Goal: Task Accomplishment & Management: Manage account settings

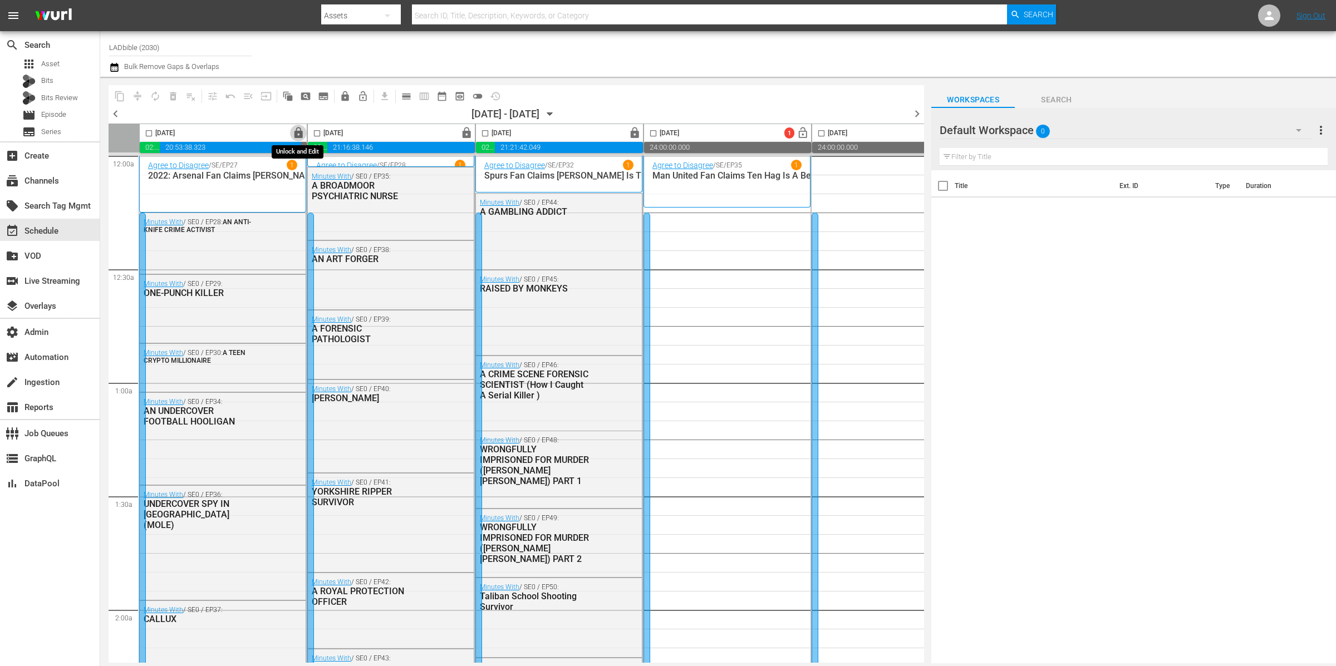
click at [301, 135] on span "lock" at bounding box center [298, 133] width 13 height 13
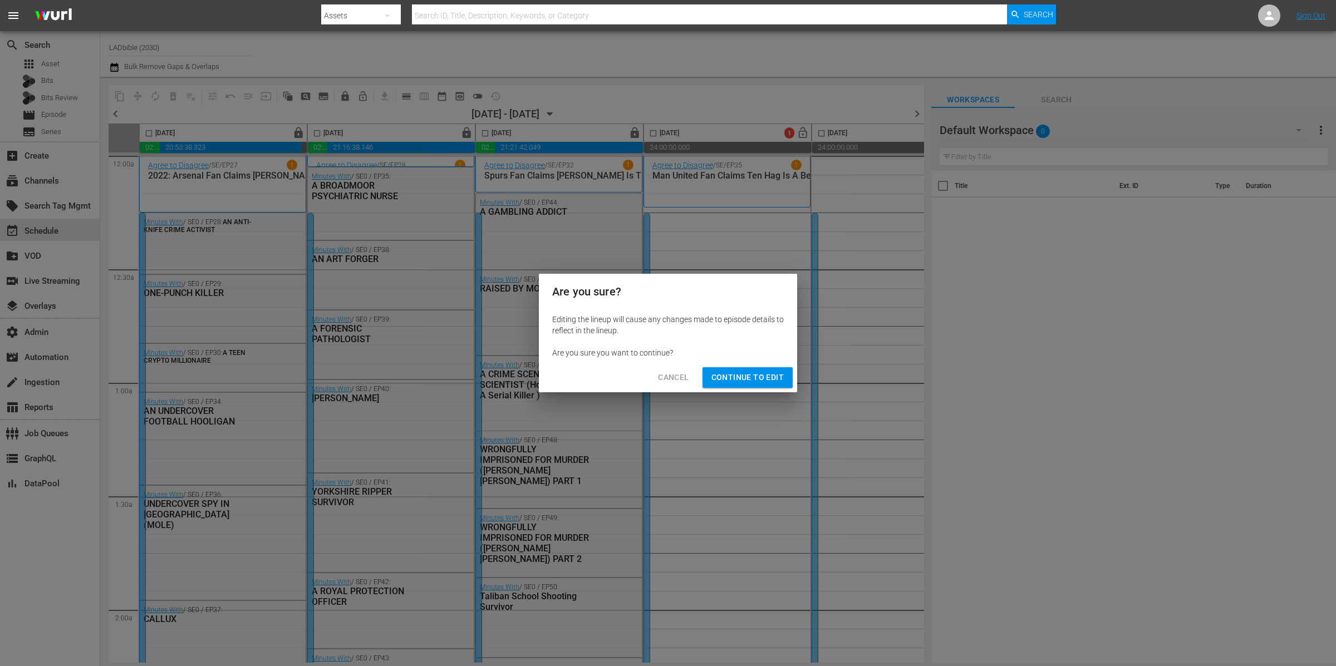
click at [777, 380] on span "Continue to Edit" at bounding box center [747, 378] width 72 height 14
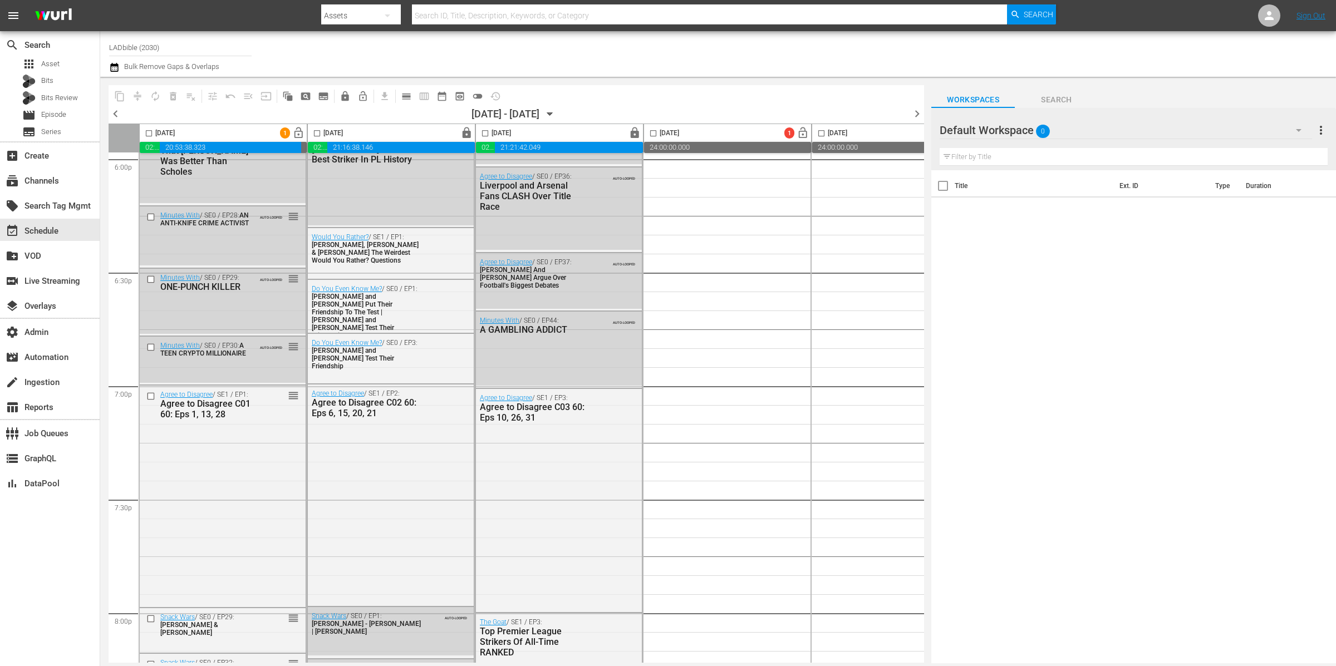
scroll to position [4280, 0]
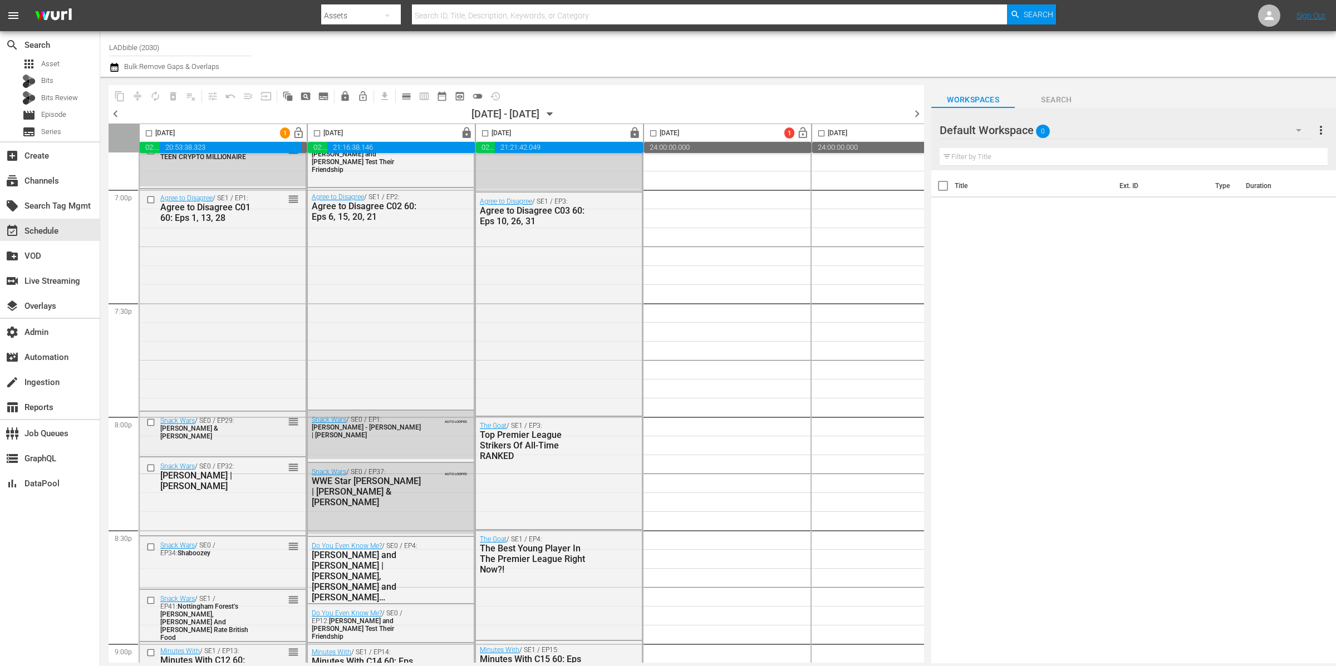
click at [277, 427] on div "Snack Wars / SE0 / EP29: Channing Tatum & Naomi Ackie reorder" at bounding box center [223, 428] width 166 height 32
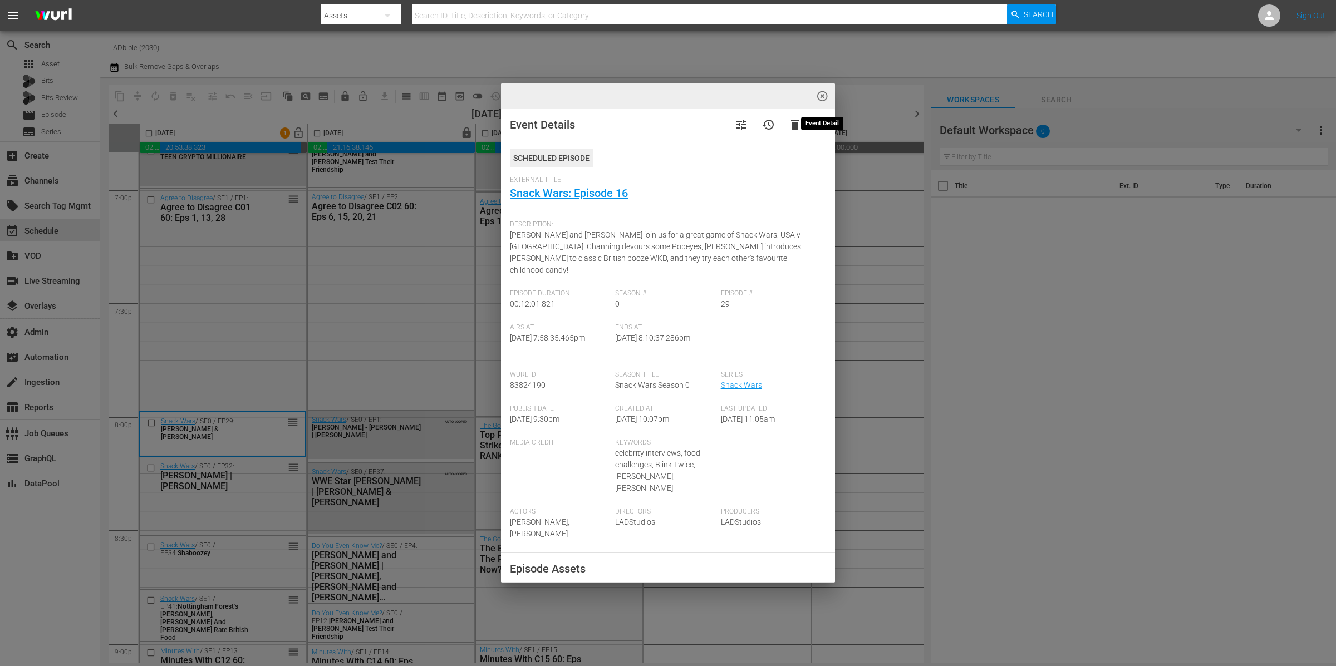
click at [824, 97] on span "highlight_off_icon" at bounding box center [822, 96] width 13 height 13
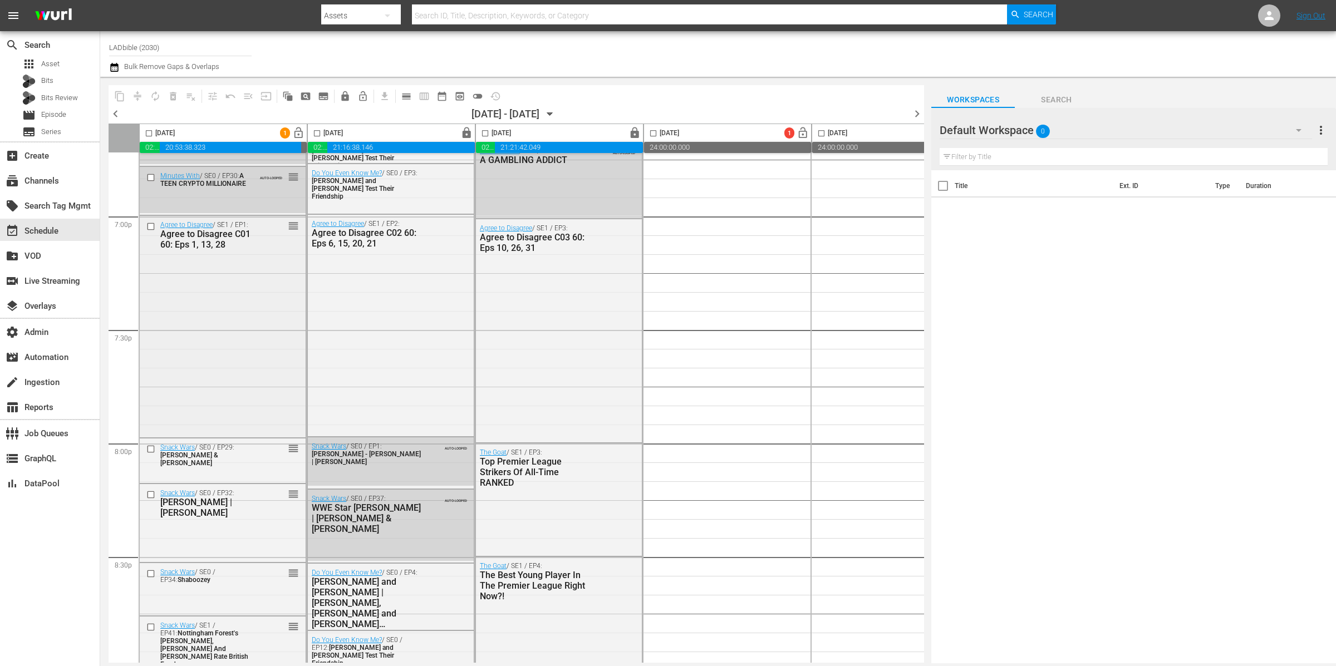
scroll to position [4210, 0]
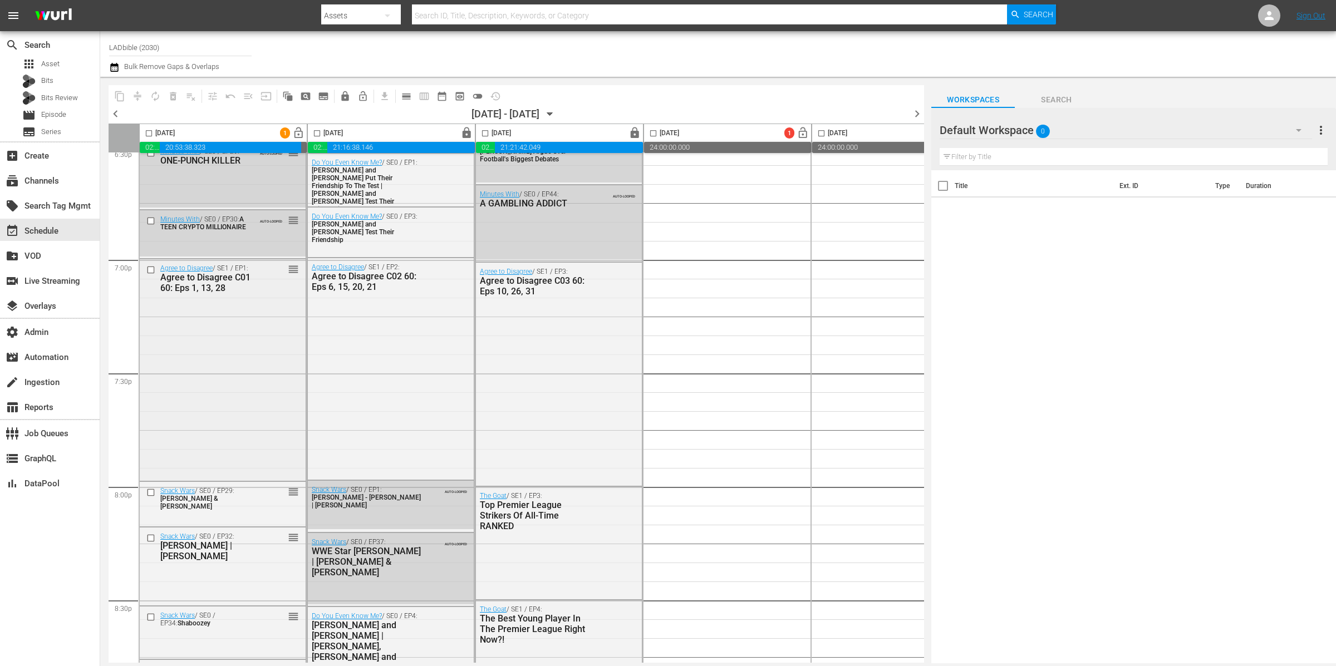
click at [261, 298] on div "Agree to Disagree / SE1 / EP1: Agree to Disagree C01 60: Eps 1, 13, 28 reorder" at bounding box center [223, 368] width 166 height 219
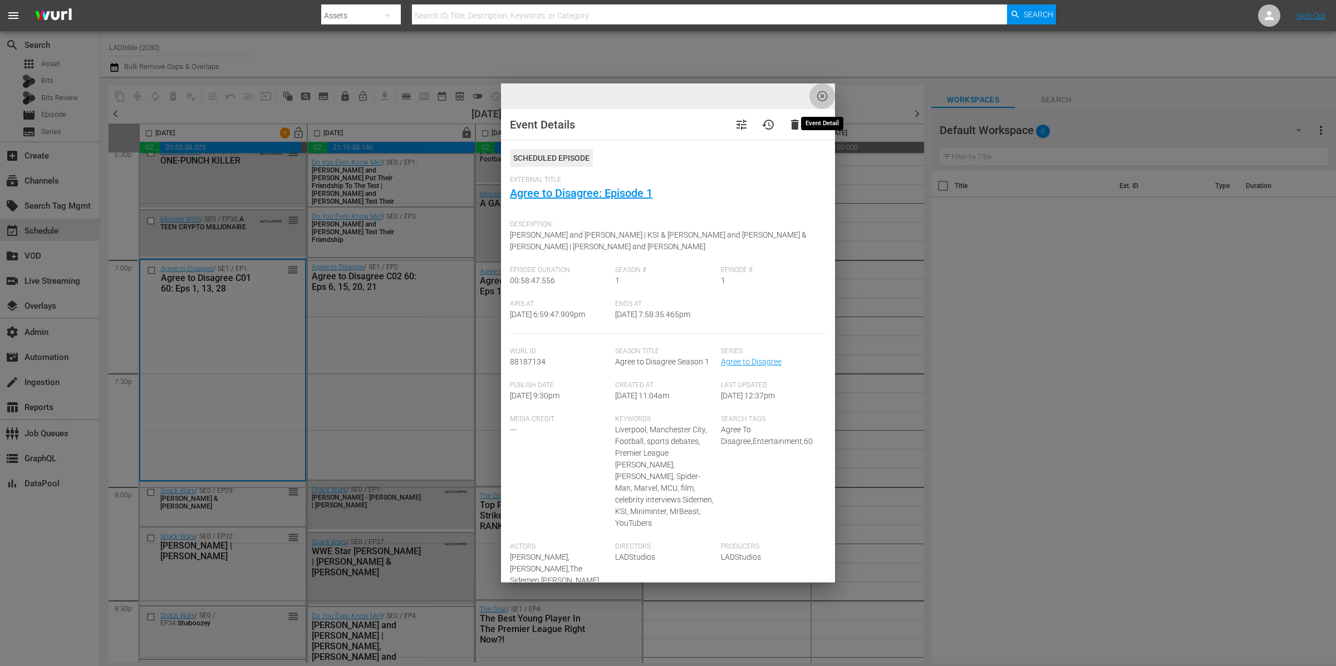
click at [821, 98] on span "highlight_off_icon" at bounding box center [822, 96] width 13 height 13
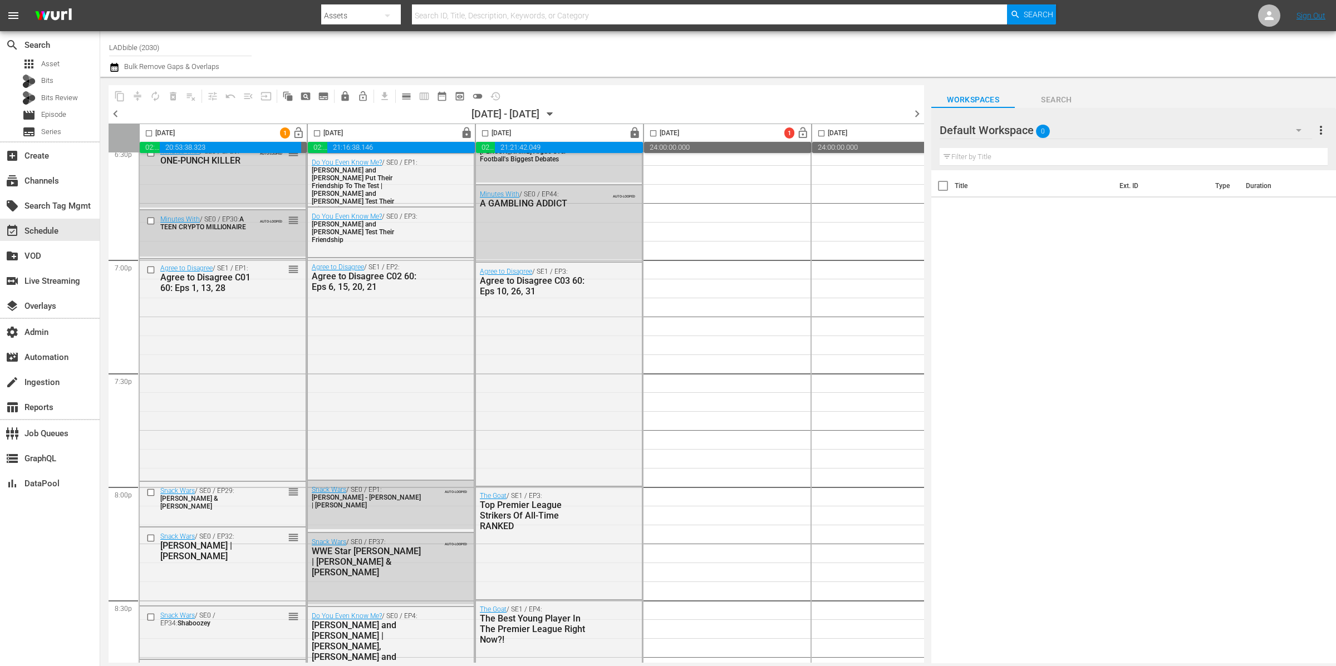
click at [275, 237] on div "Minutes With / SE0 / EP30: A TEEN CRYPTO MILLIONAIRE AUTO-LOOPED reorder" at bounding box center [223, 233] width 166 height 46
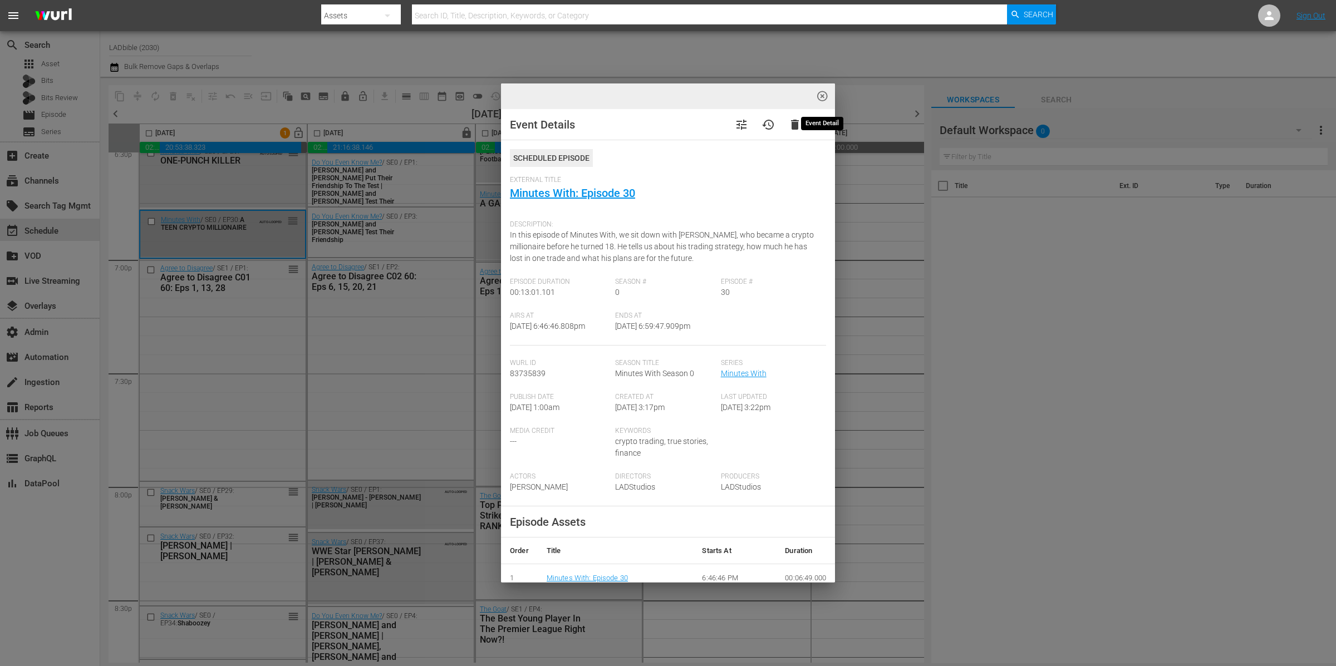
click at [824, 97] on span "highlight_off_icon" at bounding box center [822, 96] width 13 height 13
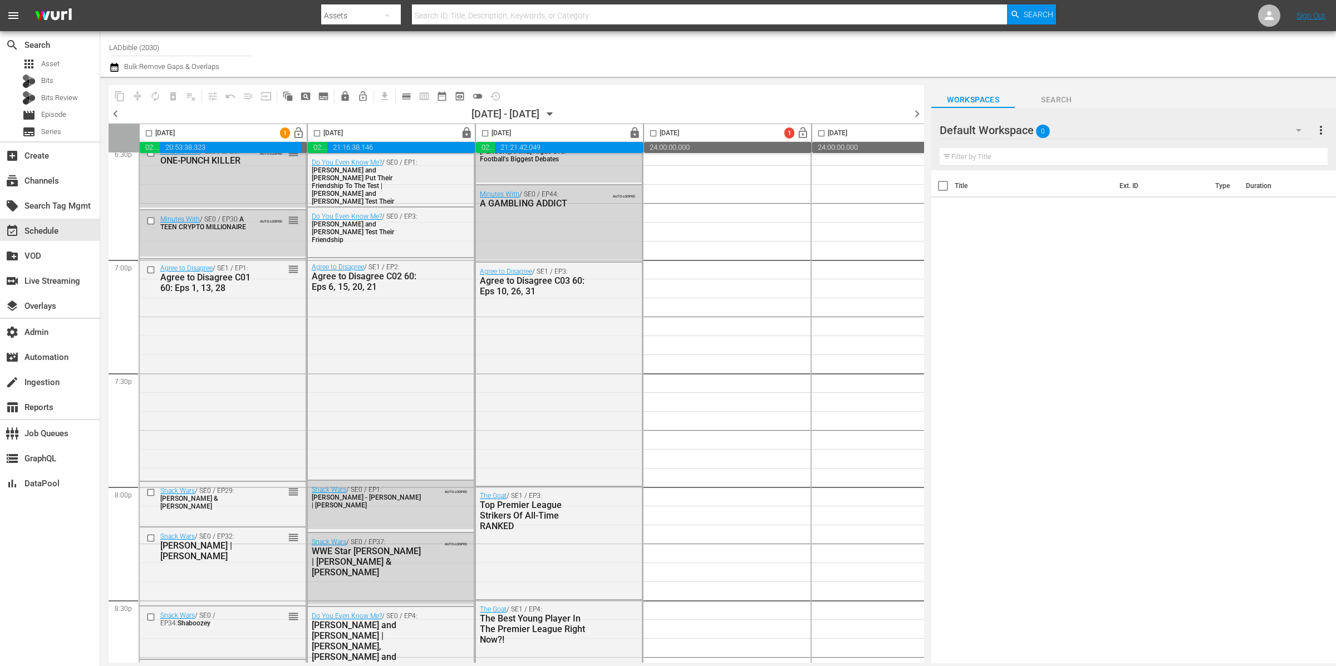
click at [1112, 133] on div "Default Workspace 0" at bounding box center [1125, 130] width 372 height 31
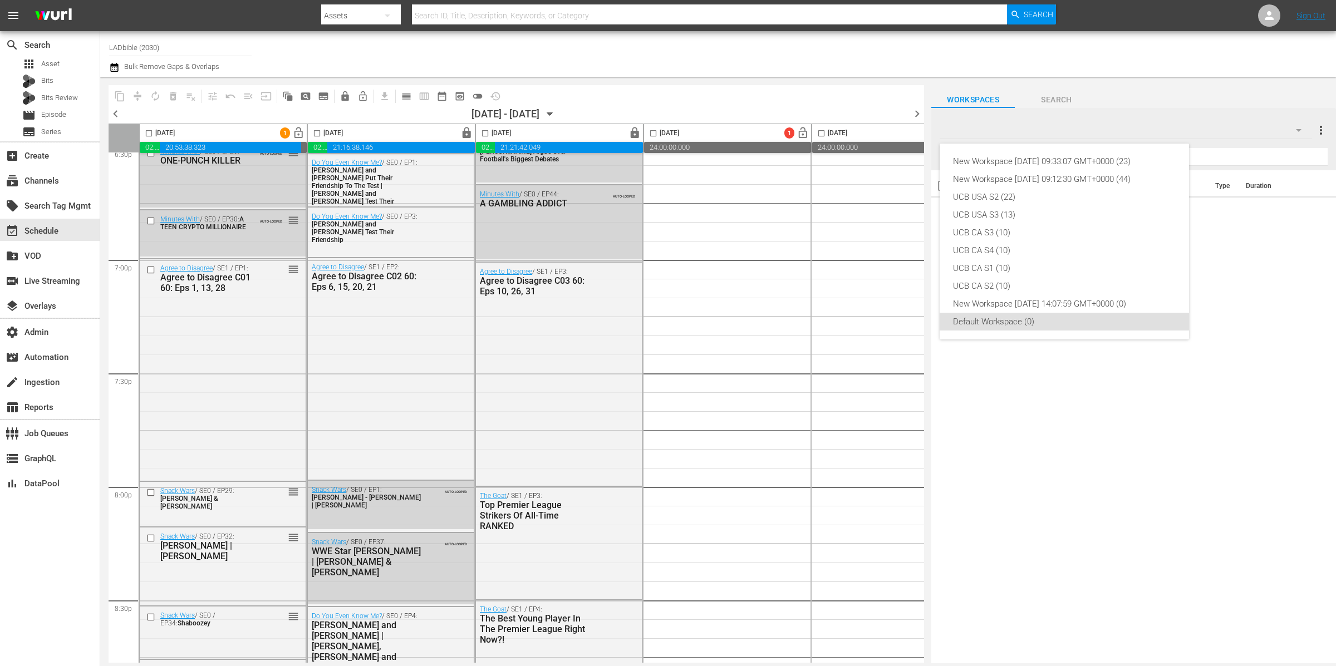
click at [1277, 12] on div "New Workspace Fri Jul 25 2025 09:33:07 GMT+0000 (23) New Workspace Mon Jun 16 2…" at bounding box center [668, 333] width 1336 height 666
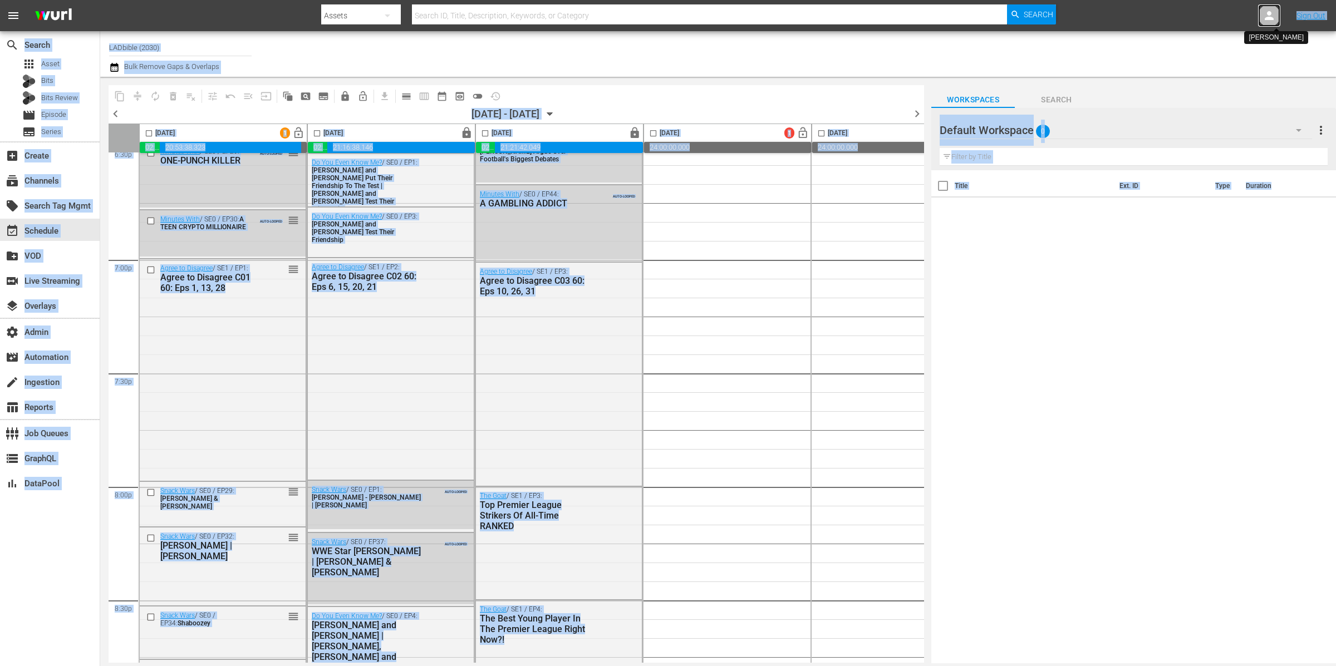
click at [1263, 17] on icon at bounding box center [1268, 15] width 13 height 13
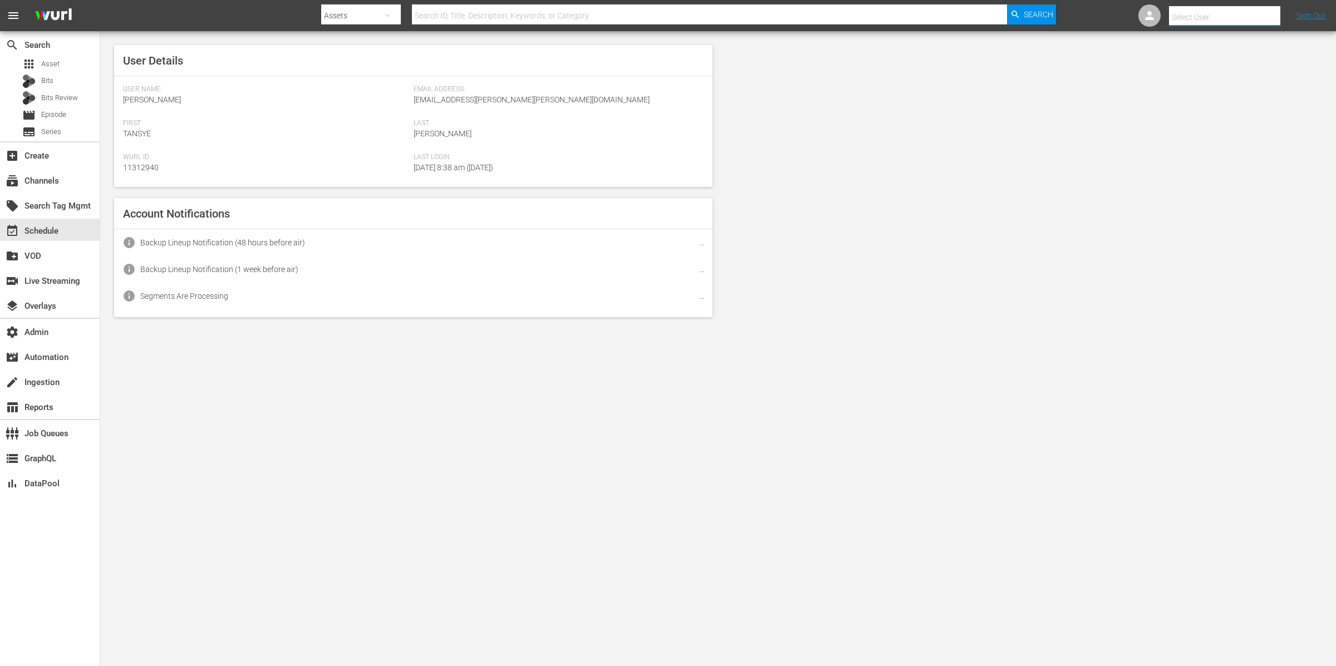
click at [1264, 17] on input "text" at bounding box center [1240, 17] width 142 height 27
click at [1265, 15] on input "text" at bounding box center [1240, 17] width 142 height 27
click at [1131, 105] on div "Scheduling Ladbible <ladbible-scheduling@wurl.com>" at bounding box center [1205, 101] width 174 height 27
type input "Scheduling Ladbible (11314840)"
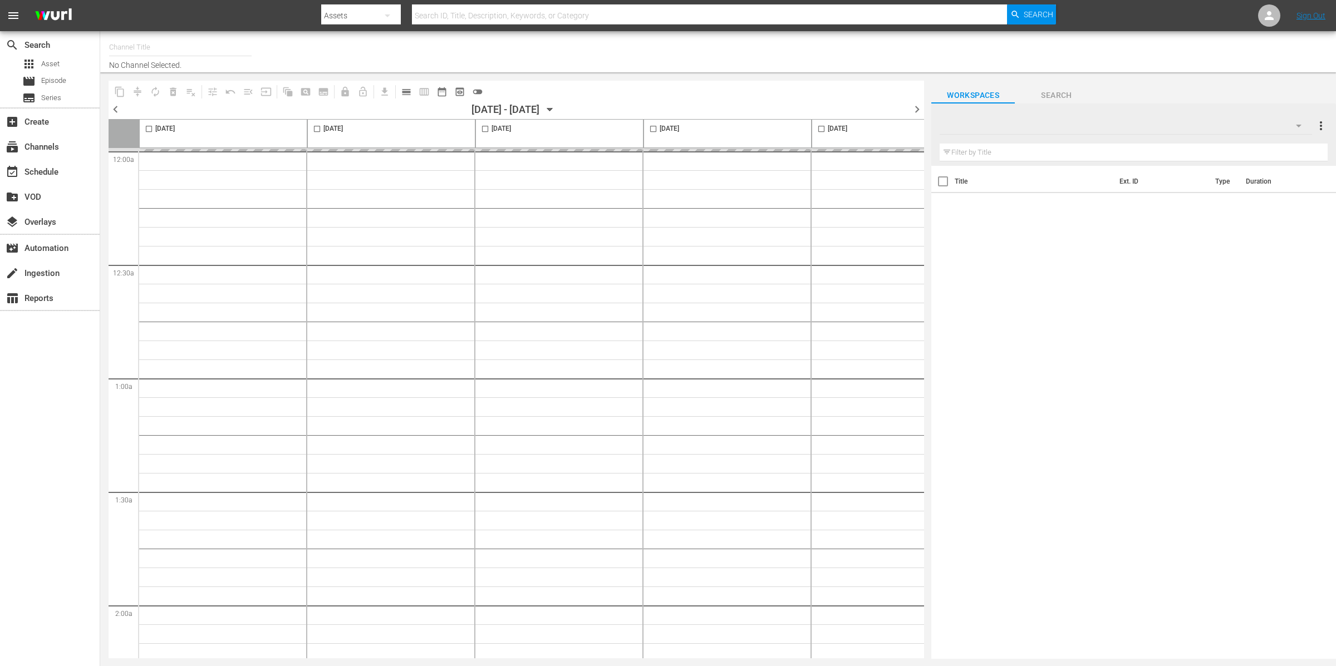
type input "LADbible (2030)"
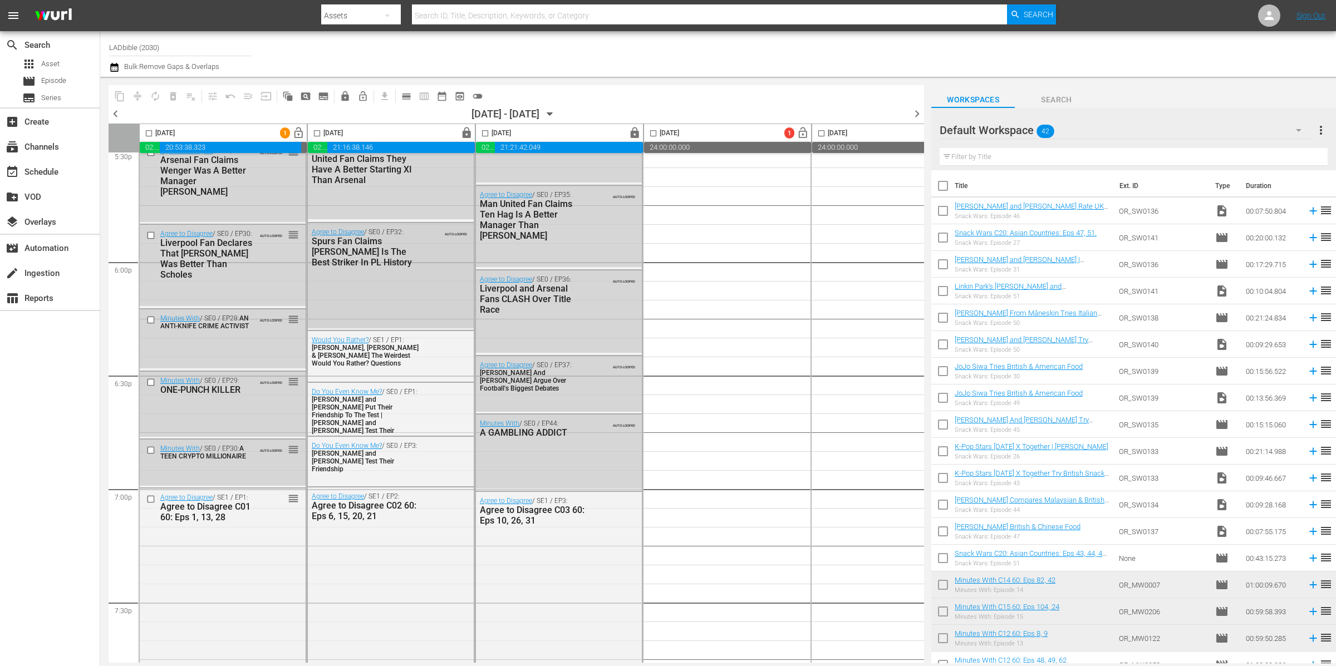
scroll to position [4135, 0]
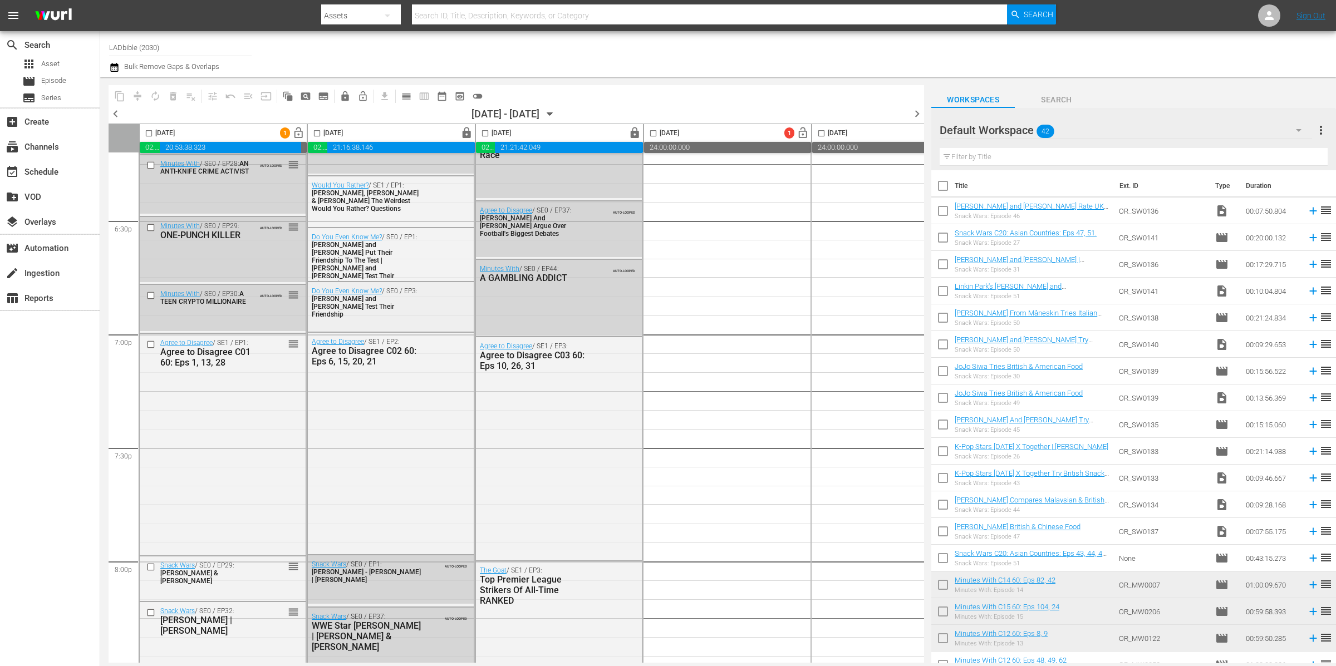
click at [393, 316] on div "Do You Even Know Me? / SE0 / EP3: Margot Robbie and Rami Malek Test Their Frien…" at bounding box center [391, 305] width 166 height 47
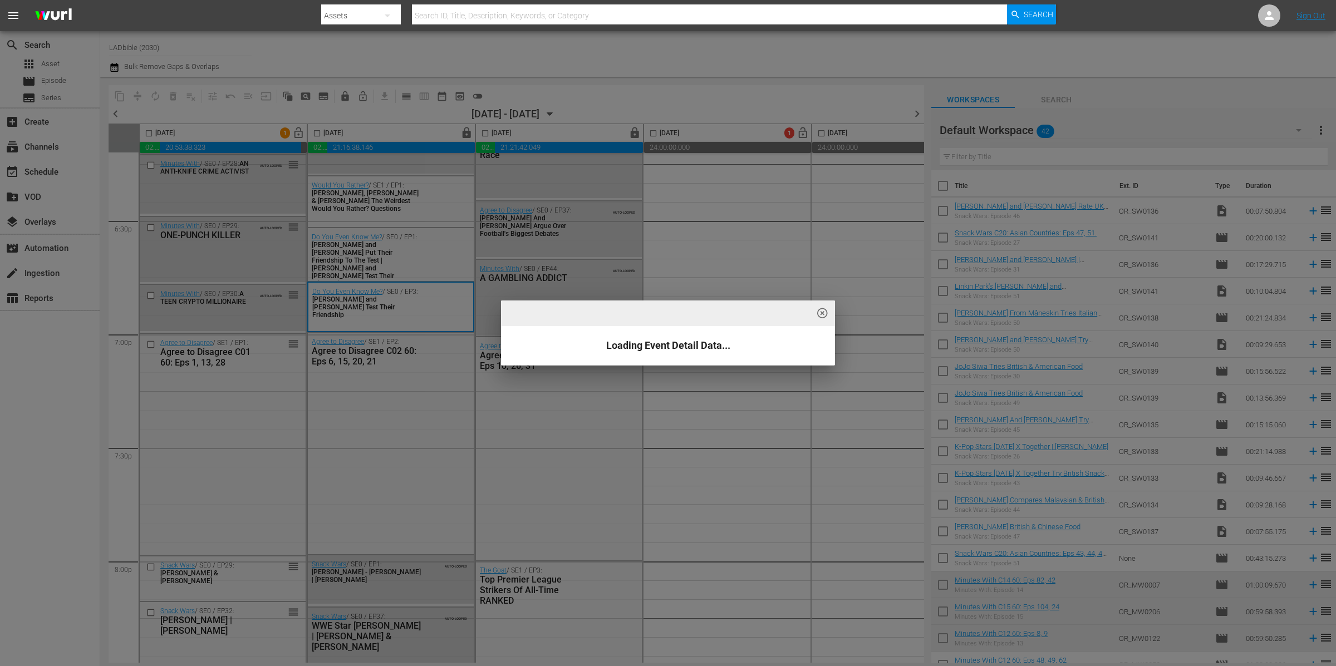
click at [269, 307] on div "highlight_off_icon Loading Event Detail Data..." at bounding box center [668, 333] width 1336 height 666
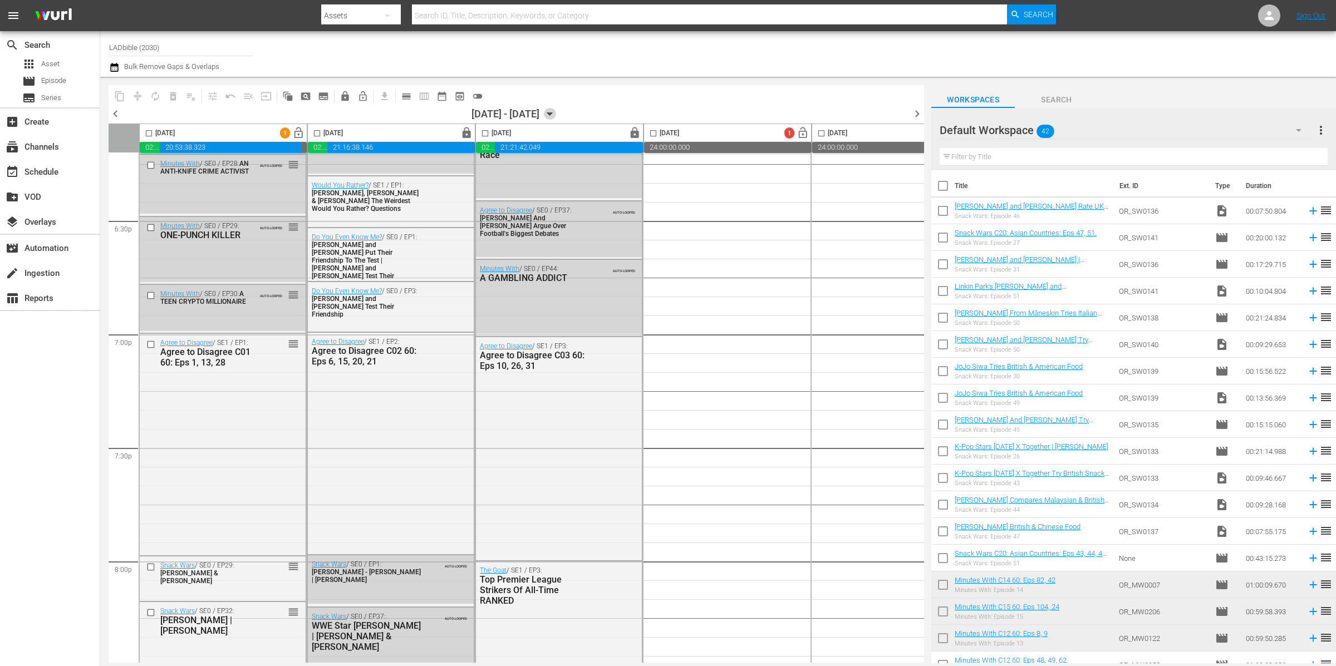
click at [556, 115] on icon "button" at bounding box center [550, 114] width 12 height 12
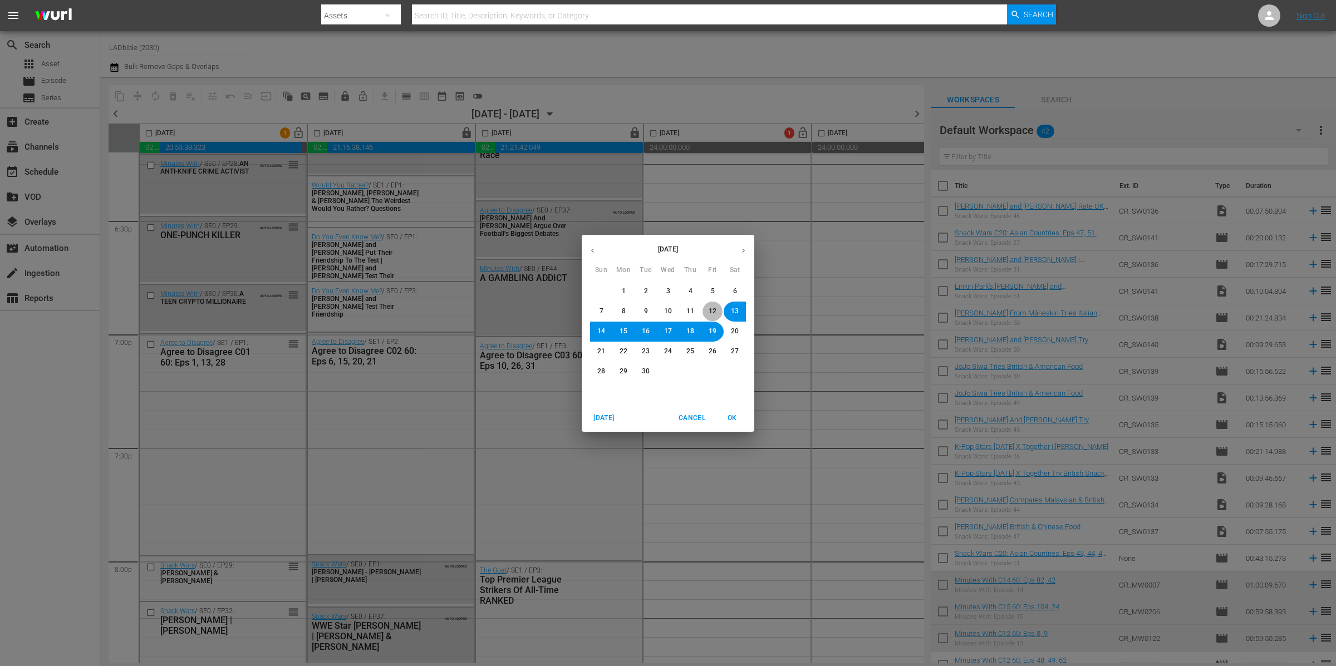
click at [710, 311] on span "12" at bounding box center [712, 311] width 8 height 9
click at [730, 418] on span "OK" at bounding box center [731, 418] width 27 height 12
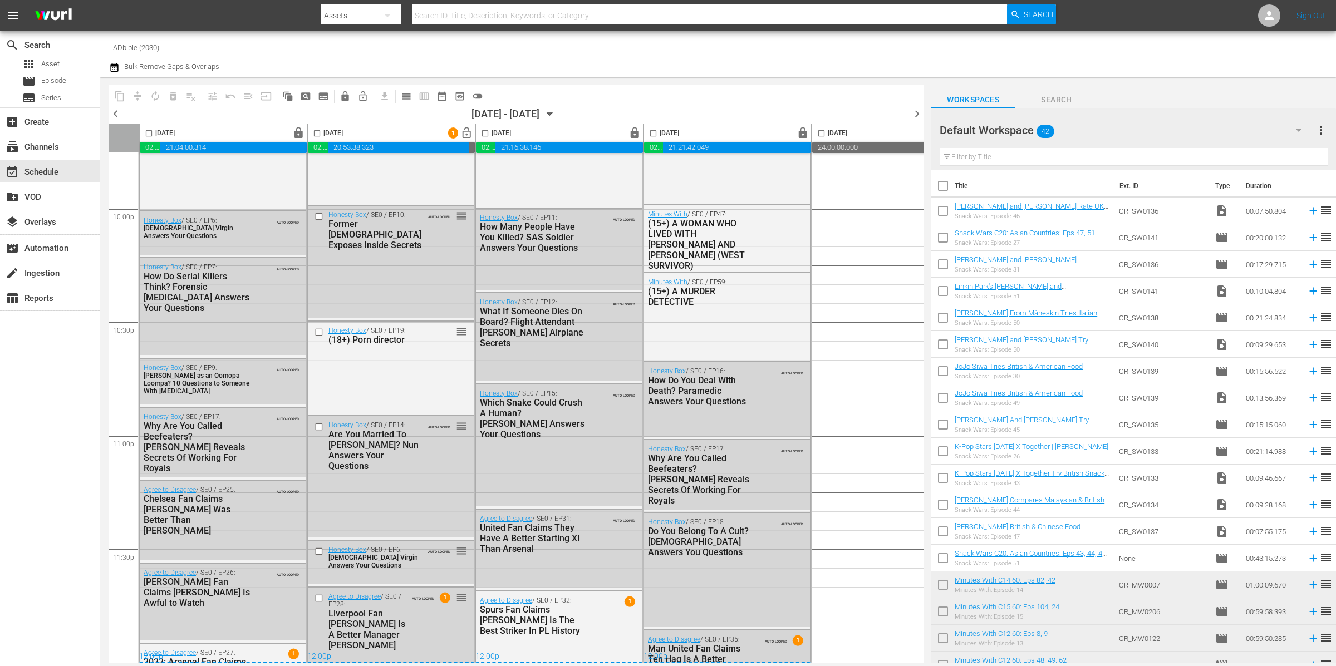
scroll to position [4021, 0]
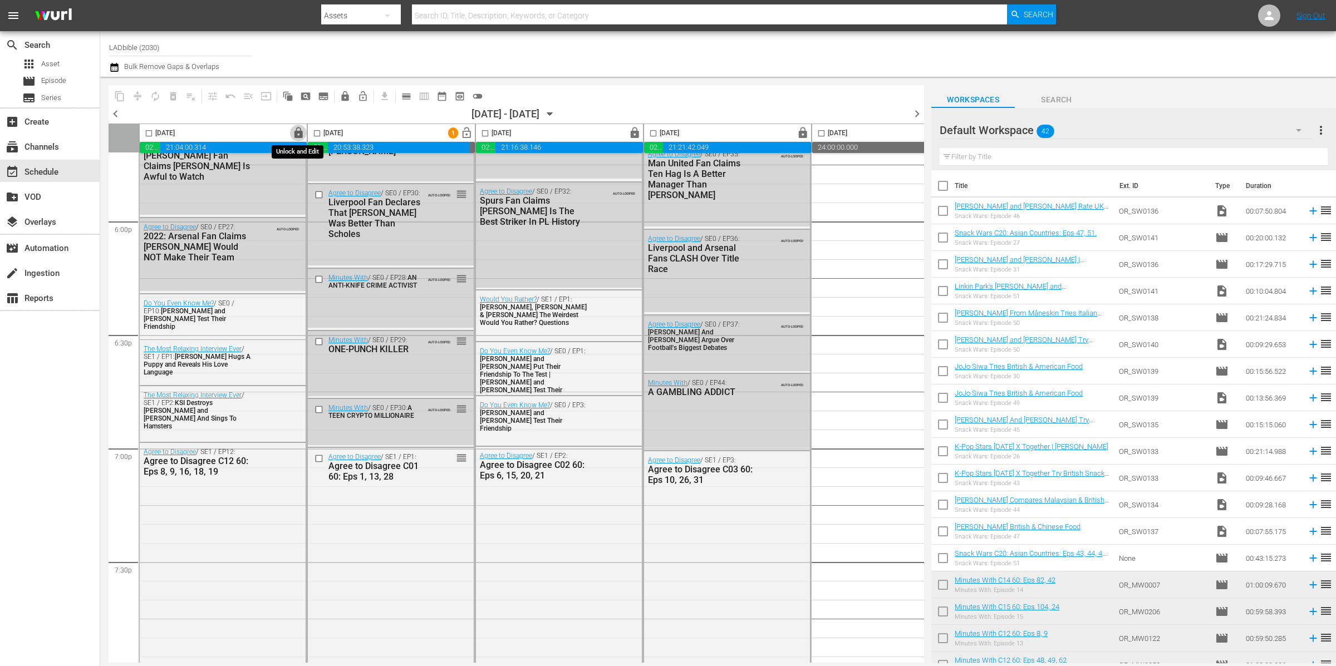
click at [299, 130] on span "lock" at bounding box center [298, 133] width 13 height 13
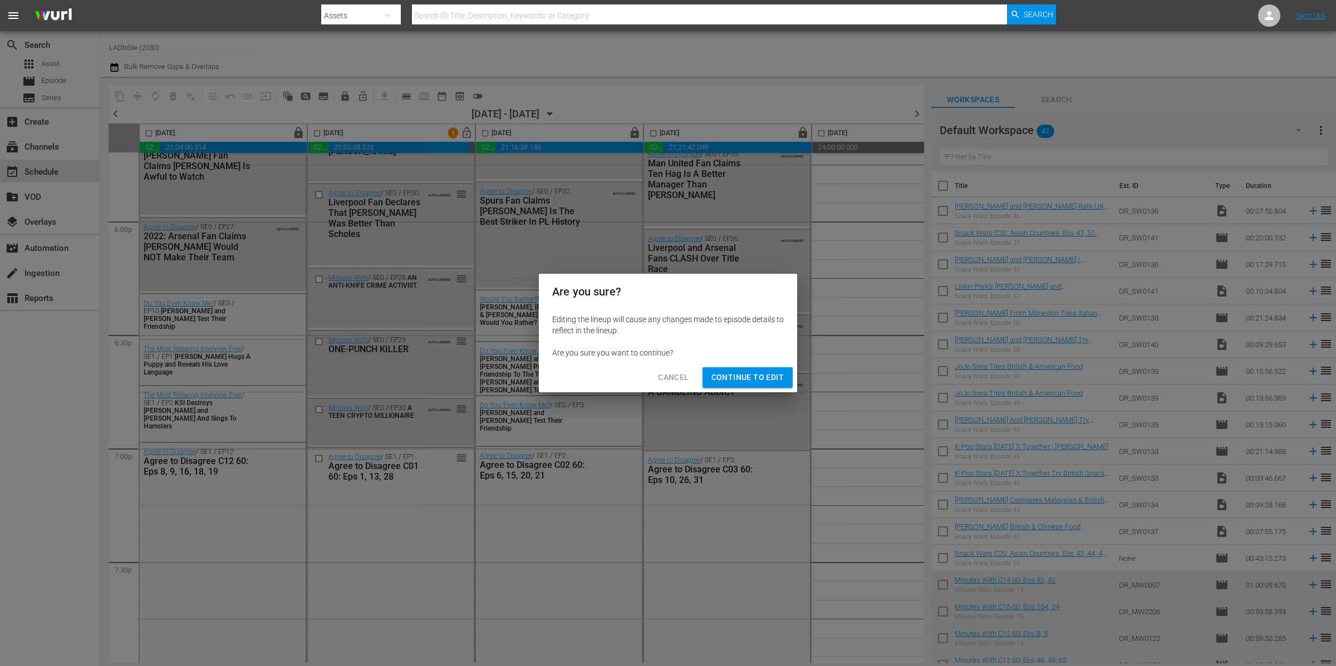
click at [736, 376] on span "Continue to Edit" at bounding box center [747, 378] width 72 height 14
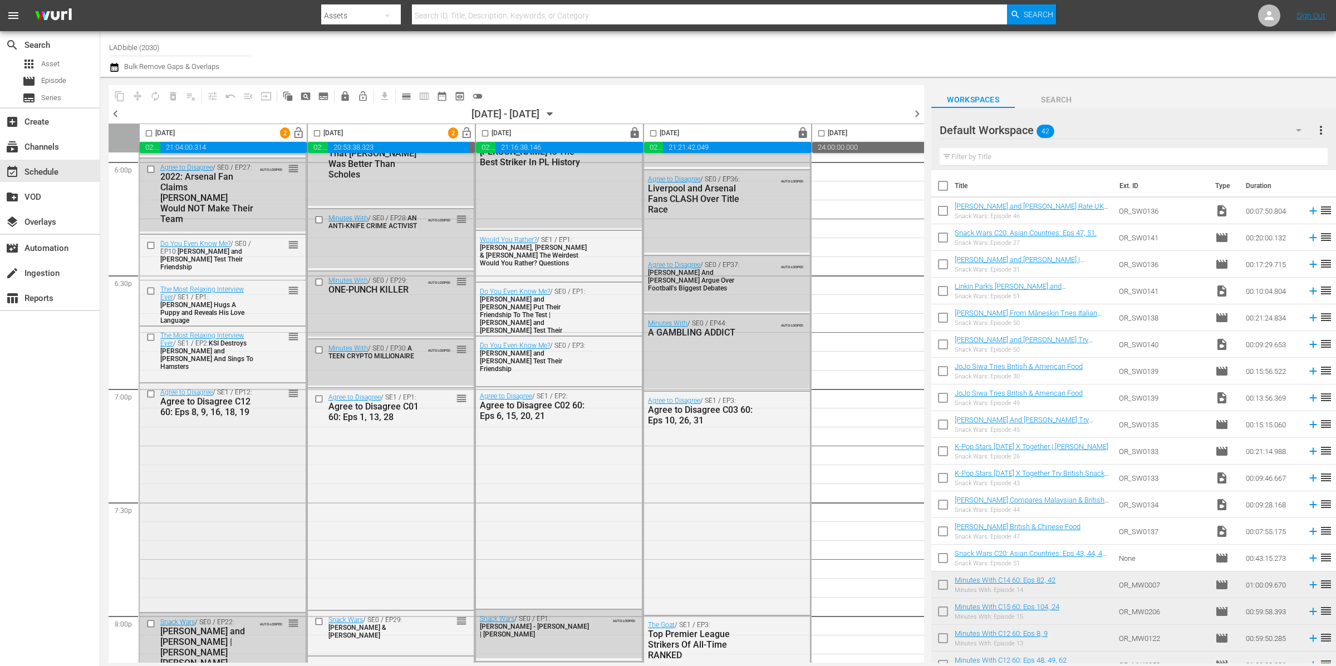
scroll to position [4090, 0]
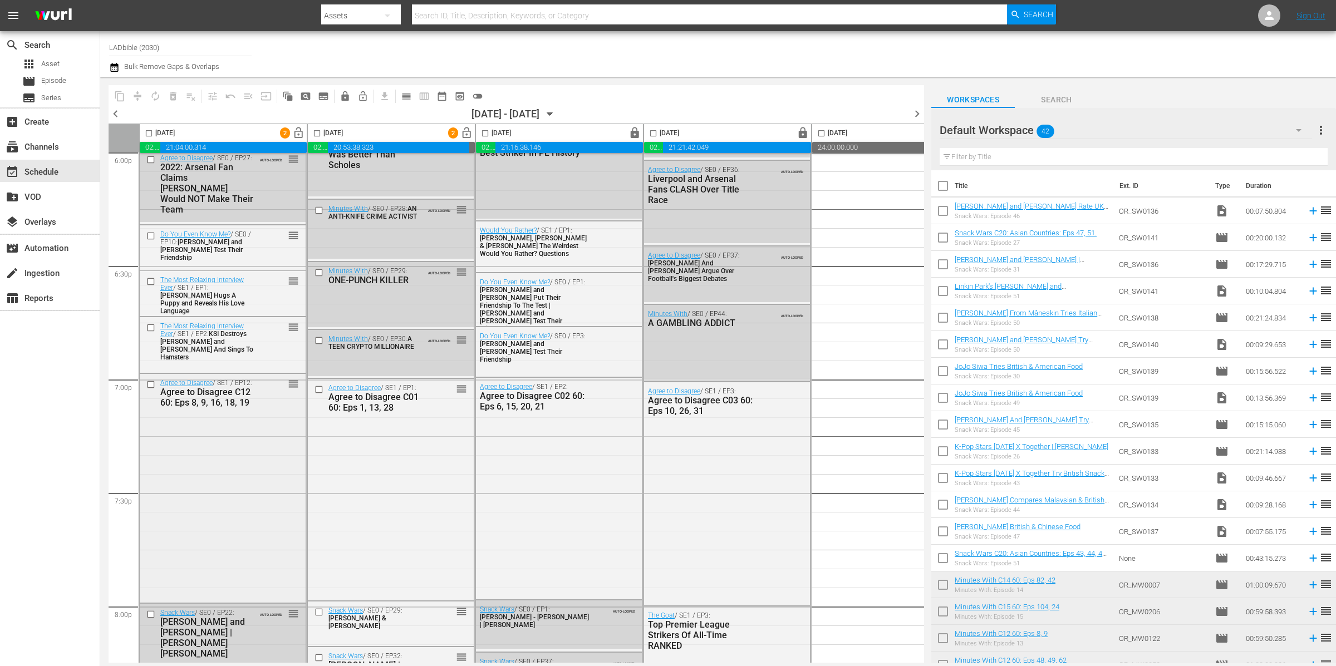
click at [224, 574] on div "Agree to Disagree / SE1 / EP12: Agree to Disagree C12 60: Eps 8, 9, 16, 18, 19 …" at bounding box center [223, 487] width 166 height 226
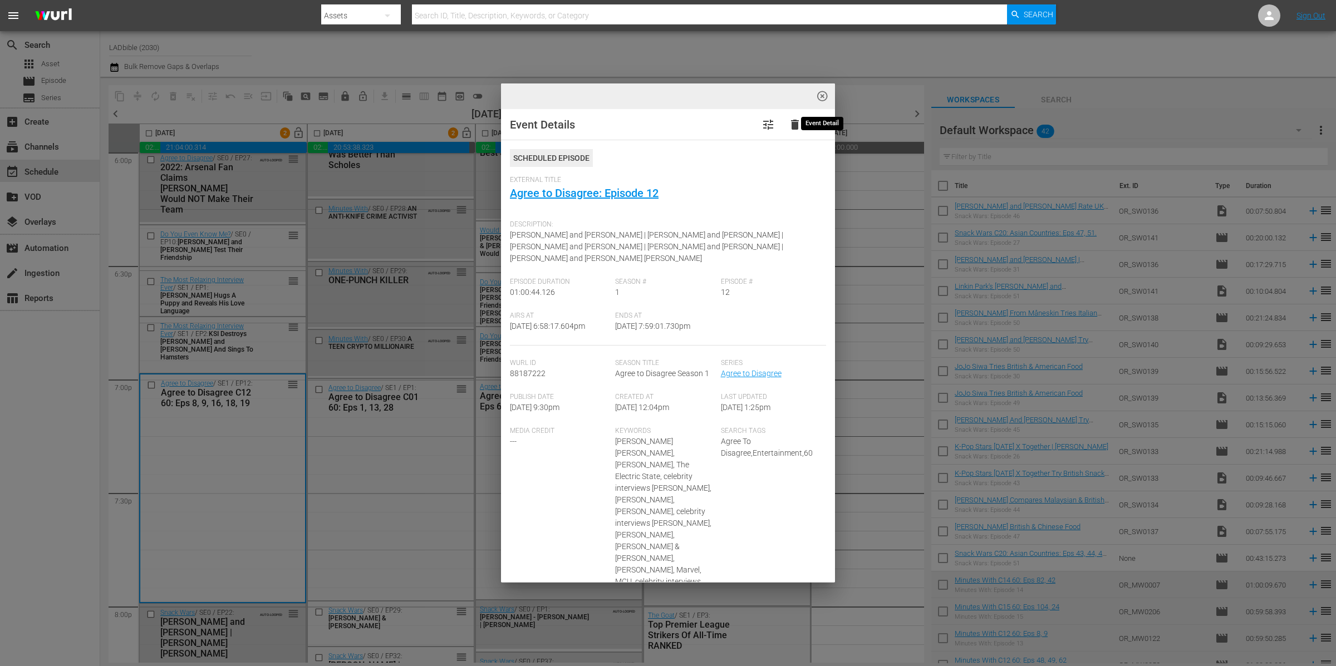
click at [825, 93] on span "highlight_off_icon" at bounding box center [822, 96] width 13 height 13
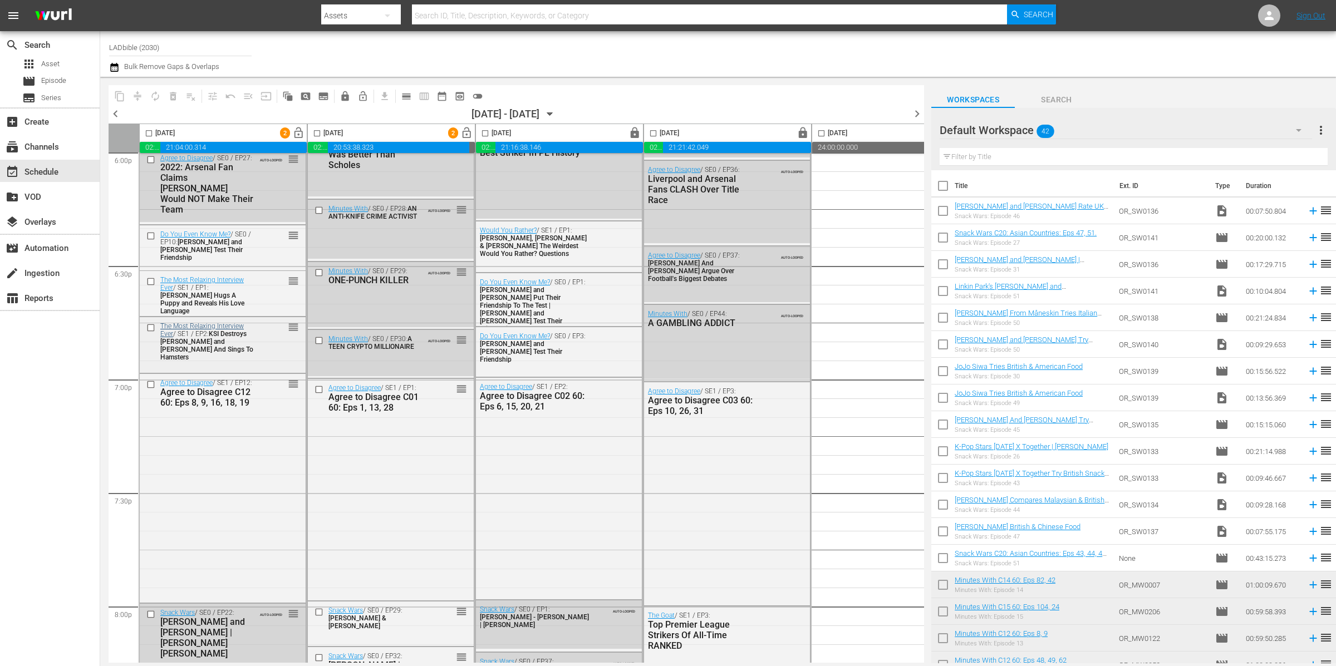
scroll to position [4082, 0]
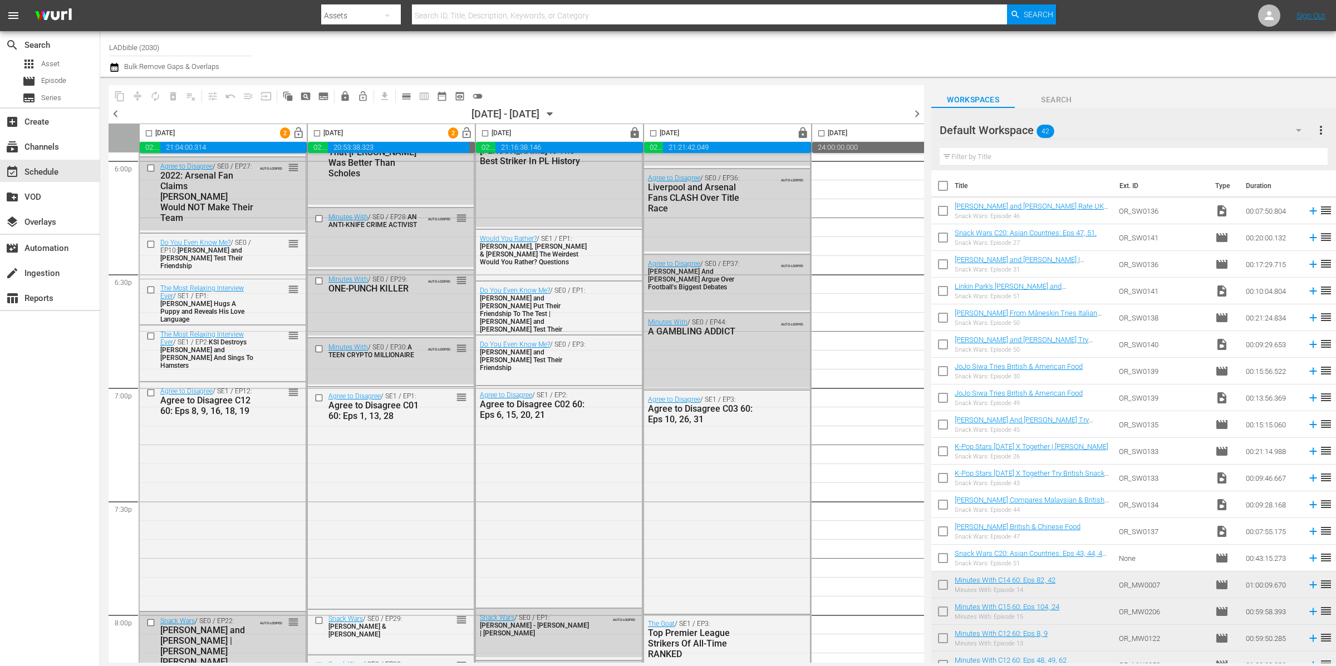
click at [1071, 132] on div "Default Workspace 42" at bounding box center [1125, 130] width 372 height 31
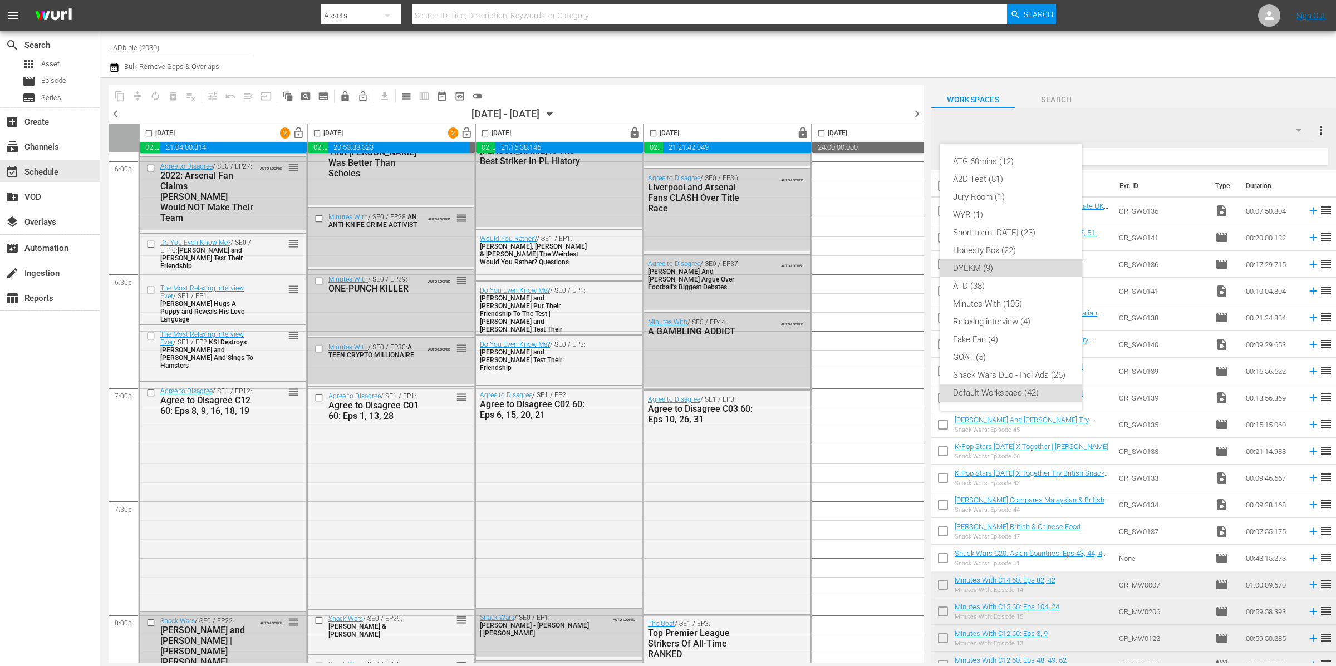
click at [1003, 264] on div "DYEKM (9)" at bounding box center [1011, 268] width 116 height 18
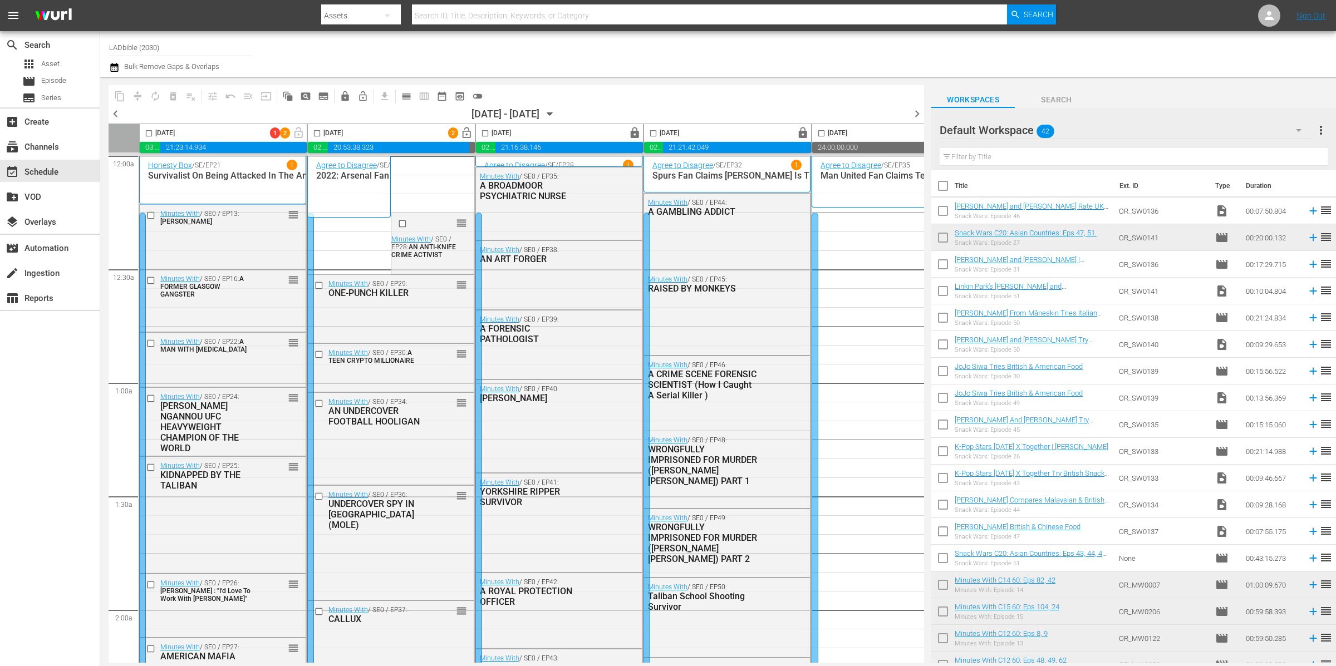
scroll to position [4311, 0]
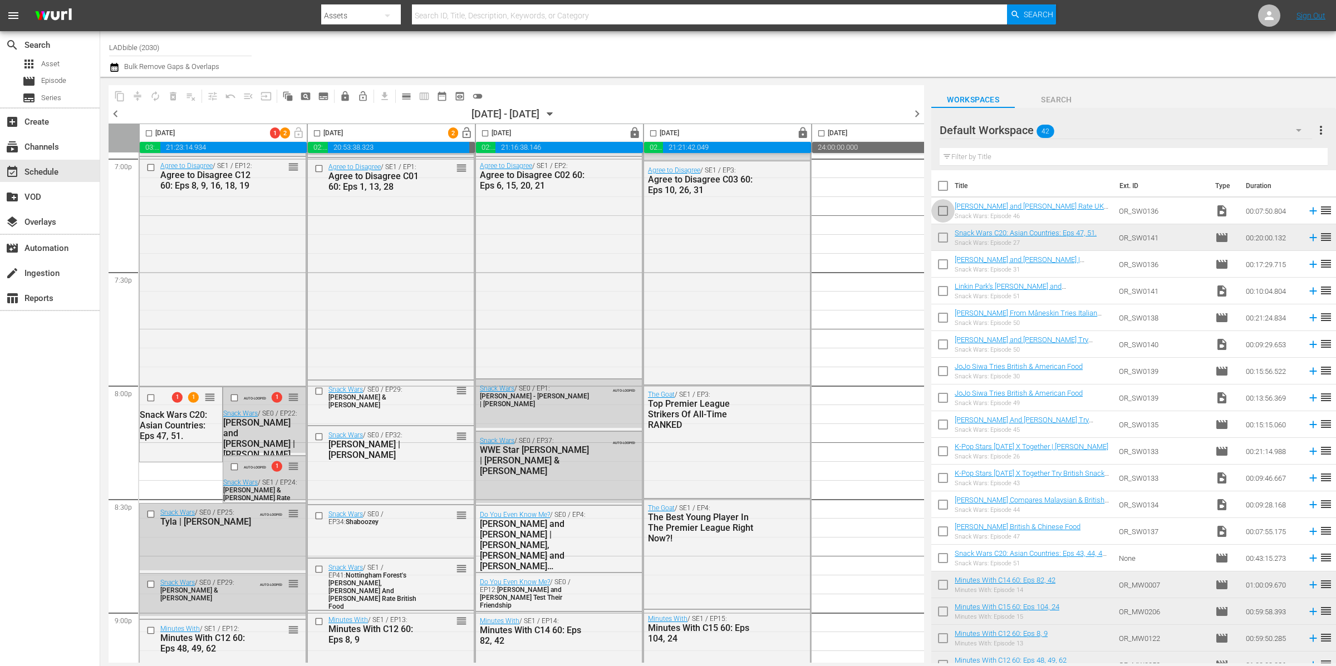
click at [948, 210] on input "checkbox" at bounding box center [942, 212] width 23 height 23
checkbox input "true"
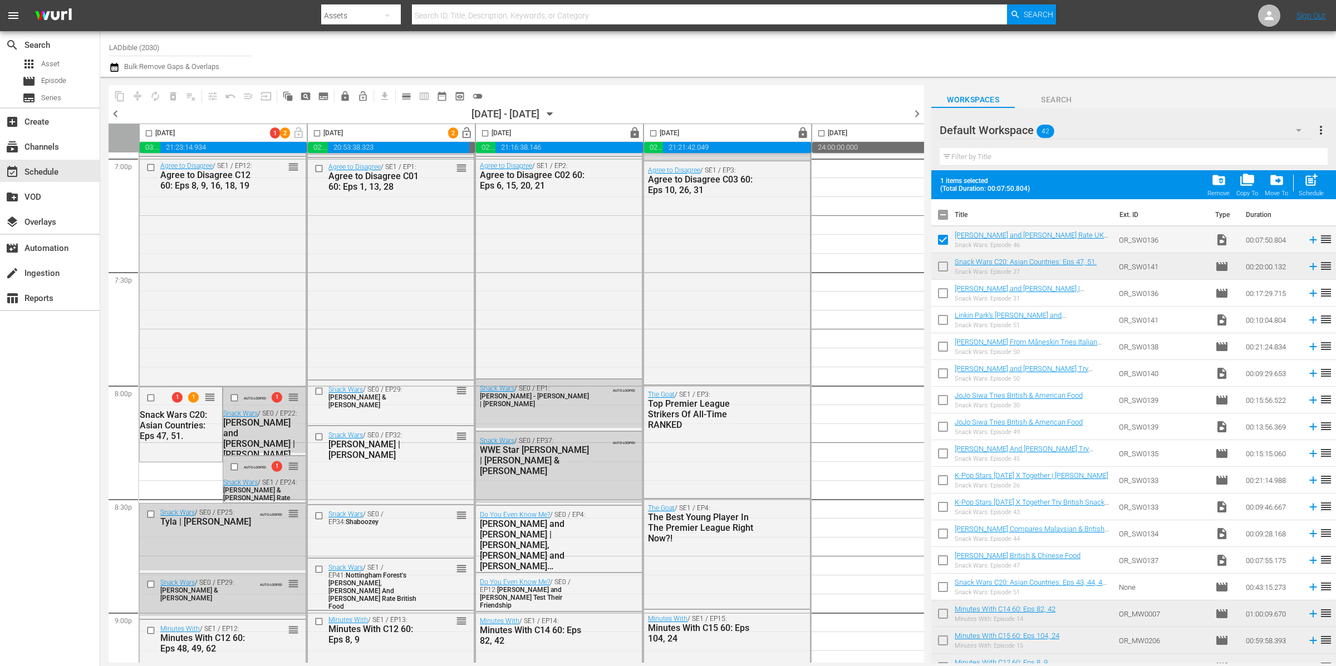
click at [947, 318] on input "checkbox" at bounding box center [942, 322] width 23 height 23
checkbox input "true"
click at [945, 371] on input "checkbox" at bounding box center [942, 375] width 23 height 23
checkbox input "true"
drag, startPoint x: 943, startPoint y: 427, endPoint x: 943, endPoint y: 433, distance: 6.7
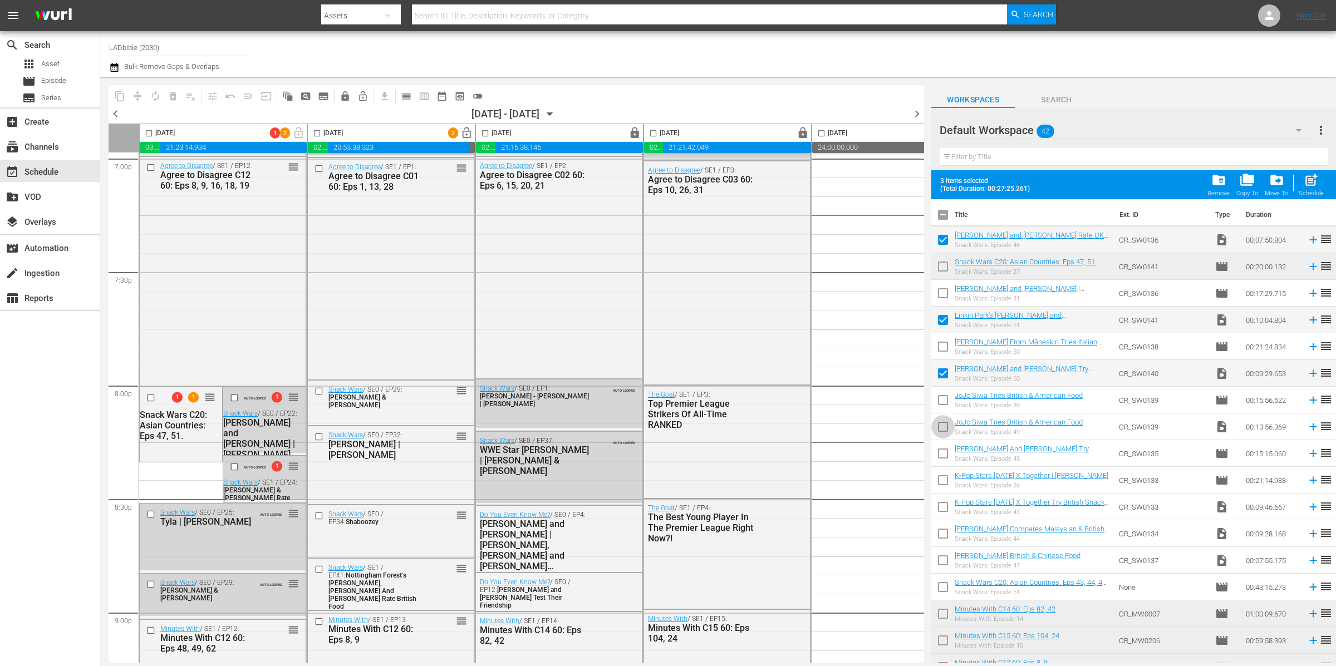
click at [944, 427] on input "checkbox" at bounding box center [942, 428] width 23 height 23
checkbox input "true"
click at [941, 506] on input "checkbox" at bounding box center [942, 508] width 23 height 23
checkbox input "true"
drag, startPoint x: 939, startPoint y: 530, endPoint x: 945, endPoint y: 558, distance: 28.5
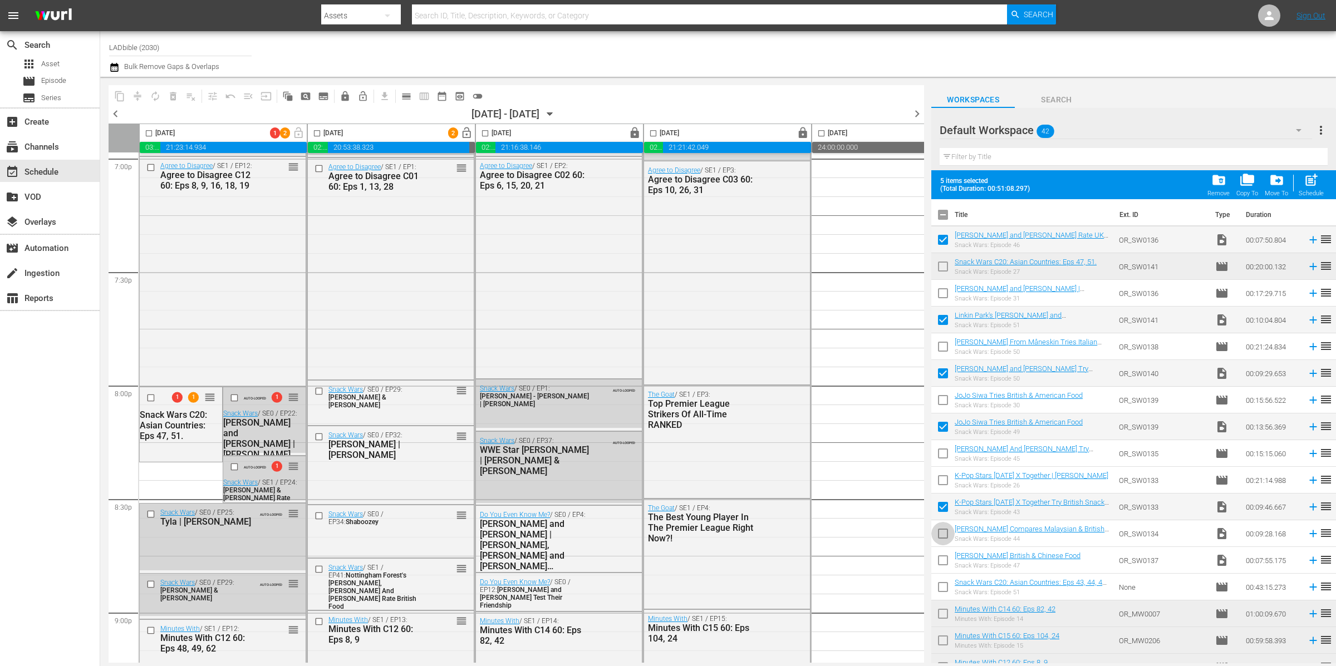
click at [940, 531] on input "checkbox" at bounding box center [942, 535] width 23 height 23
checkbox input "true"
click at [945, 560] on input "checkbox" at bounding box center [942, 562] width 23 height 23
checkbox input "true"
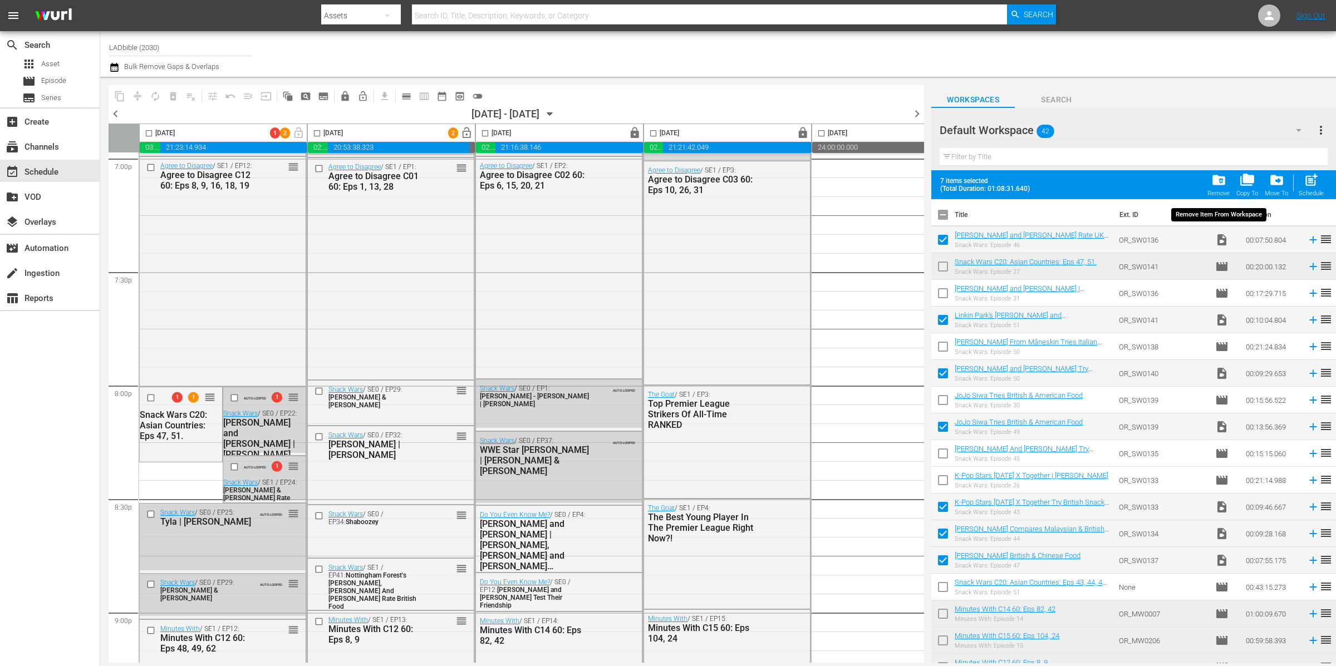
click at [1215, 181] on span "folder_delete" at bounding box center [1218, 180] width 15 height 15
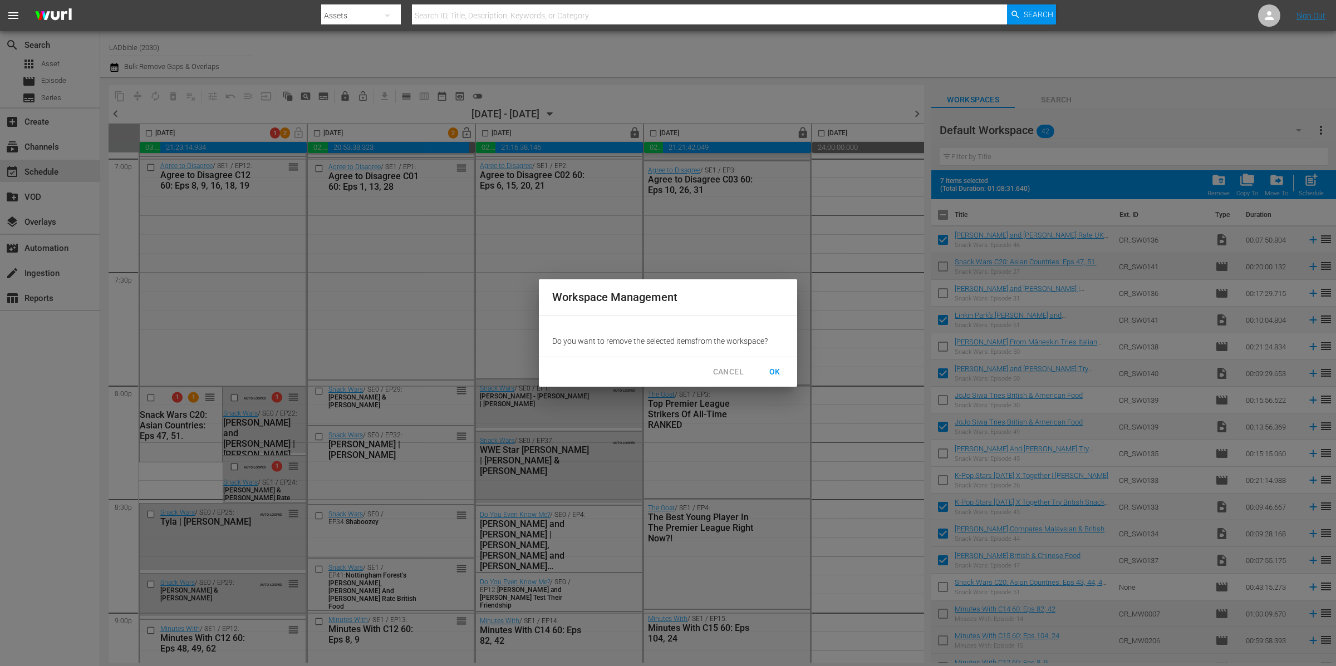
click at [771, 372] on span "OK" at bounding box center [775, 372] width 18 height 14
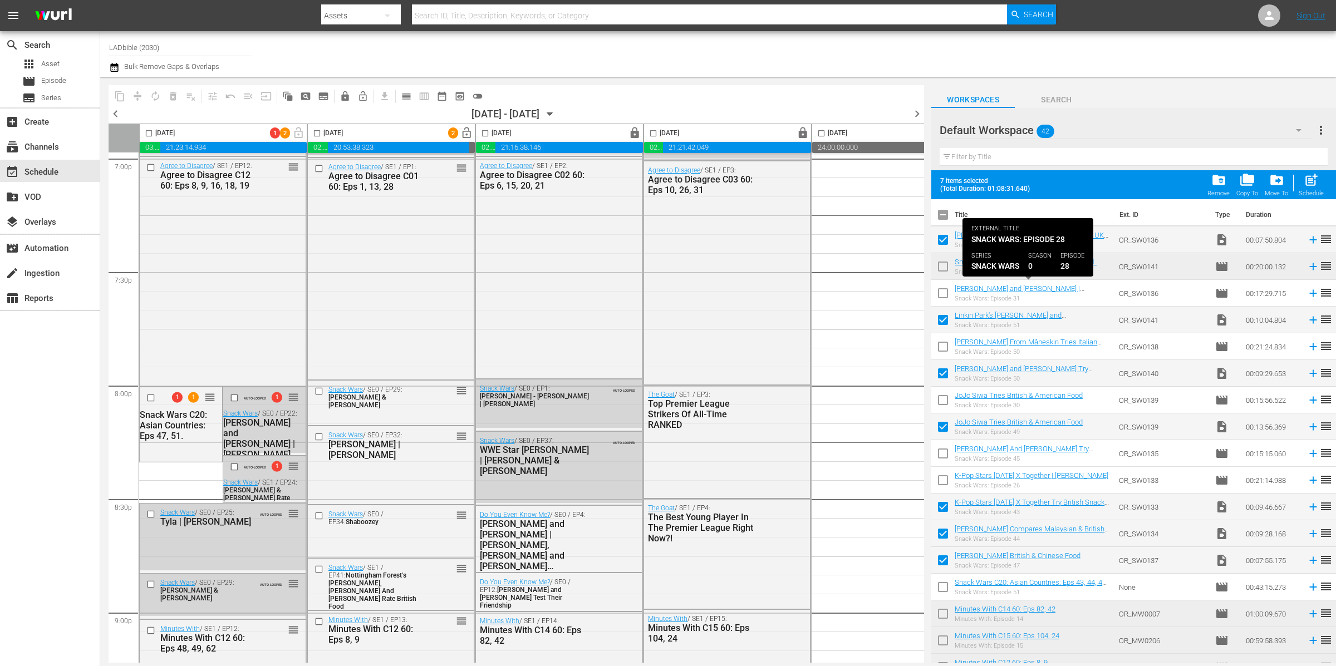
checkbox input "false"
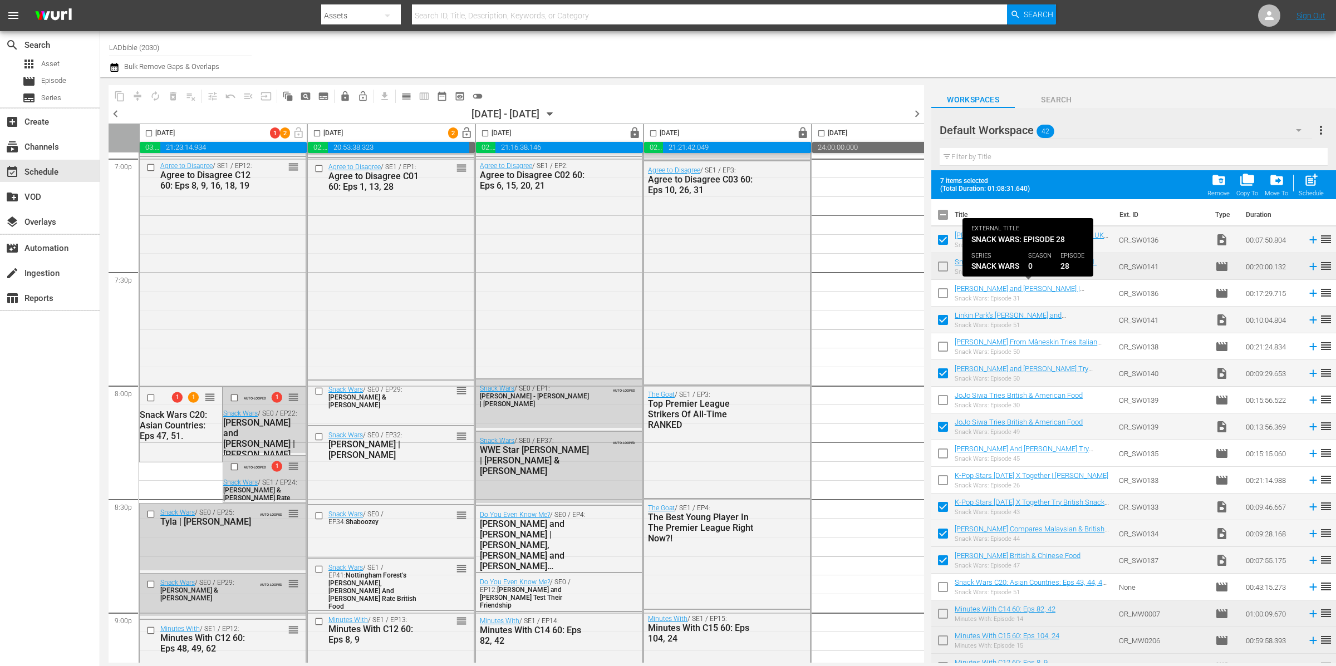
checkbox input "false"
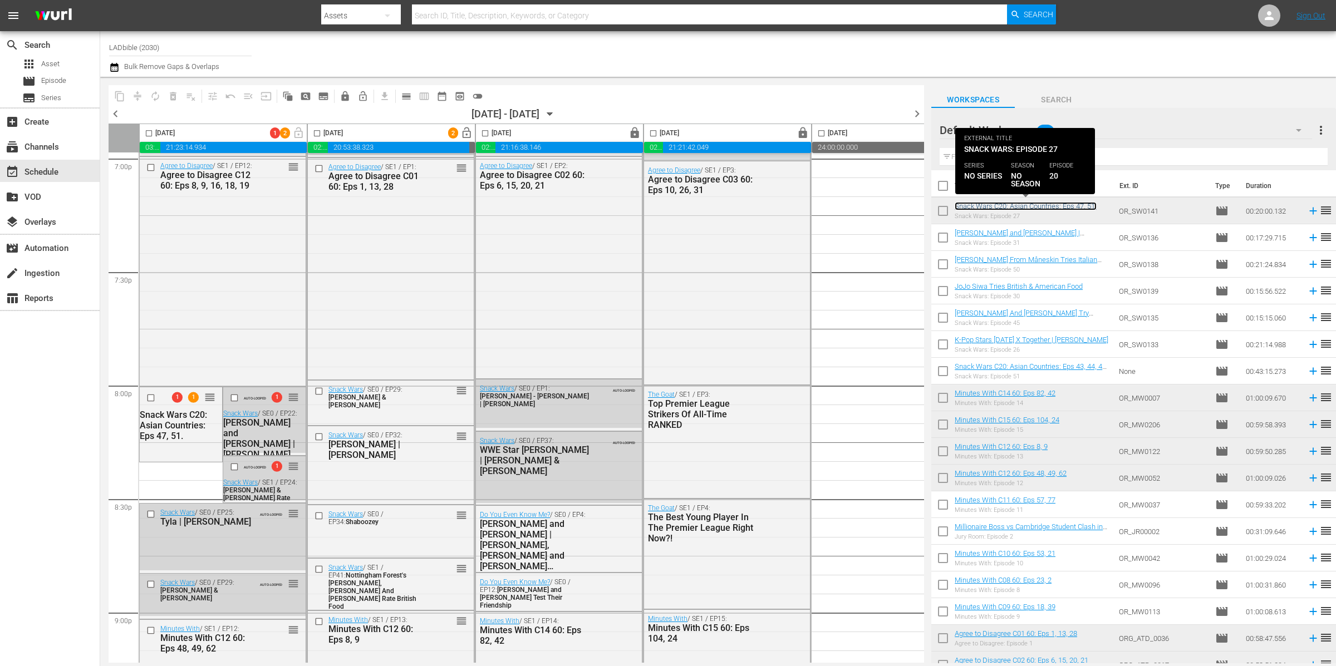
click at [1039, 203] on link "Snack Wars C20: Asian Countries: Eps 47, 51." at bounding box center [1025, 206] width 142 height 8
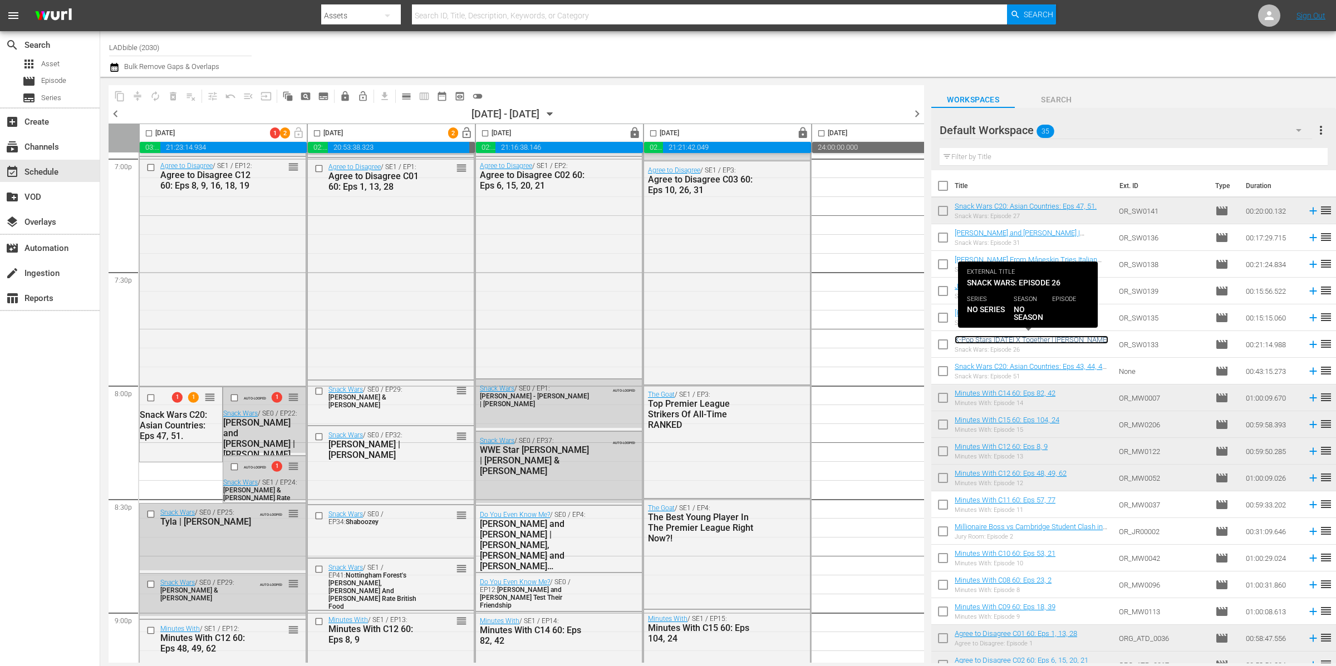
click at [978, 339] on link "K-Pop Stars Tomorrow X Together | Henry Golding" at bounding box center [1031, 340] width 154 height 8
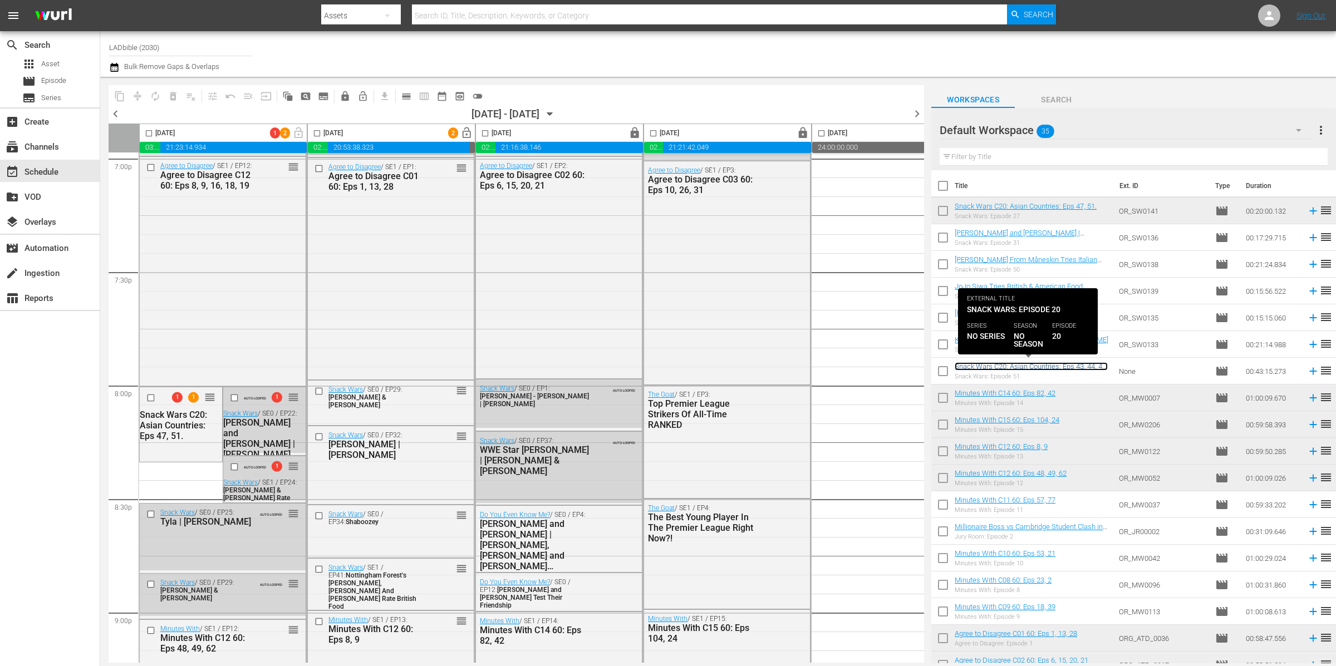
click at [1033, 367] on link "Snack Wars C20: Asian Countries: Eps 43, 44, 47, 51." at bounding box center [1030, 370] width 153 height 17
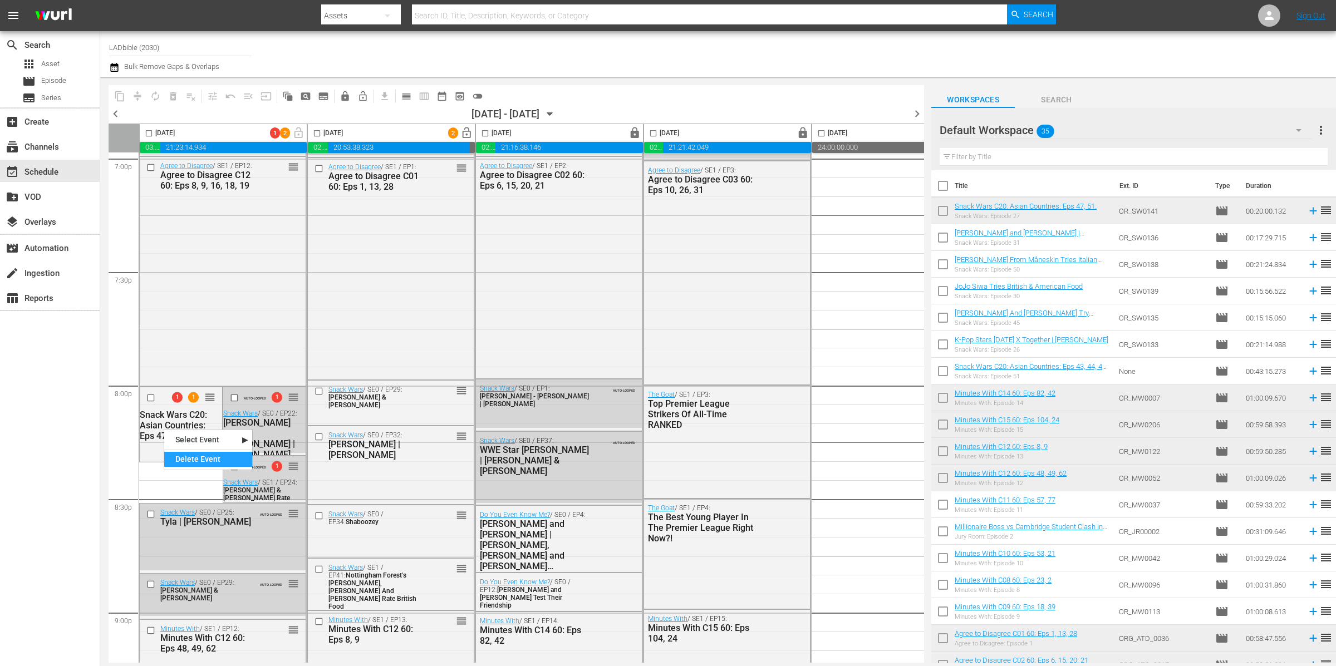
click at [218, 457] on div "Delete Event" at bounding box center [208, 459] width 88 height 15
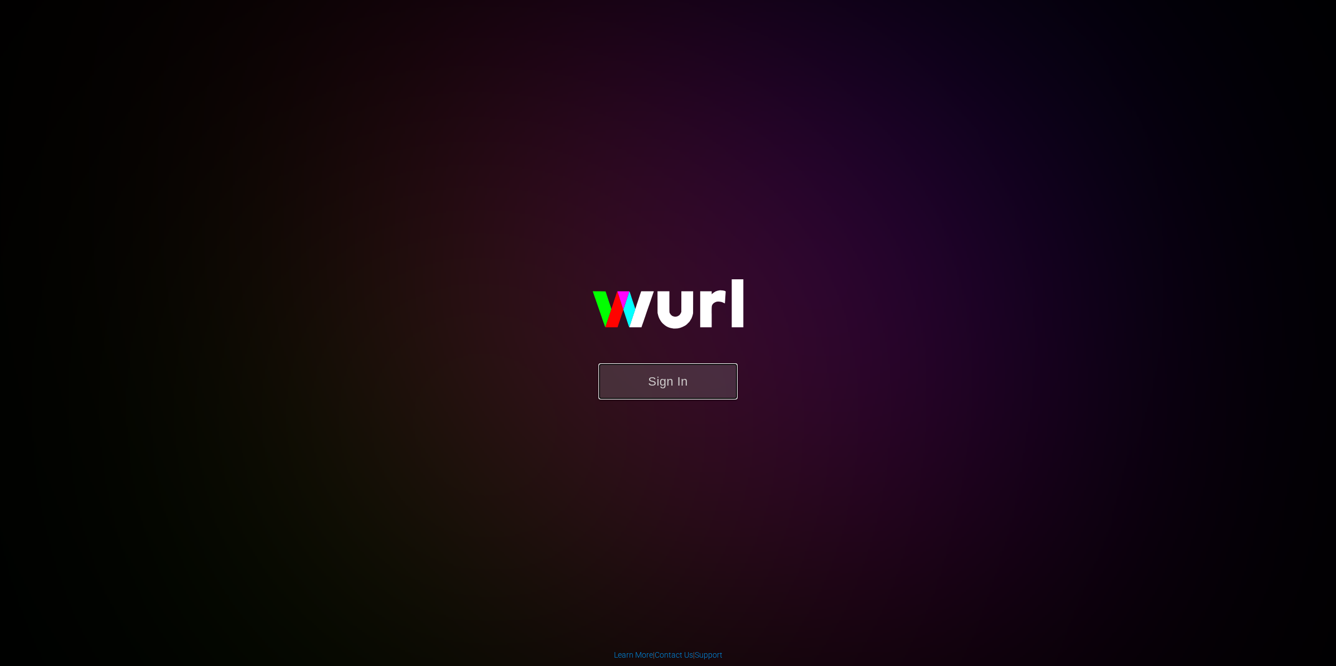
click at [677, 371] on button "Sign In" at bounding box center [667, 381] width 139 height 36
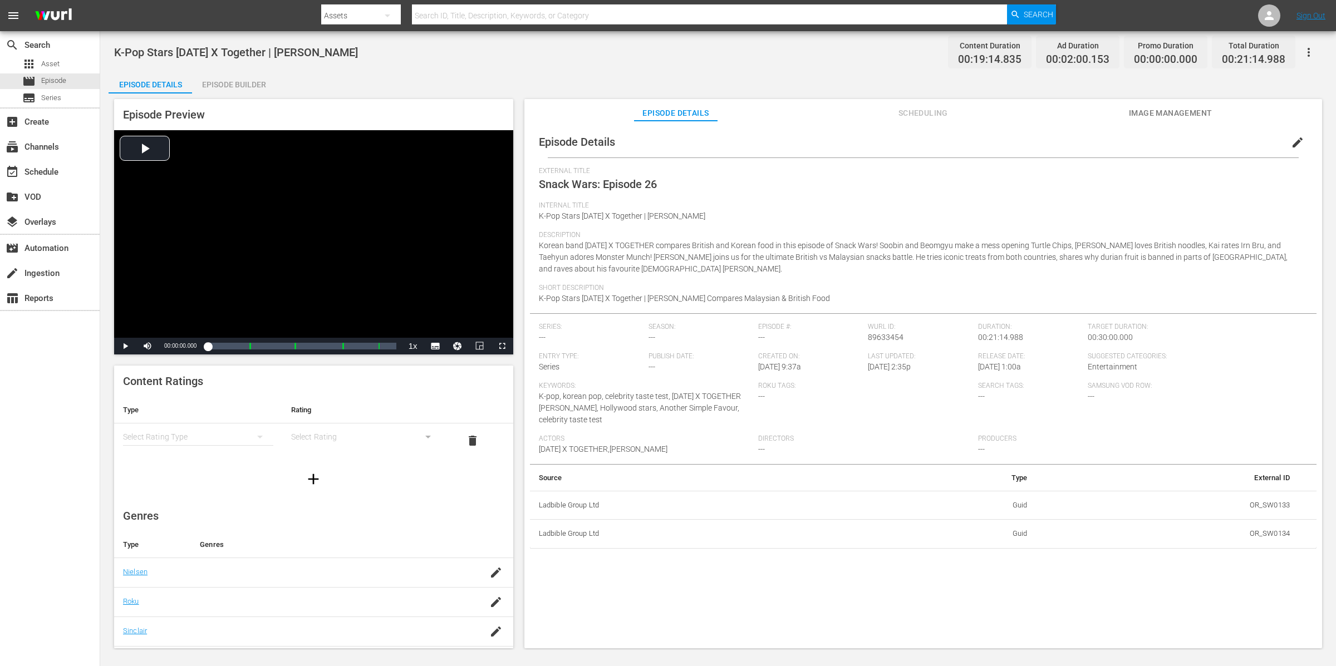
click at [1304, 56] on icon "button" at bounding box center [1308, 52] width 13 height 13
click at [1307, 56] on div "Add Episode to Workspace" at bounding box center [1229, 56] width 170 height 27
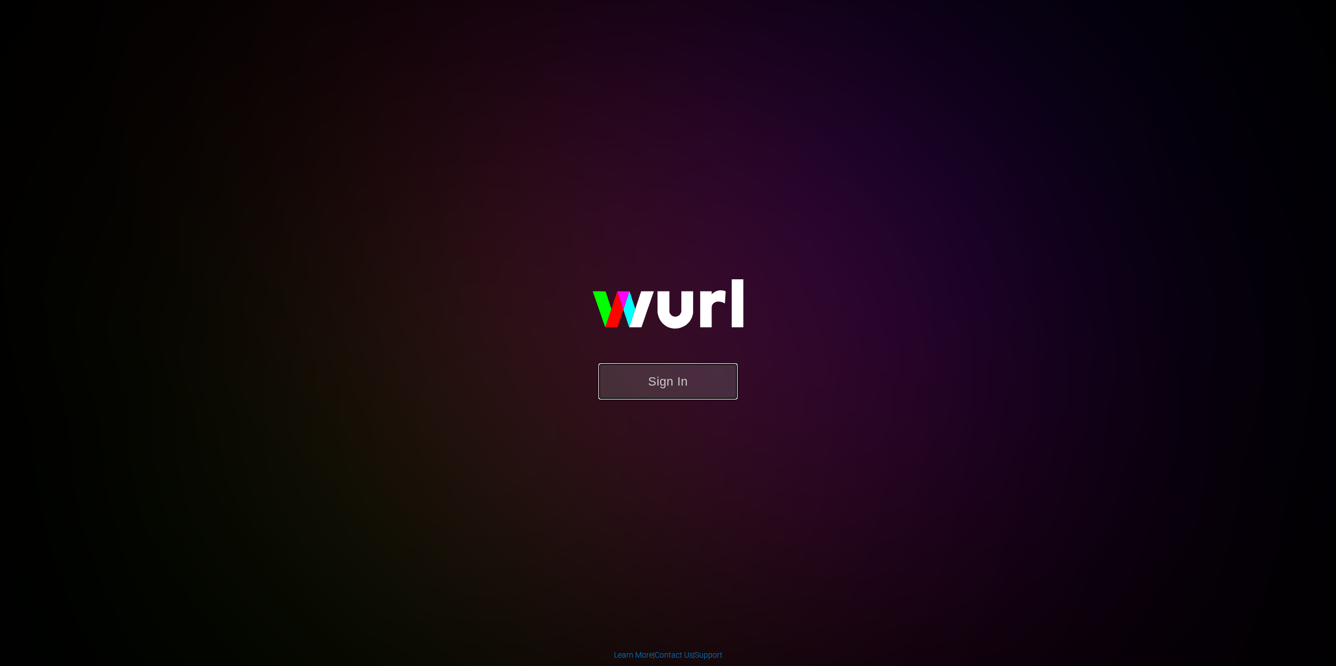
click at [694, 380] on button "Sign In" at bounding box center [667, 381] width 139 height 36
click at [727, 382] on button "Sign In" at bounding box center [667, 381] width 139 height 36
click at [710, 377] on button "Sign In" at bounding box center [667, 381] width 139 height 36
click at [723, 380] on button "Sign In" at bounding box center [667, 381] width 139 height 36
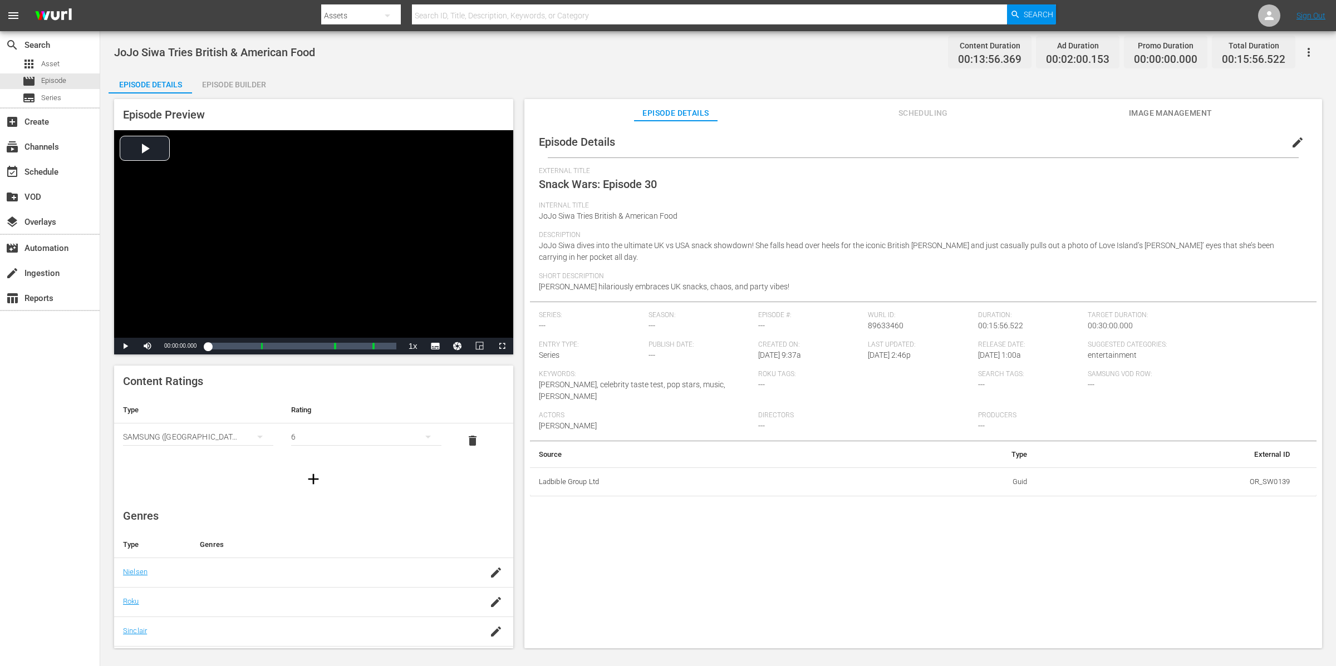
click at [1312, 47] on icon "button" at bounding box center [1308, 52] width 13 height 13
click at [1283, 47] on div "Add Episode to Workspace" at bounding box center [1229, 56] width 170 height 27
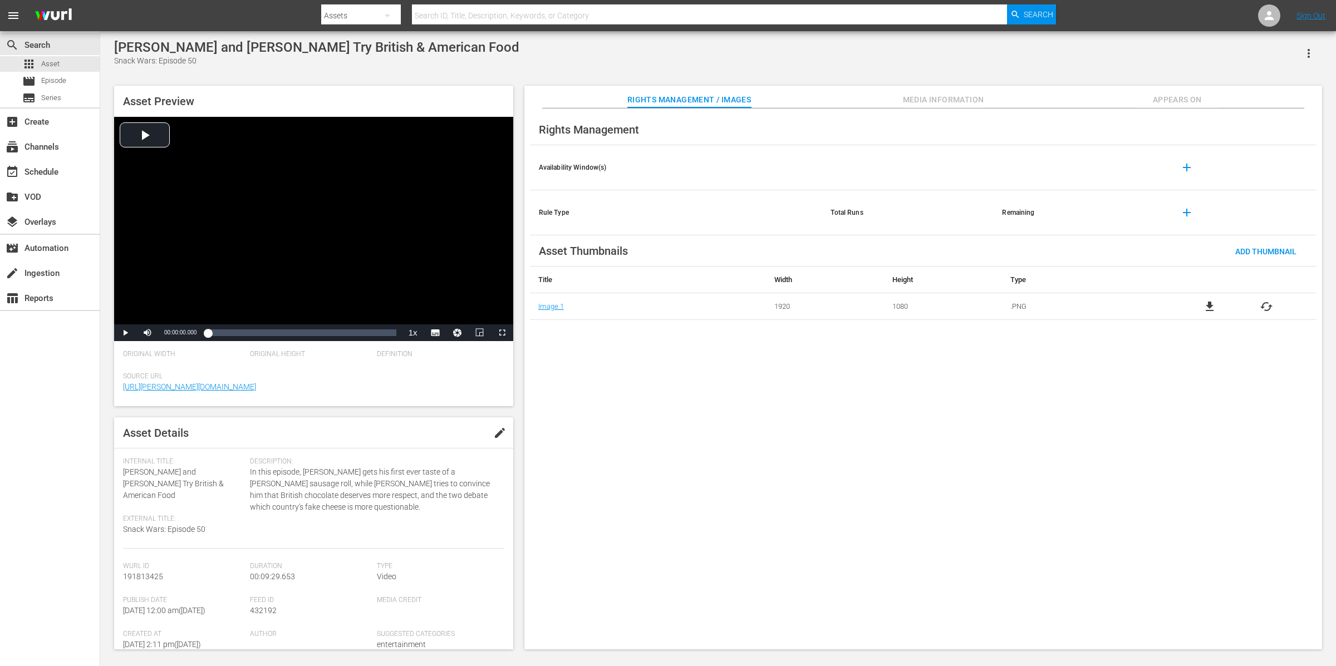
click at [1310, 53] on icon "button" at bounding box center [1308, 53] width 13 height 13
click at [1248, 56] on div "Add To Workspace" at bounding box center [1275, 58] width 76 height 27
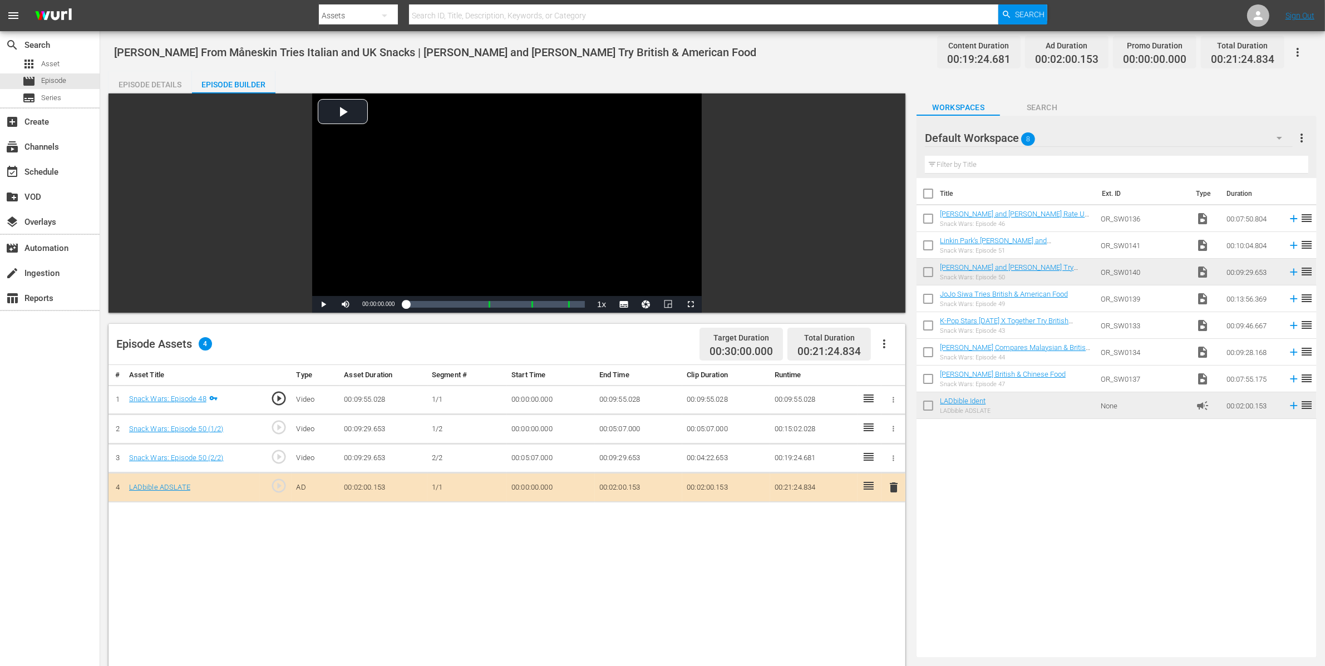
click at [1301, 57] on icon "button" at bounding box center [1297, 52] width 13 height 13
click at [1275, 54] on div "Add Episode to Workspace" at bounding box center [1218, 56] width 170 height 27
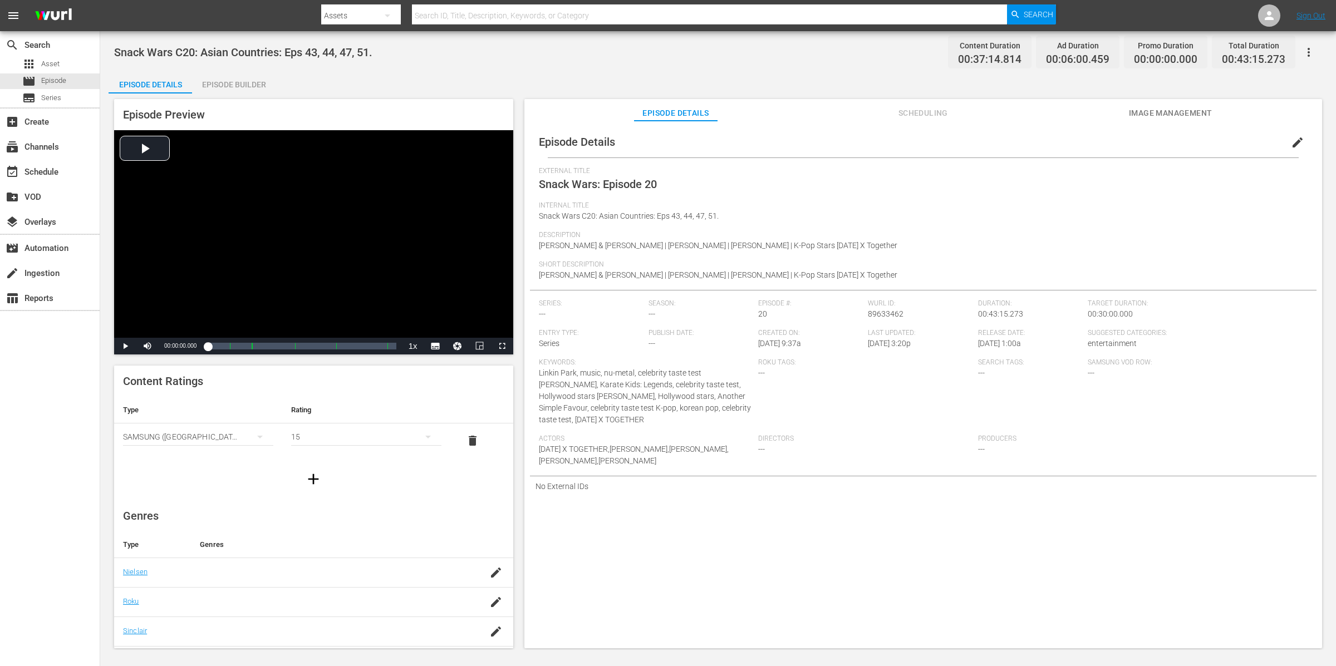
click at [256, 92] on div "Episode Builder" at bounding box center [233, 84] width 83 height 27
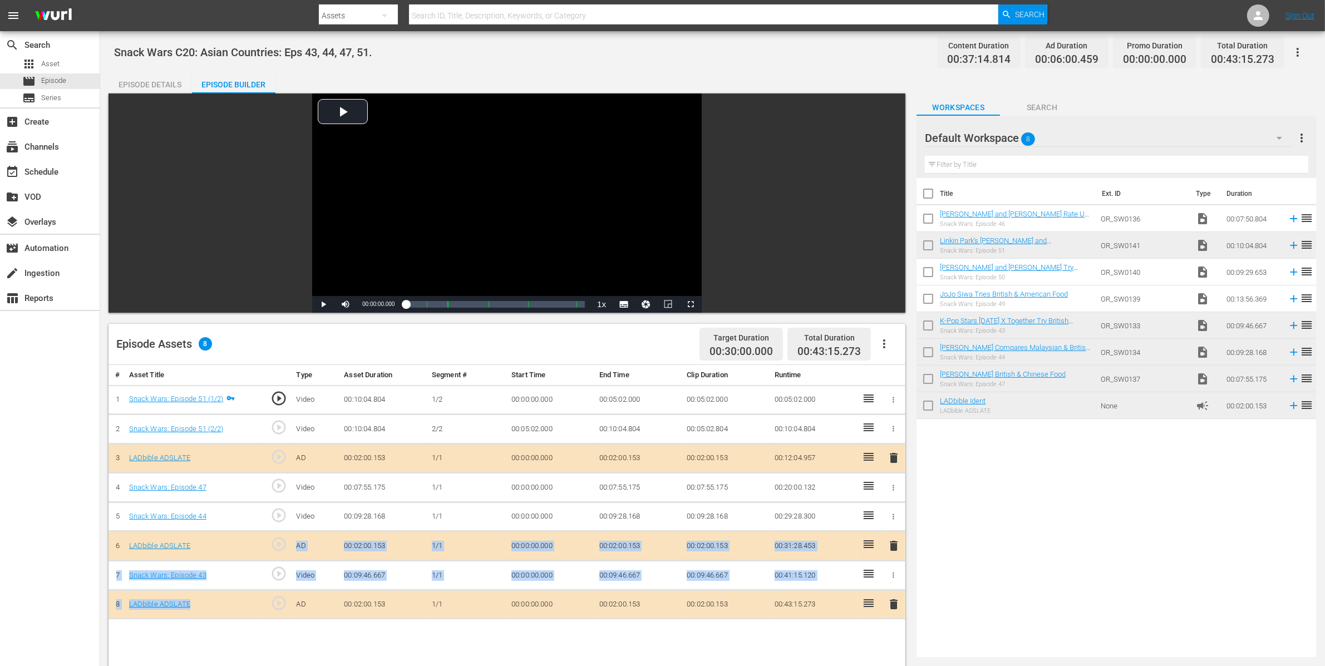
drag, startPoint x: 237, startPoint y: 551, endPoint x: 234, endPoint y: 614, distance: 62.9
click at [234, 614] on tbody "1 Snack Wars: Episode 51 (1/2) play_circle_outline Video 00:10:04.804 1/2 00:00…" at bounding box center [507, 502] width 797 height 234
click at [223, 540] on td "LADbible ADSLATE" at bounding box center [193, 545] width 136 height 29
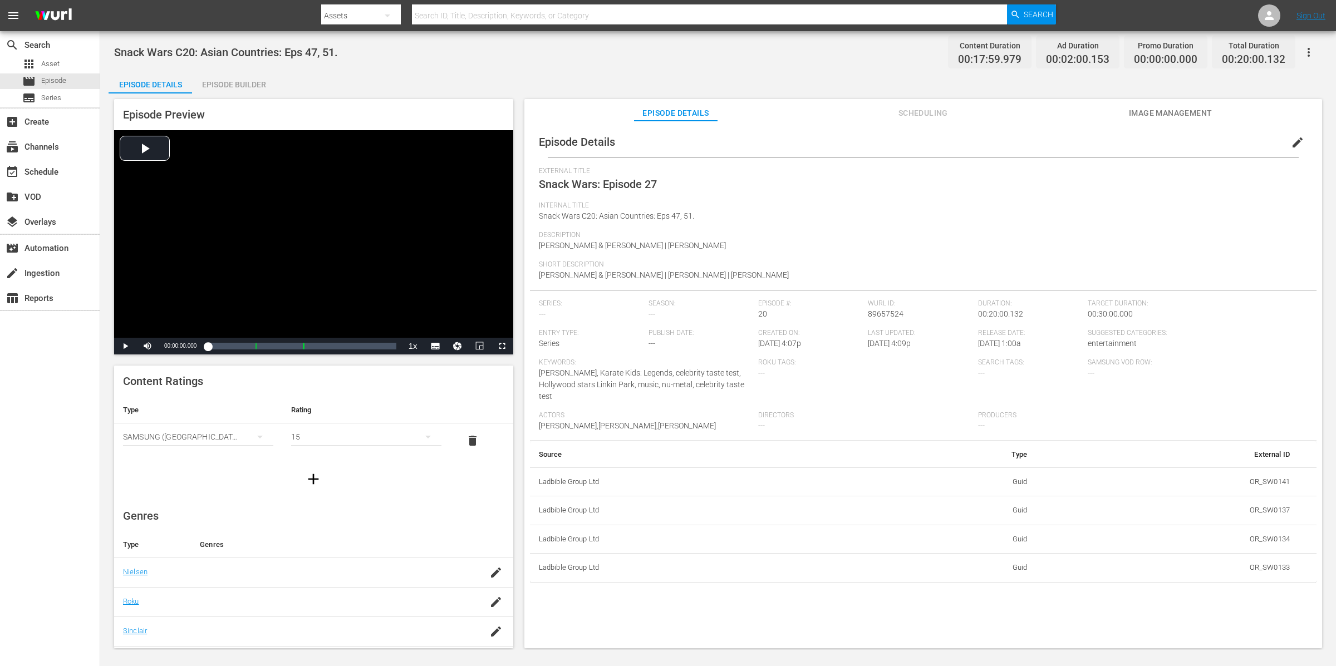
click at [250, 81] on div "Episode Builder" at bounding box center [233, 84] width 83 height 27
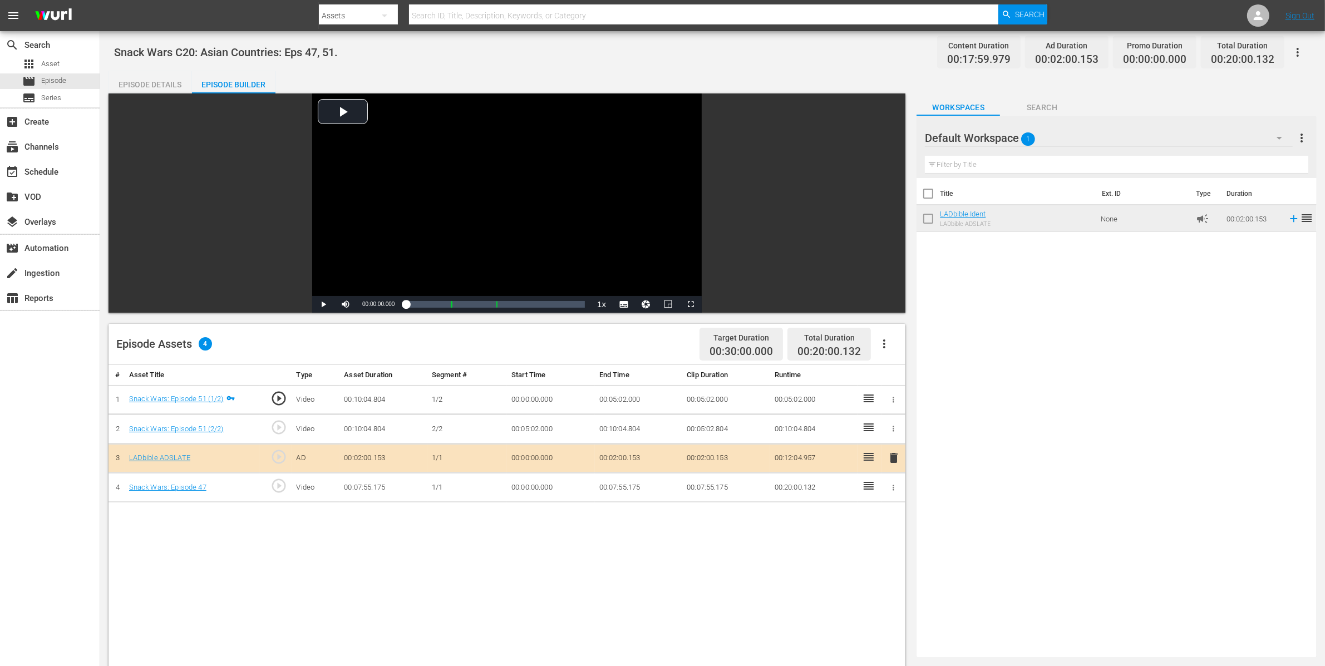
click at [161, 71] on div "Episode Details" at bounding box center [150, 84] width 83 height 27
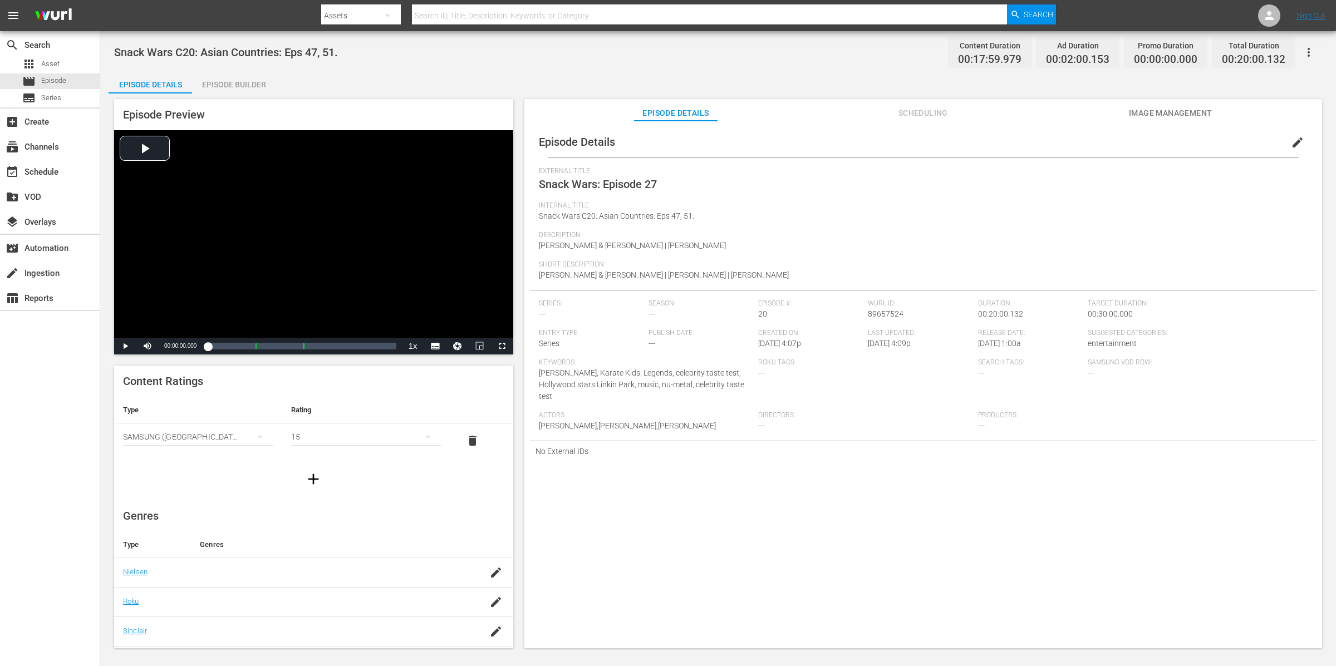
click at [1068, 139] on div "Episode Details edit" at bounding box center [923, 141] width 786 height 31
drag, startPoint x: 594, startPoint y: 215, endPoint x: 582, endPoint y: 213, distance: 13.0
click at [582, 213] on span "Snack Wars C20: Asian Countries: Eps 47, 51." at bounding box center [616, 215] width 155 height 9
click at [910, 253] on div "Description Mike Shinoda & Emily Armstrong | Jackie Chan" at bounding box center [923, 245] width 768 height 29
drag, startPoint x: 1142, startPoint y: 156, endPoint x: 1171, endPoint y: 156, distance: 28.9
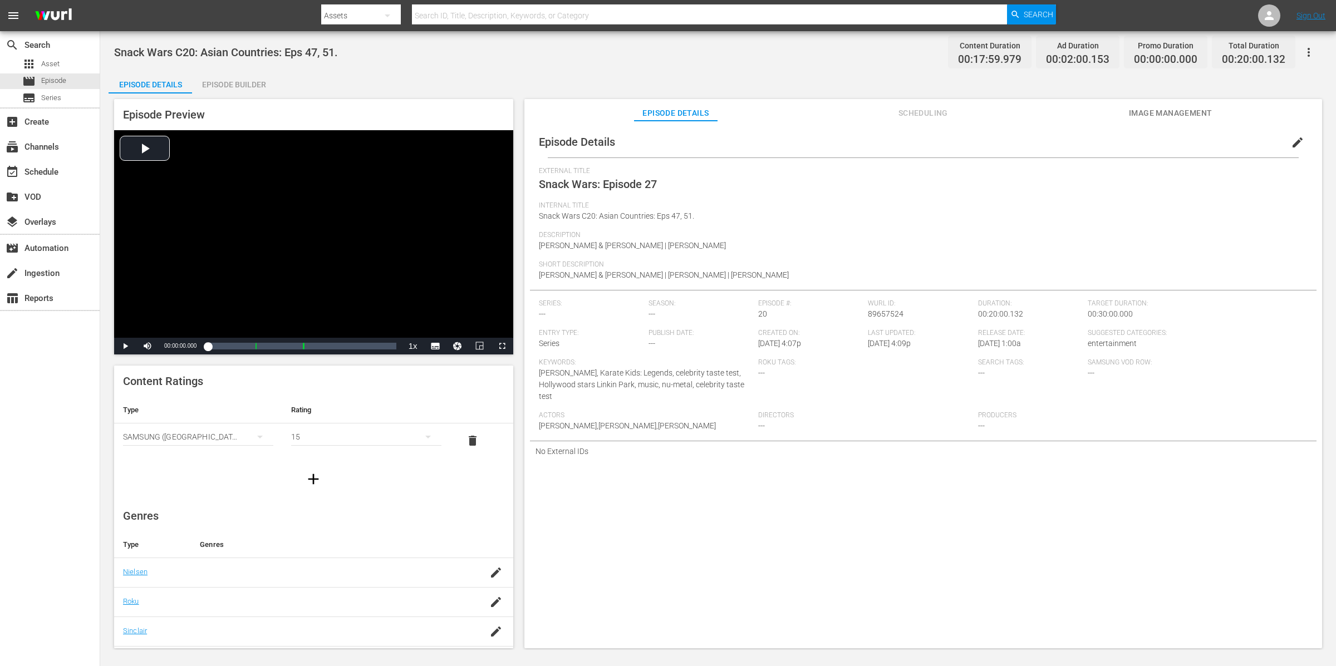
click at [1068, 156] on div "Episode Details edit" at bounding box center [923, 141] width 786 height 31
click at [1068, 136] on span "edit" at bounding box center [1296, 142] width 13 height 13
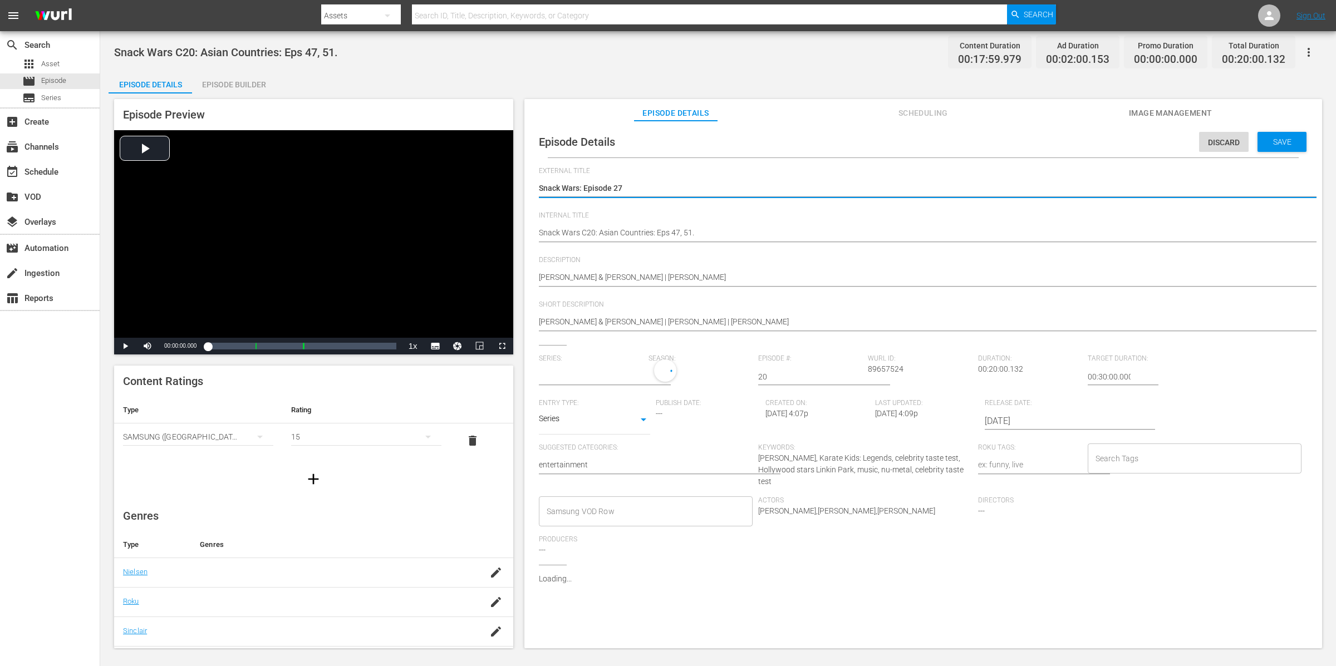
type input "No Series"
drag, startPoint x: 590, startPoint y: 231, endPoint x: 608, endPoint y: 247, distance: 23.7
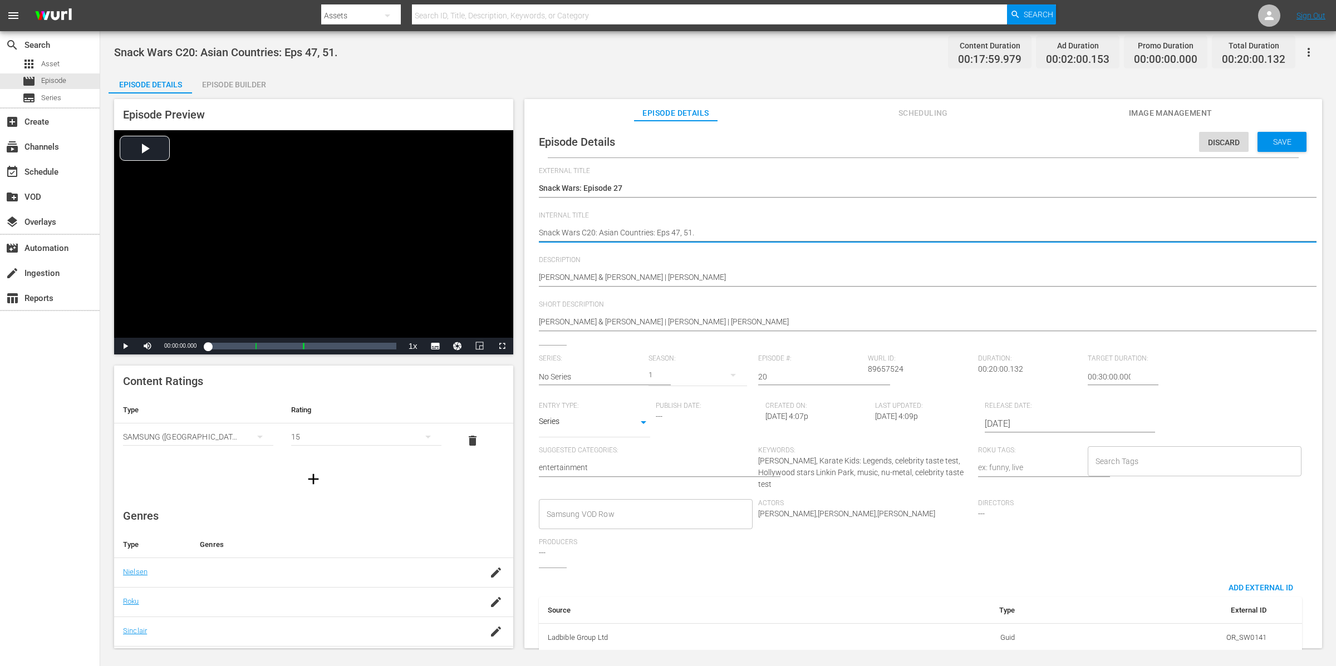
type textarea "Snack Wars C2: Asian Countries: Eps 47, 51."
type textarea "Snack Wars C: Asian Countries: Eps 47, 51."
type textarea "Snack Wars : Asian Countries: Eps 47, 51."
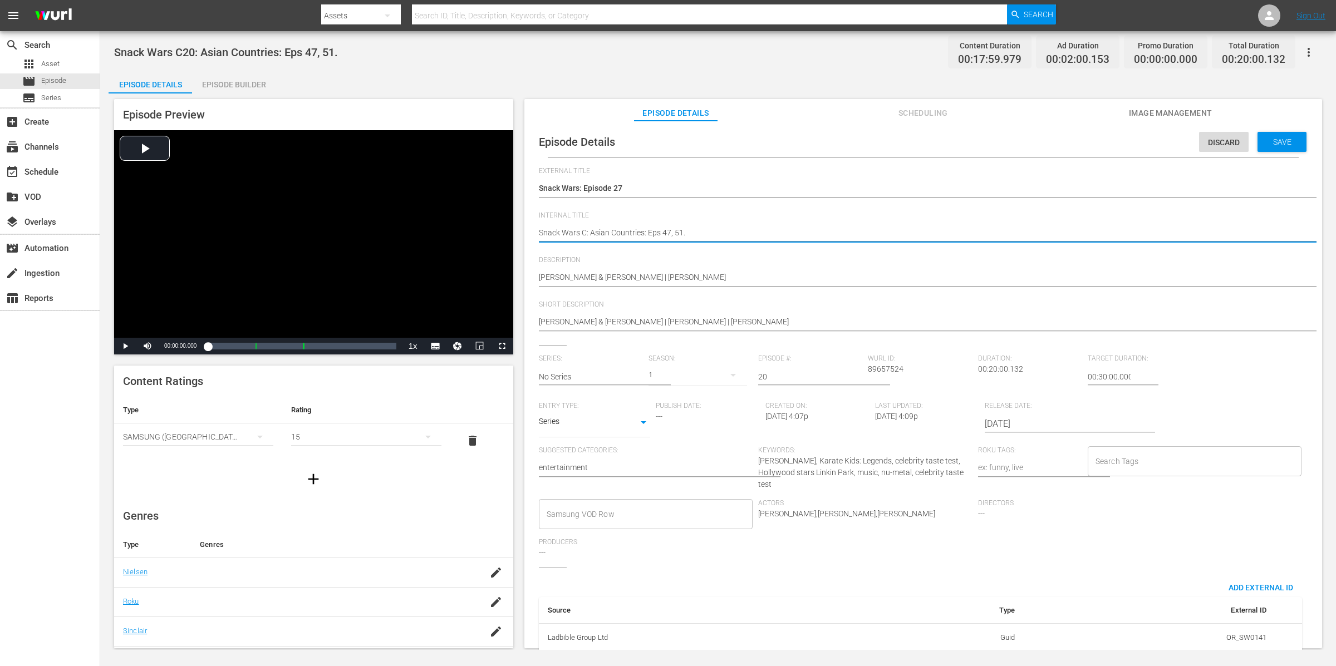
type textarea "Snack Wars : Asian Countries: Eps 47, 51."
type textarea "Snack Wars E: Asian Countries: Eps 47, 51."
type textarea "Snack Wars E2: Asian Countries: Eps 47, 51."
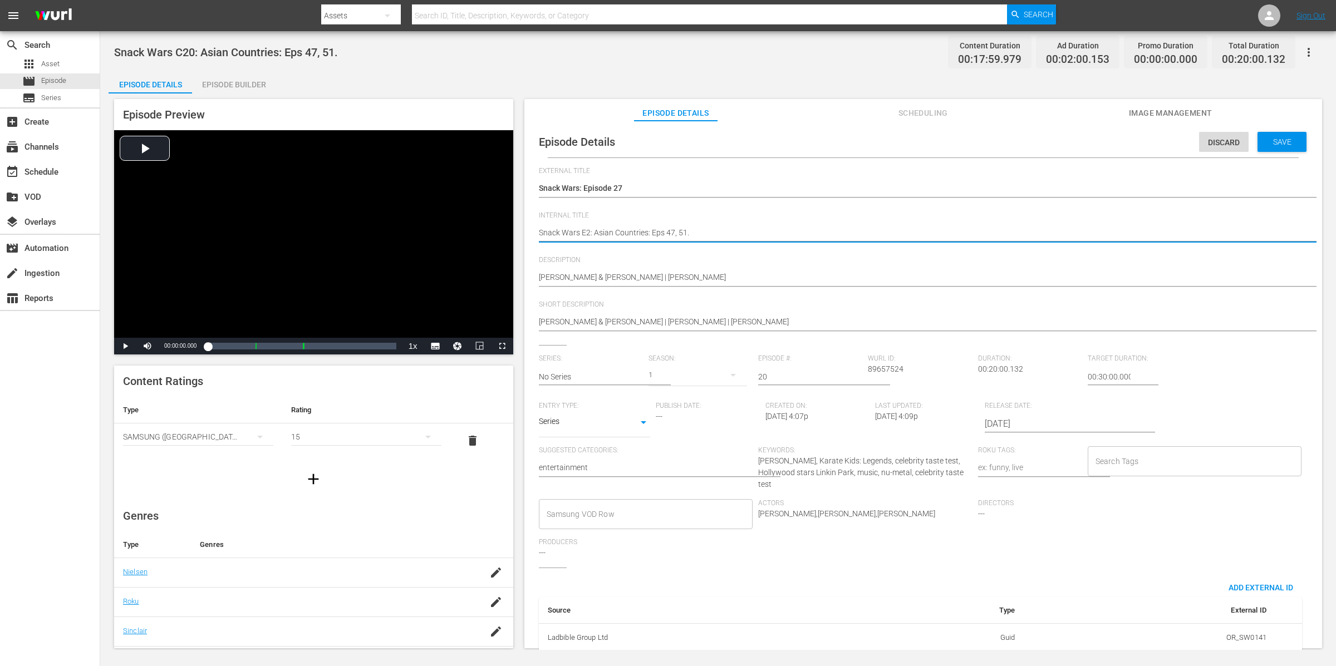
type textarea "Snack Wars E27: Asian Countries: Eps 47, 51."
click at [1068, 140] on span "Save" at bounding box center [1282, 141] width 36 height 9
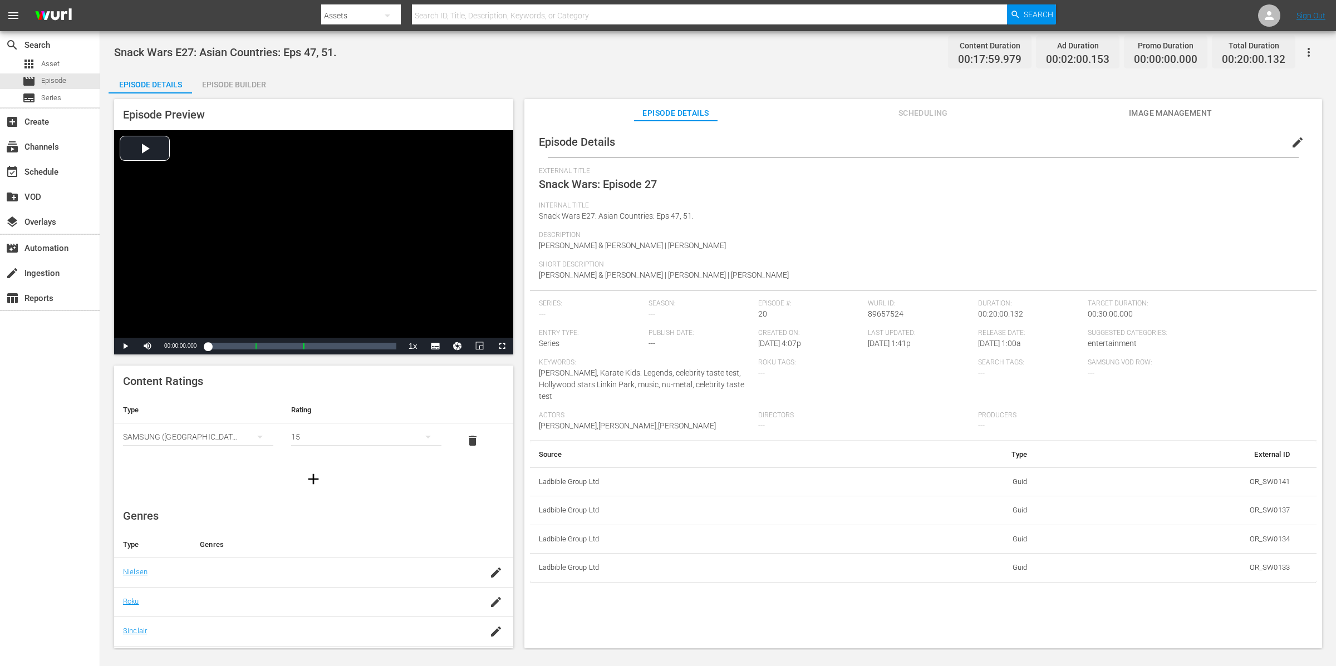
click at [1068, 51] on button "button" at bounding box center [1308, 52] width 27 height 27
click at [1068, 50] on div "Add Episode to Workspace" at bounding box center [1229, 56] width 188 height 27
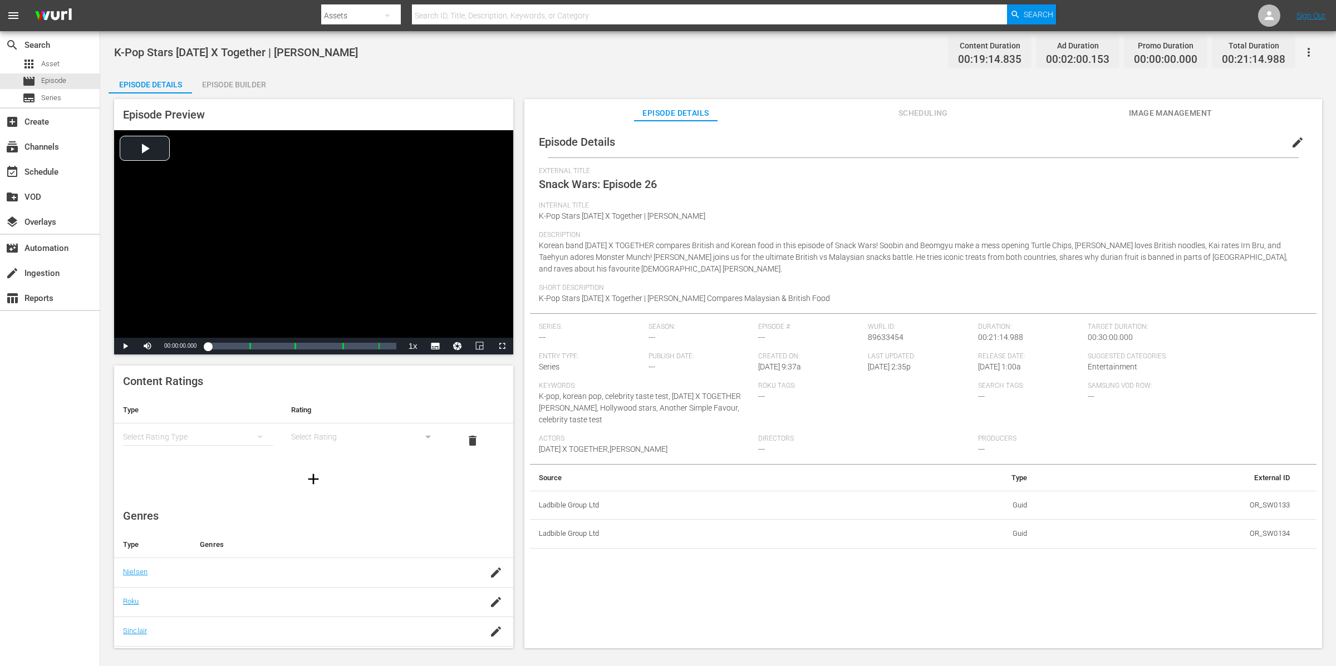
click at [1068, 138] on span "edit" at bounding box center [1296, 142] width 13 height 13
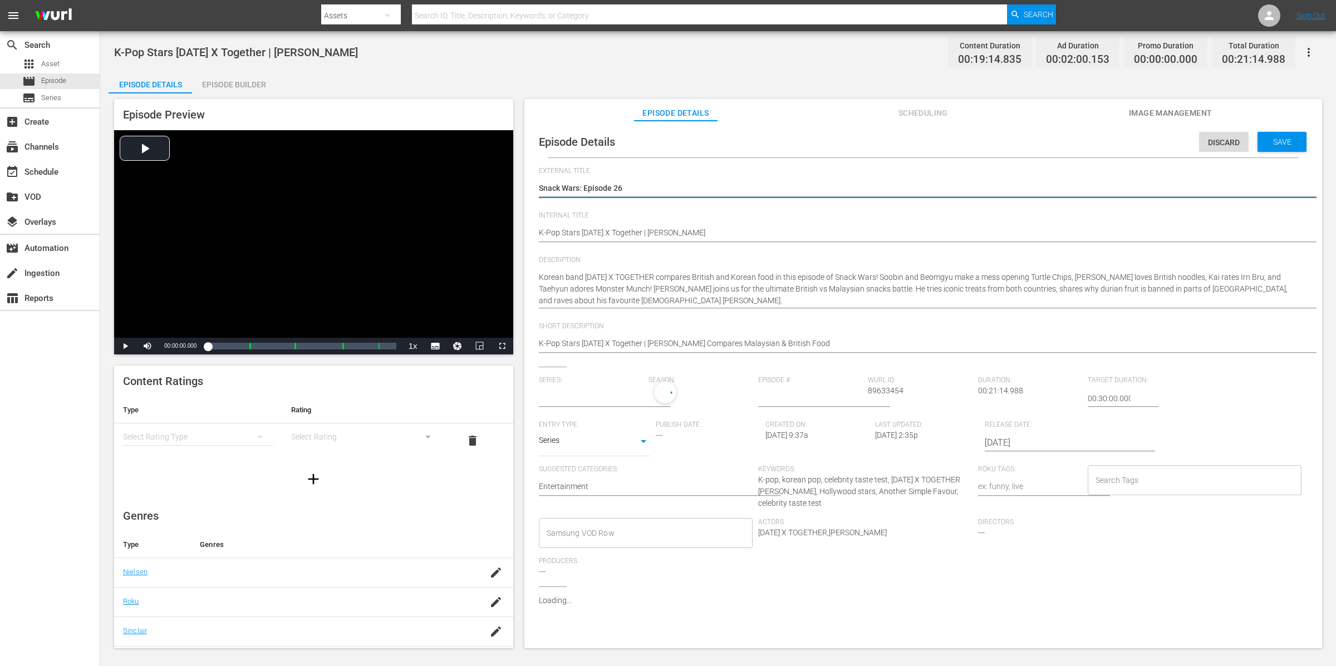
type input "No Series"
drag, startPoint x: 635, startPoint y: 184, endPoint x: 499, endPoint y: 184, distance: 136.3
click at [499, 184] on div "Episode Preview Video Player is loading. Play Video Play Mute Current Time 00:0…" at bounding box center [718, 375] width 1219 height 564
click at [538, 233] on div "Episode Details Discard Save External Title Snack Wars: Episode 26 Snack Wars: …" at bounding box center [923, 418] width 786 height 585
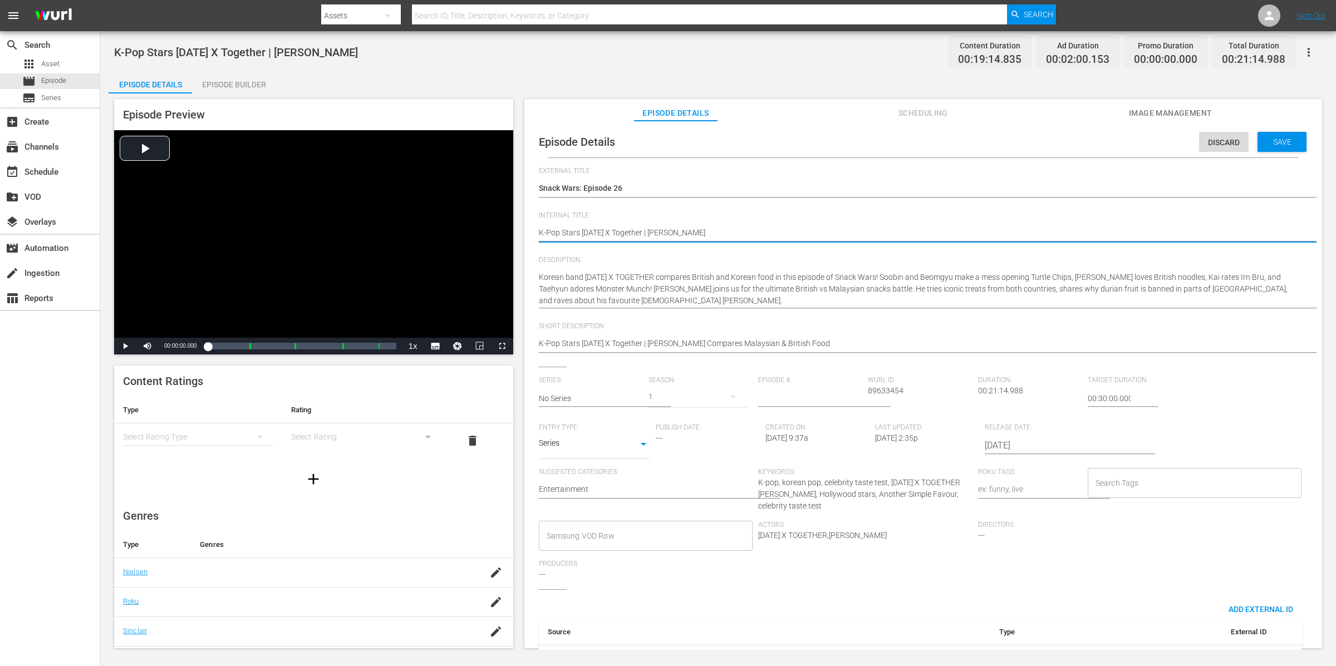
paste textarea "Snack Wars: Episode 26"
type textarea "Snack Wars: Episode 26K-Pop Stars [DATE] X Together | [PERSON_NAME]"
type textarea "Snack Wars: Episode 26 K-Pop Stars [DATE] X Together | [PERSON_NAME]"
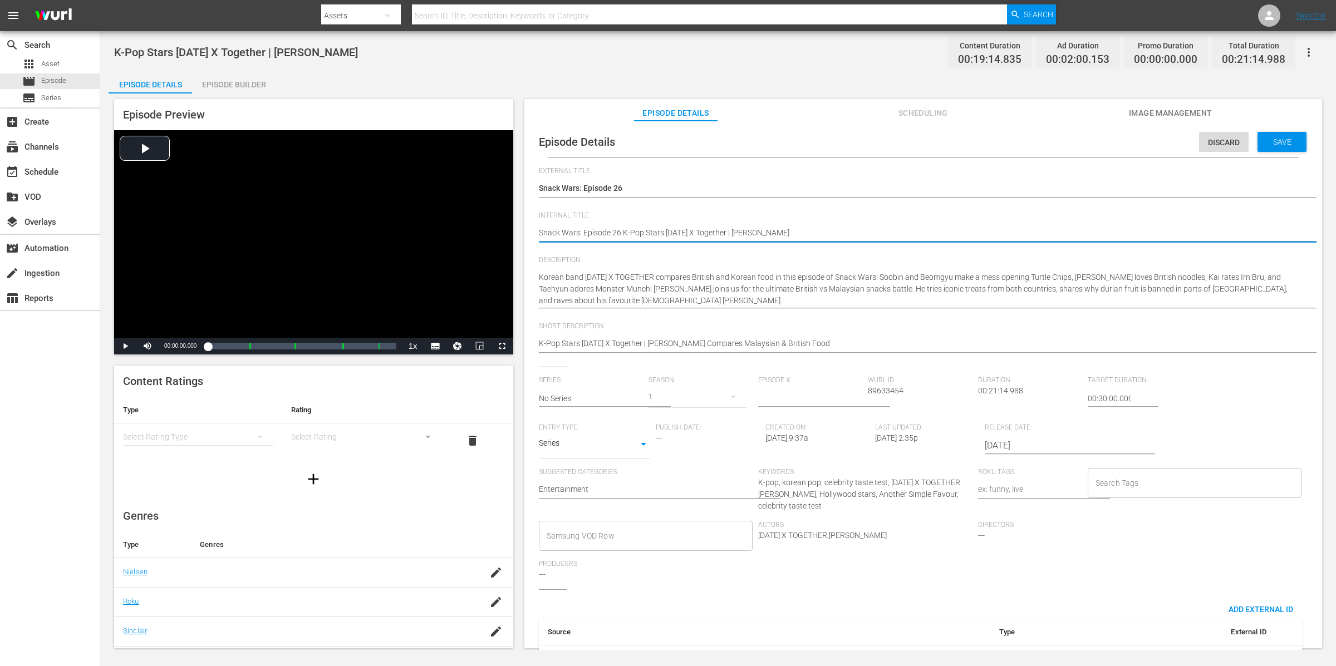
type textarea "Snack Wars: Episode 26 :K-Pop Stars [DATE] X Together | [PERSON_NAME]"
type textarea "Snack Wars: Episode 26 : K-Pop Stars [DATE] X Together | [PERSON_NAME]"
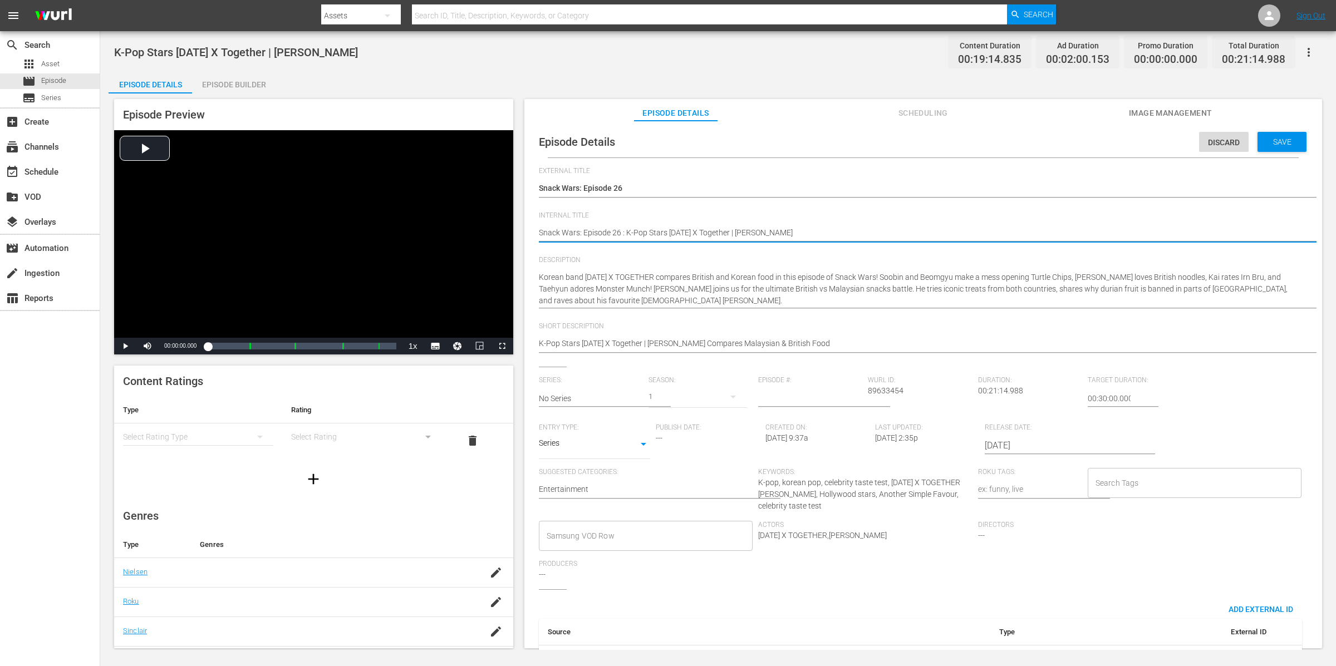
type textarea "Snack Wars: Episode 26 : K-Pop Stars [DATE] X Together | [PERSON_NAME]"
type textarea "Snack Wars: Episode 26 : AK-Pop Stars [DATE] X Together | [PERSON_NAME]"
type textarea "Snack Wars: Episode 26 : AsK-Pop Stars [DATE] X Together | [PERSON_NAME]"
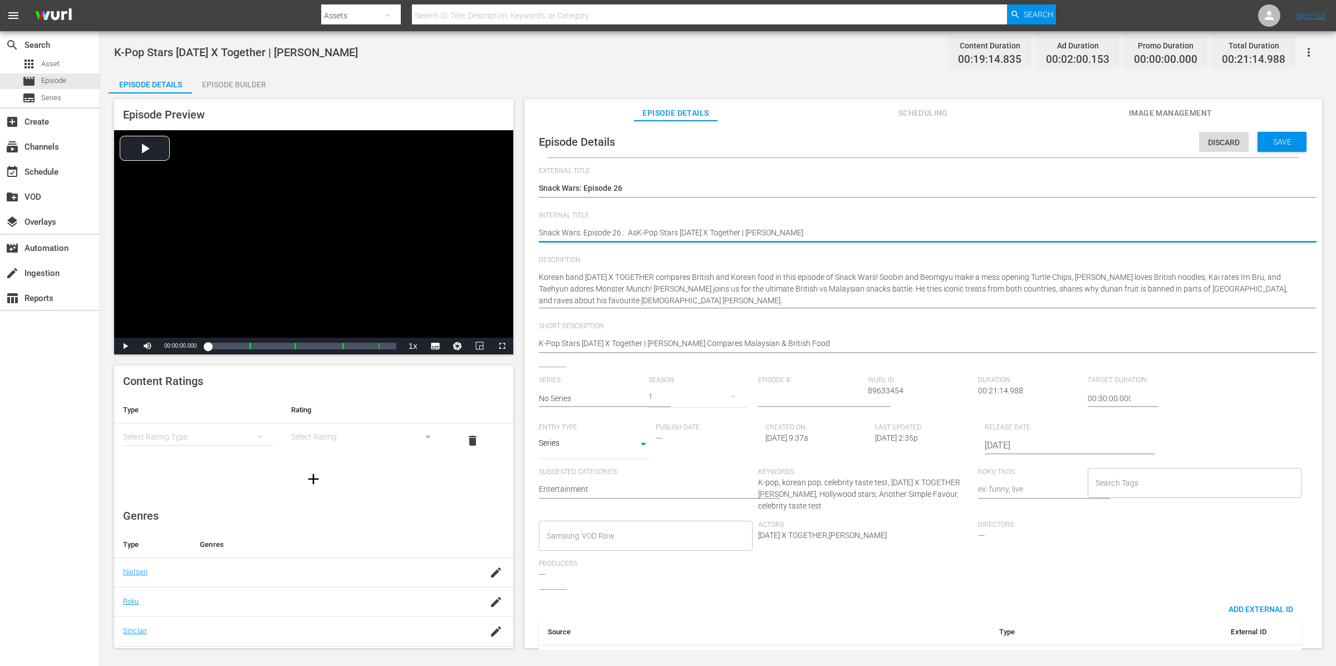
type textarea "Snack Wars: Episode 26 : AsiK-Pop Stars [DATE] X Together | [PERSON_NAME]"
type textarea "Snack Wars: Episode 26 : AsiaK-Pop Stars [DATE] X Together | [PERSON_NAME]"
type textarea "Snack Wars: Episode 26 : AsianK-Pop Stars [DATE] X Together | [PERSON_NAME]"
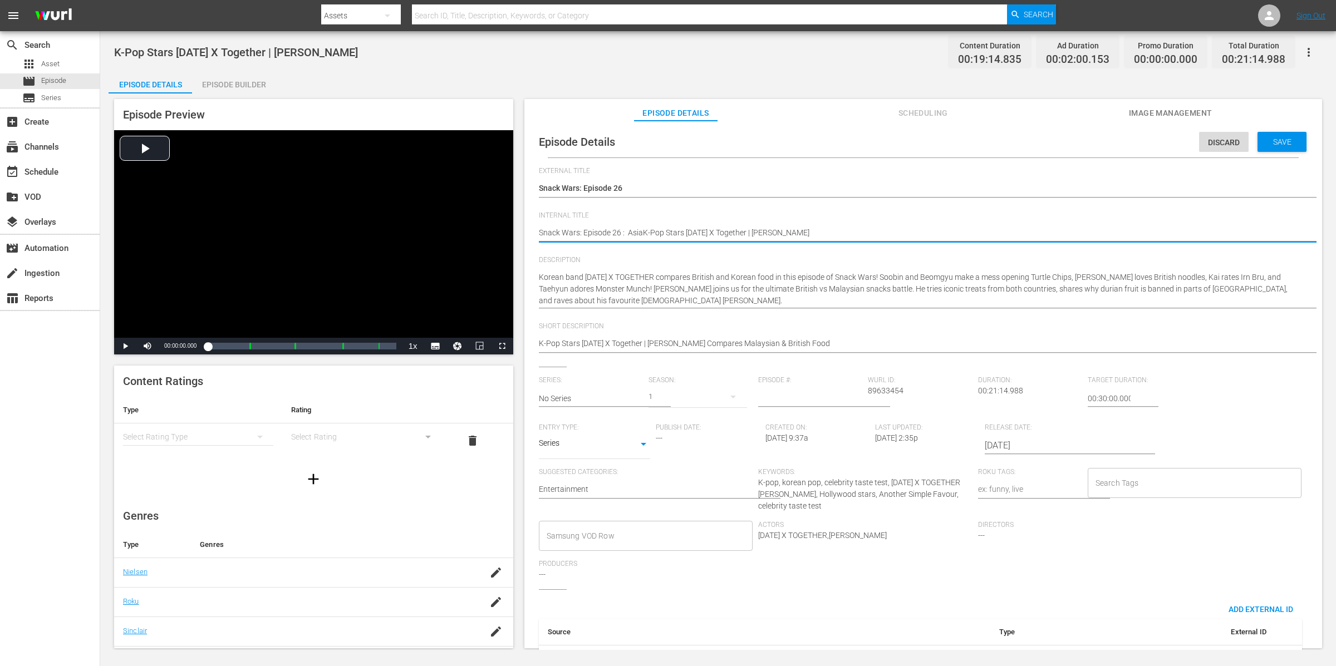
type textarea "Snack Wars: Episode 26 : AsianK-Pop Stars [DATE] X Together | [PERSON_NAME]"
type textarea "Snack Wars: Episode 26 : Asian K-Pop Stars [DATE] X Together | [PERSON_NAME]"
type textarea "Snack Wars: Episode 26 : Asian SK-Pop Stars [DATE] X Together | [PERSON_NAME]"
type textarea "Snack Wars: Episode 26 : Asian SnK-Pop Stars [DATE] X Together | [PERSON_NAME]"
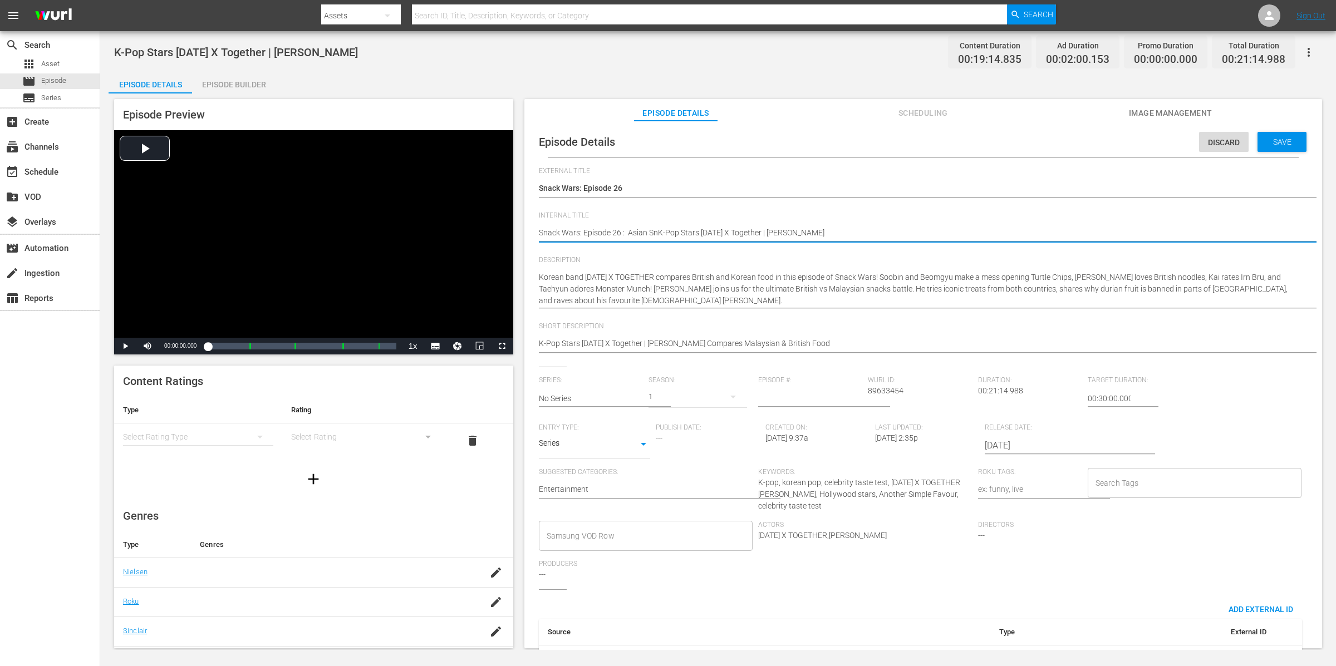
type textarea "Snack Wars: Episode 26 : Asian SnaK-Pop Stars [DATE] X Together | [PERSON_NAME]"
type textarea "Snack Wars: Episode 26 : Asian SnacK-Pop Stars [DATE] X Together | [PERSON_NAME]"
type textarea "Snack Wars: Episode 26 : Asian SnackK-Pop Stars [DATE] X Together | [PERSON_NAM…"
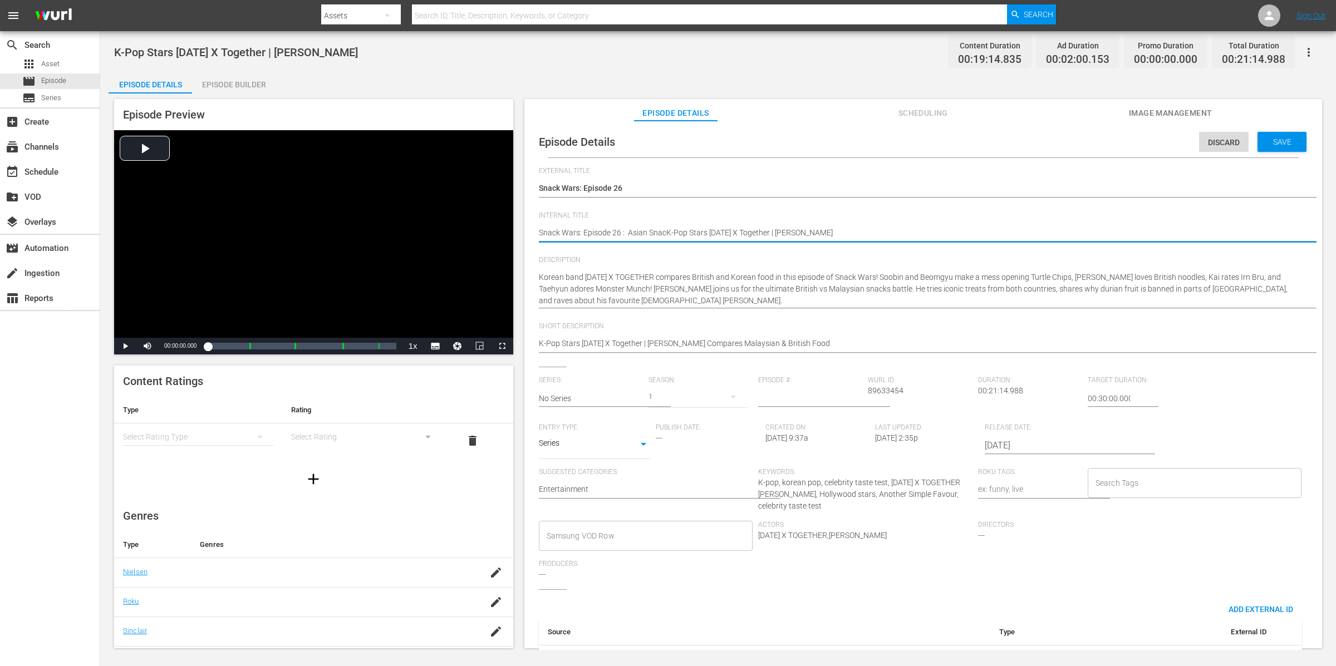
type textarea "Snack Wars: Episode 26 : Asian SnackK-Pop Stars [DATE] X Together | [PERSON_NAM…"
type textarea "Snack Wars: Episode 26 : Asian Snack K-Pop Stars [DATE] X Together | [PERSON_NA…"
type textarea "Snack Wars: Episode 26 : Asian Snack WK-Pop Stars [DATE] X Together | [PERSON_N…"
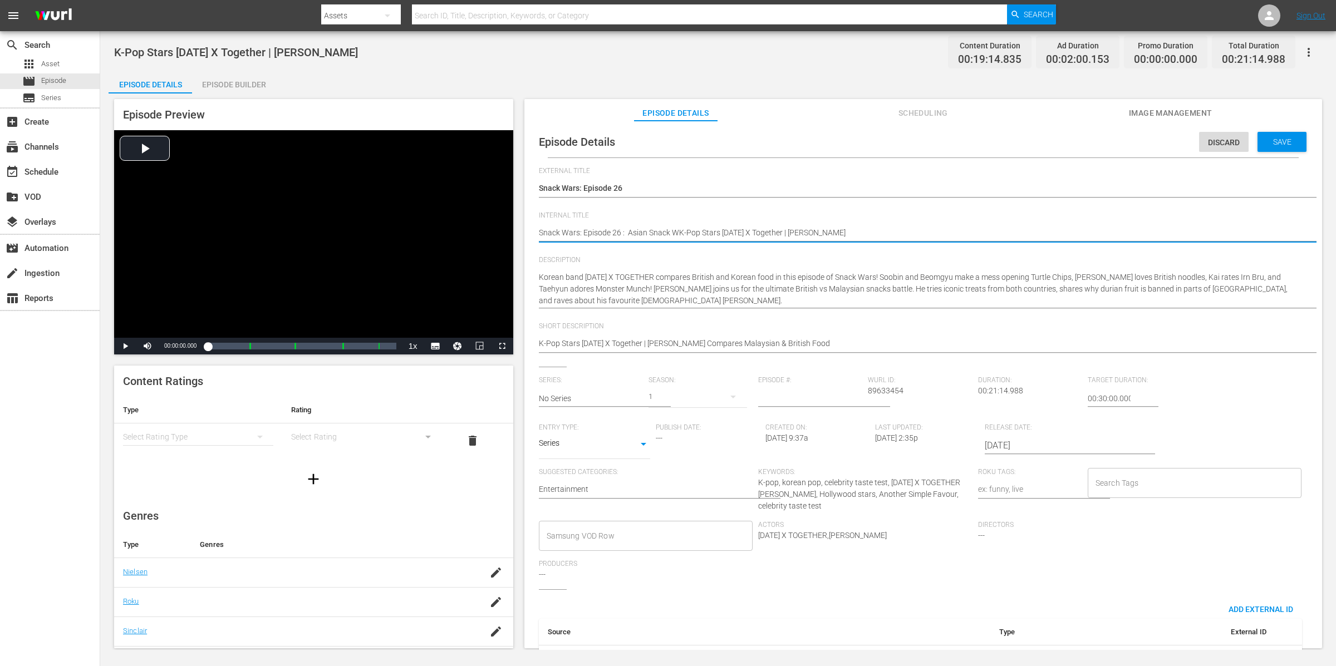
type textarea "Snack Wars: Episode 26 : Asian Snack WaK-Pop Stars [DATE] X Together | [PERSON_…"
type textarea "Snack Wars: Episode 26 : Asian Snack [PERSON_NAME]-Pop Stars [DATE] X Together …"
type textarea "Snack Wars: Episode 26 : Asian Snack WarsK-Pop Stars [DATE] X Together | [PERSO…"
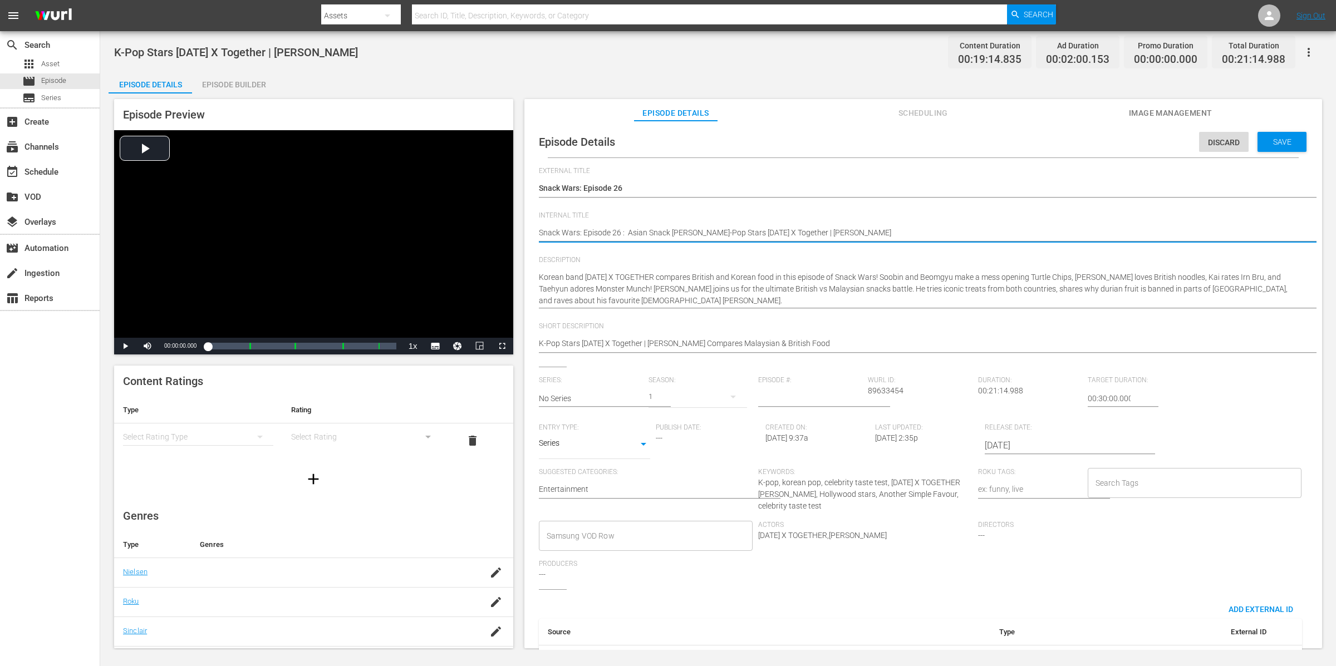
type textarea "Snack Wars: Episode 26 : Asian Snack WarsK-Pop Stars [DATE] X Together | [PERSO…"
type textarea "Snack Wars: Episode 26 : Asian Snack Wars K-Pop Stars [DATE] X Together | [PERS…"
type textarea "Snack Wars: Episode 26 : Asian Snack Wars :K-Pop Stars [DATE] X Together | [PER…"
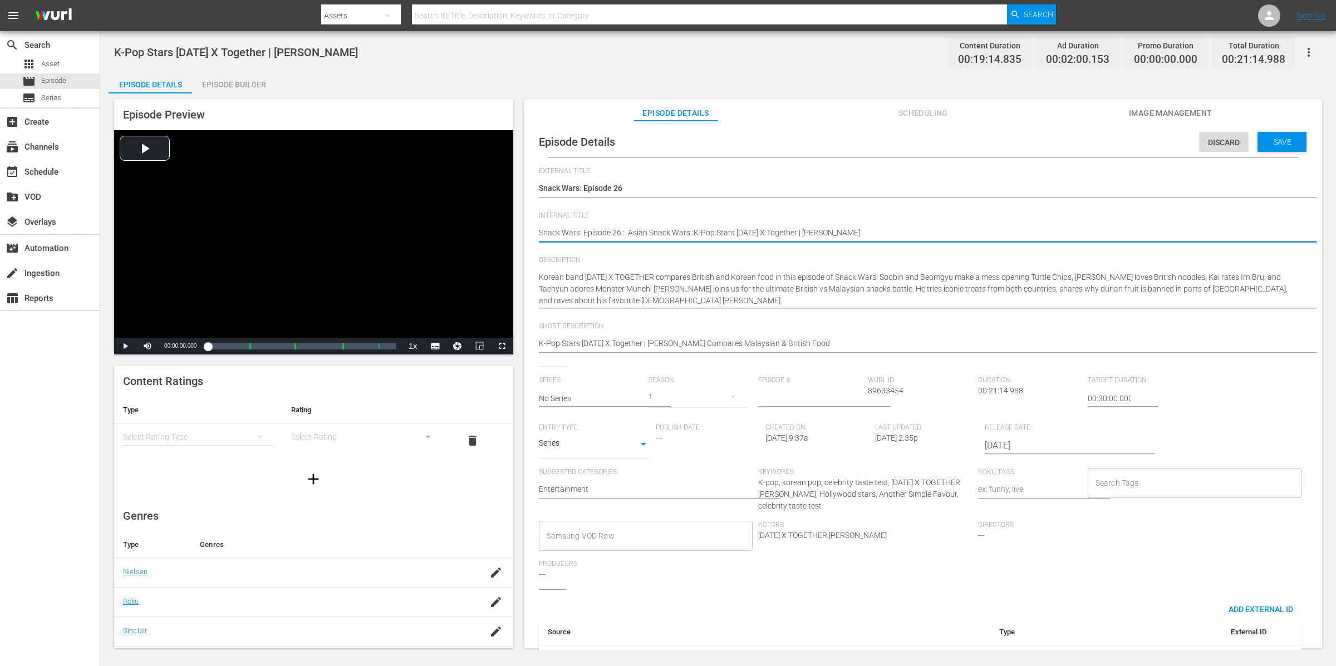
type textarea "Snack Wars: Episode 26 : Asian Snack Wars : K-Pop Stars [DATE] X Together | [PE…"
click at [1068, 142] on span "Save" at bounding box center [1282, 141] width 36 height 9
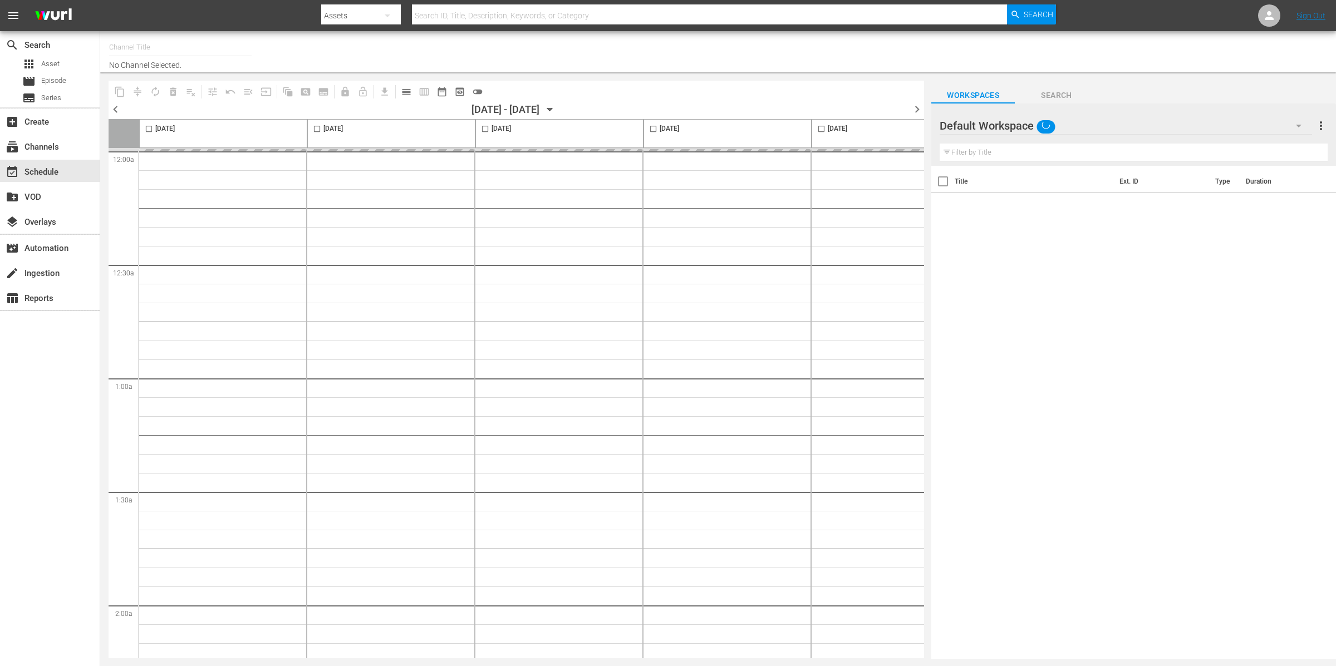
type input "LADbible (2030)"
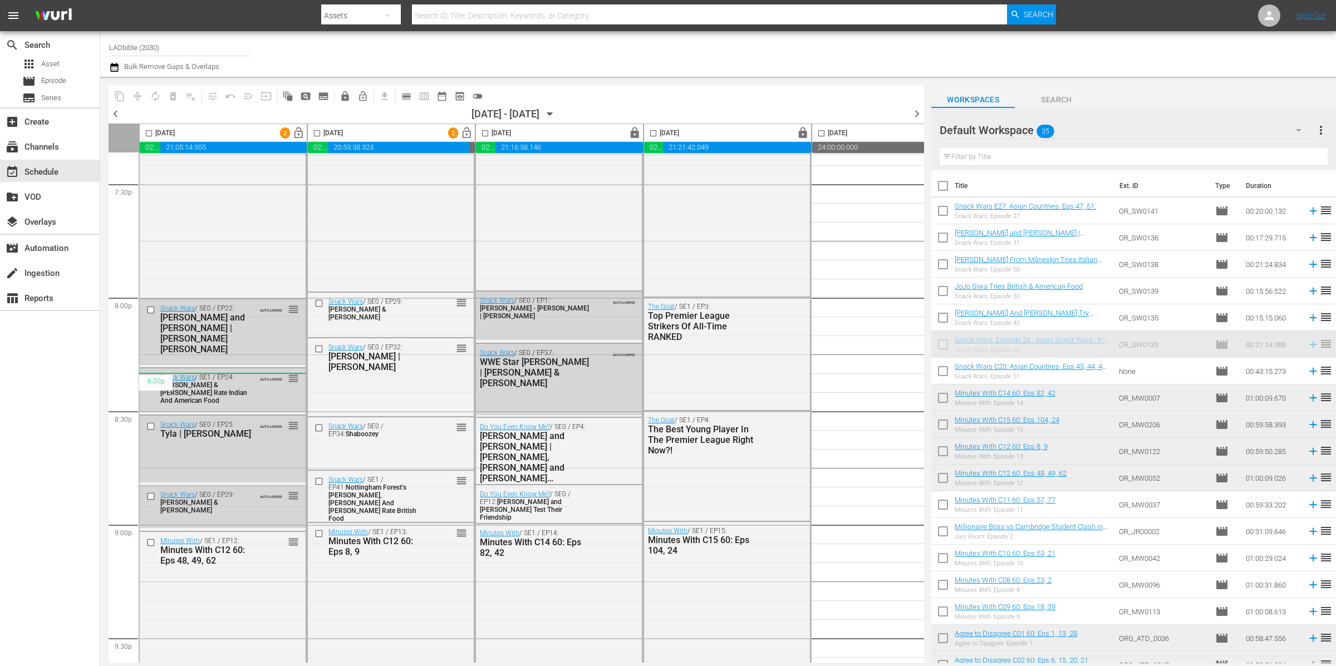
scroll to position [4322, 0]
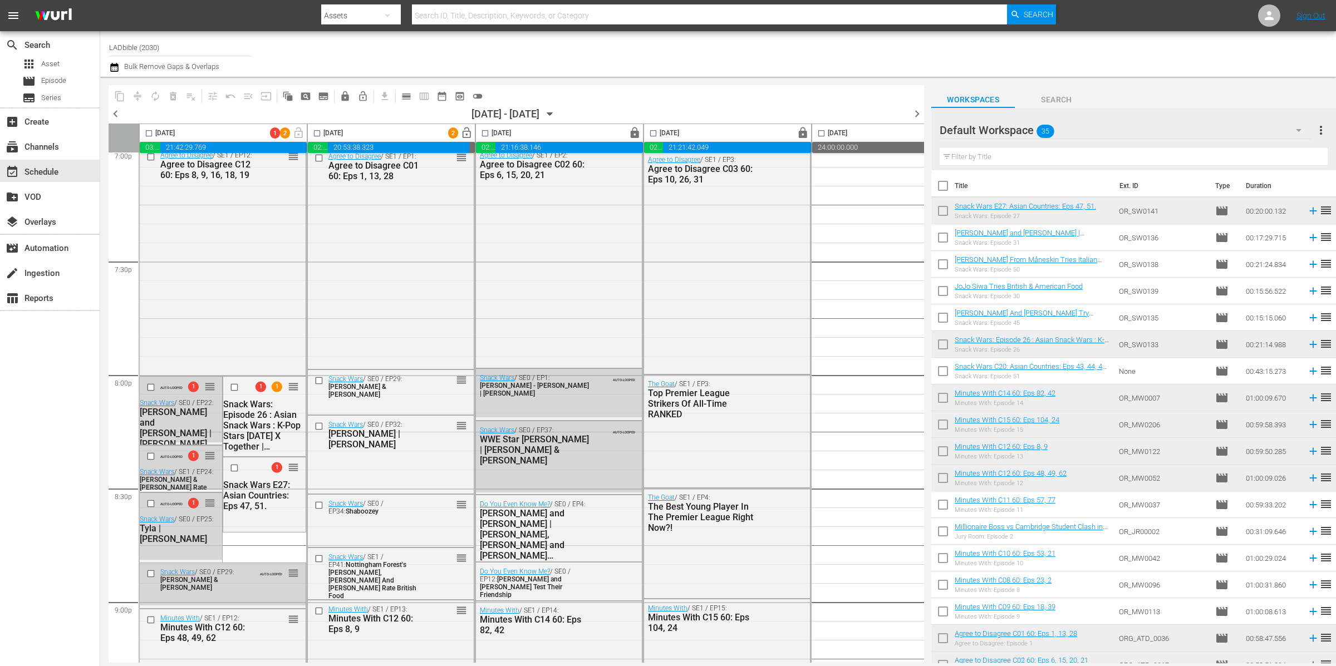
click at [947, 208] on input "checkbox" at bounding box center [942, 212] width 23 height 23
checkbox input "true"
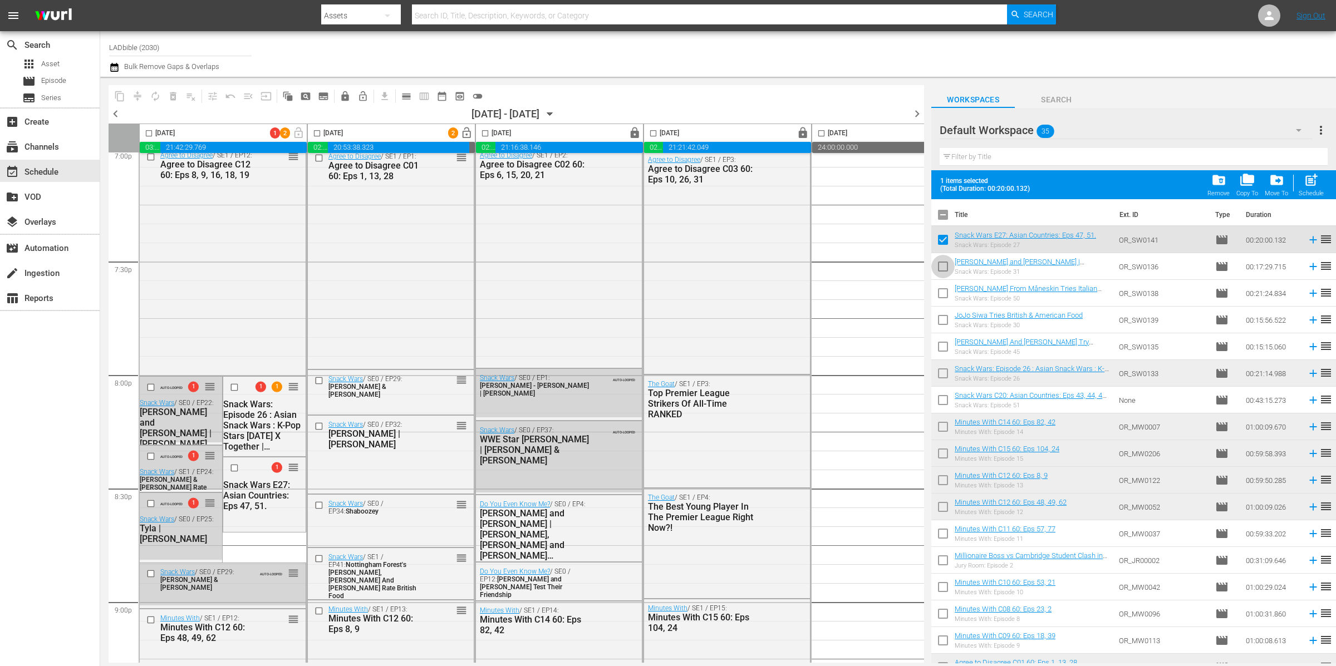
drag, startPoint x: 948, startPoint y: 263, endPoint x: 950, endPoint y: 297, distance: 34.6
click at [948, 263] on input "checkbox" at bounding box center [942, 268] width 23 height 23
checkbox input "true"
drag, startPoint x: 948, startPoint y: 295, endPoint x: 950, endPoint y: 329, distance: 34.6
click at [948, 294] on input "checkbox" at bounding box center [942, 295] width 23 height 23
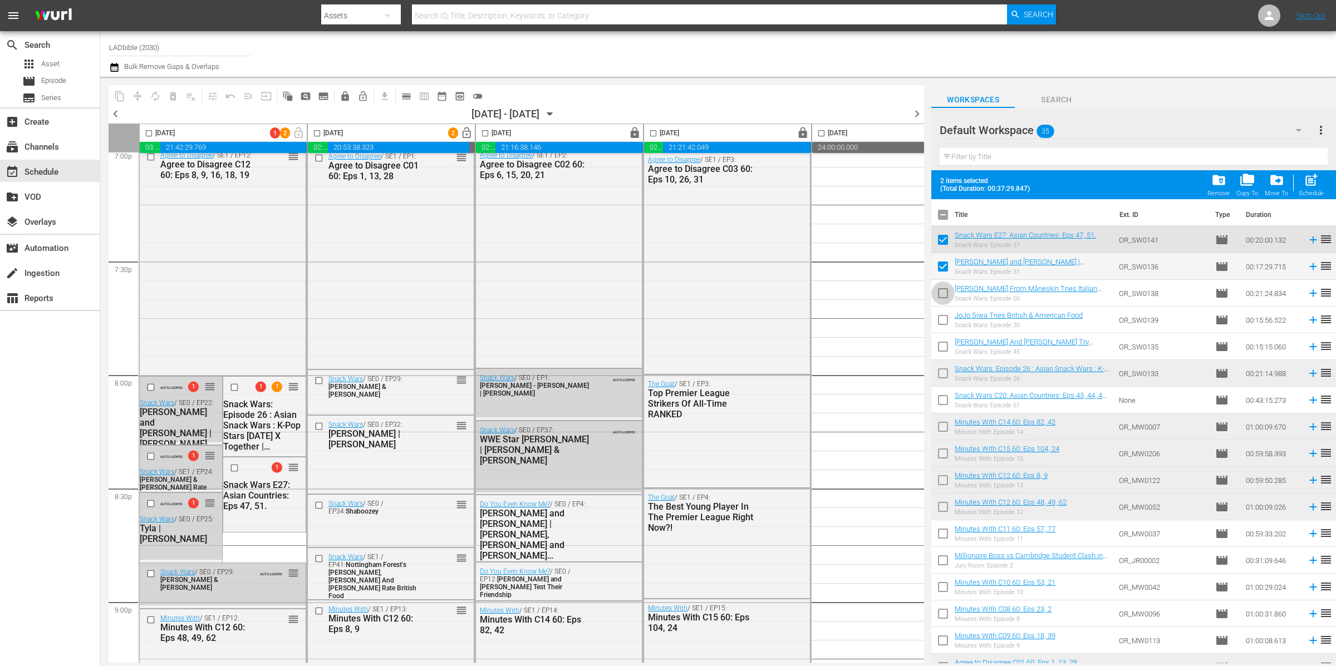
checkbox input "true"
click at [945, 321] on input "checkbox" at bounding box center [942, 322] width 23 height 23
checkbox input "true"
click at [944, 352] on input "checkbox" at bounding box center [942, 348] width 23 height 23
checkbox input "true"
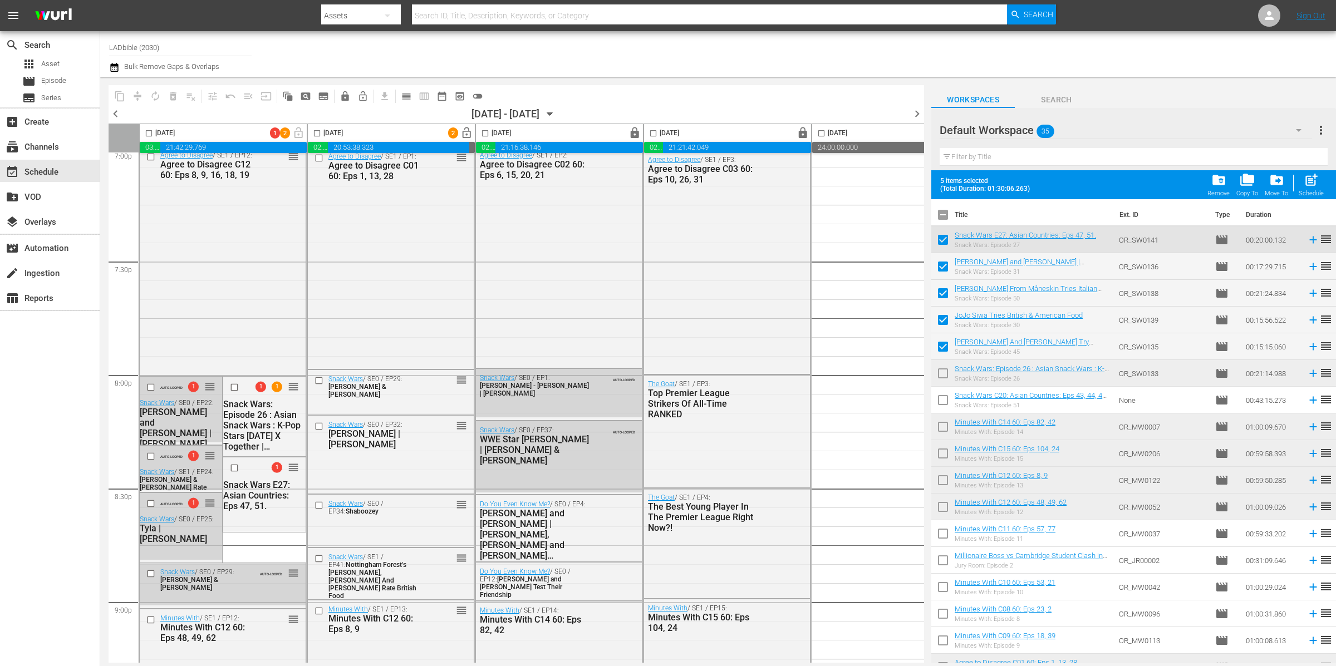
drag, startPoint x: 947, startPoint y: 380, endPoint x: 945, endPoint y: 390, distance: 10.6
click at [946, 379] on input "checkbox" at bounding box center [942, 375] width 23 height 23
checkbox input "true"
click at [1278, 180] on span "drive_file_move" at bounding box center [1276, 180] width 15 height 15
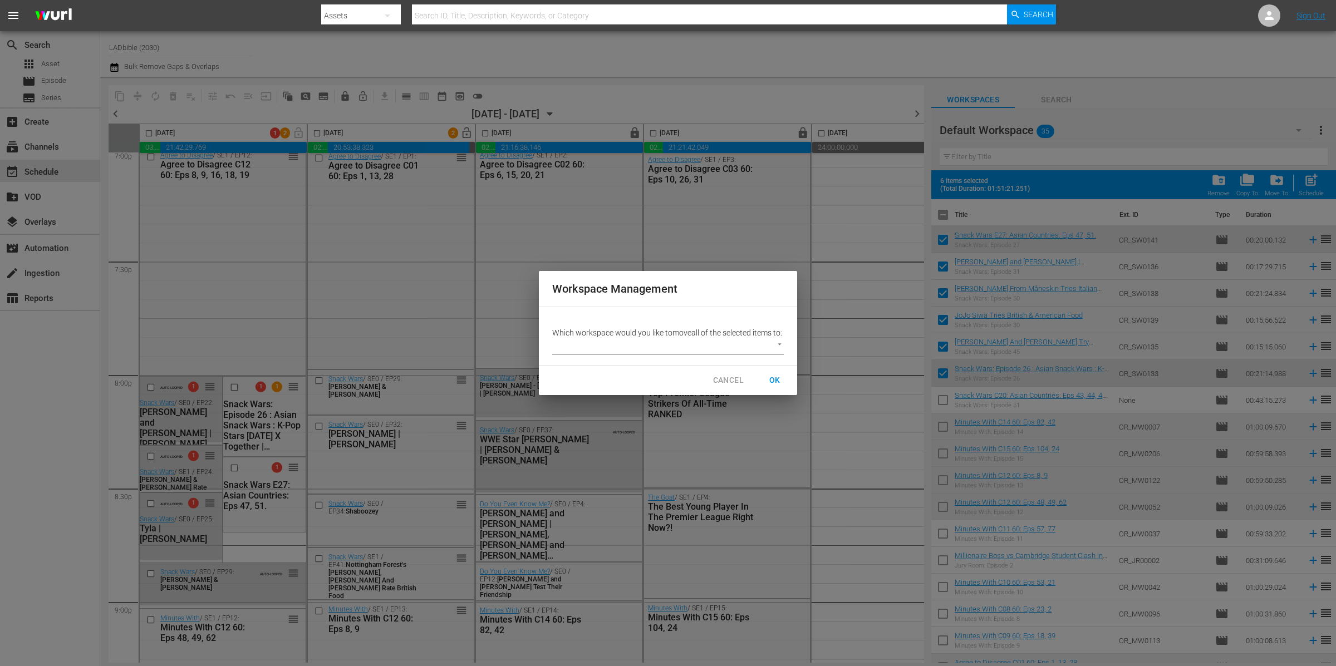
click at [736, 343] on div "Which workspace would you like to move all of the selected items to: ​" at bounding box center [667, 341] width 231 height 28
click at [699, 354] on body "menu Search By Assets Search ID, Title, Description, Keywords, or Category Sear…" at bounding box center [668, 333] width 1336 height 666
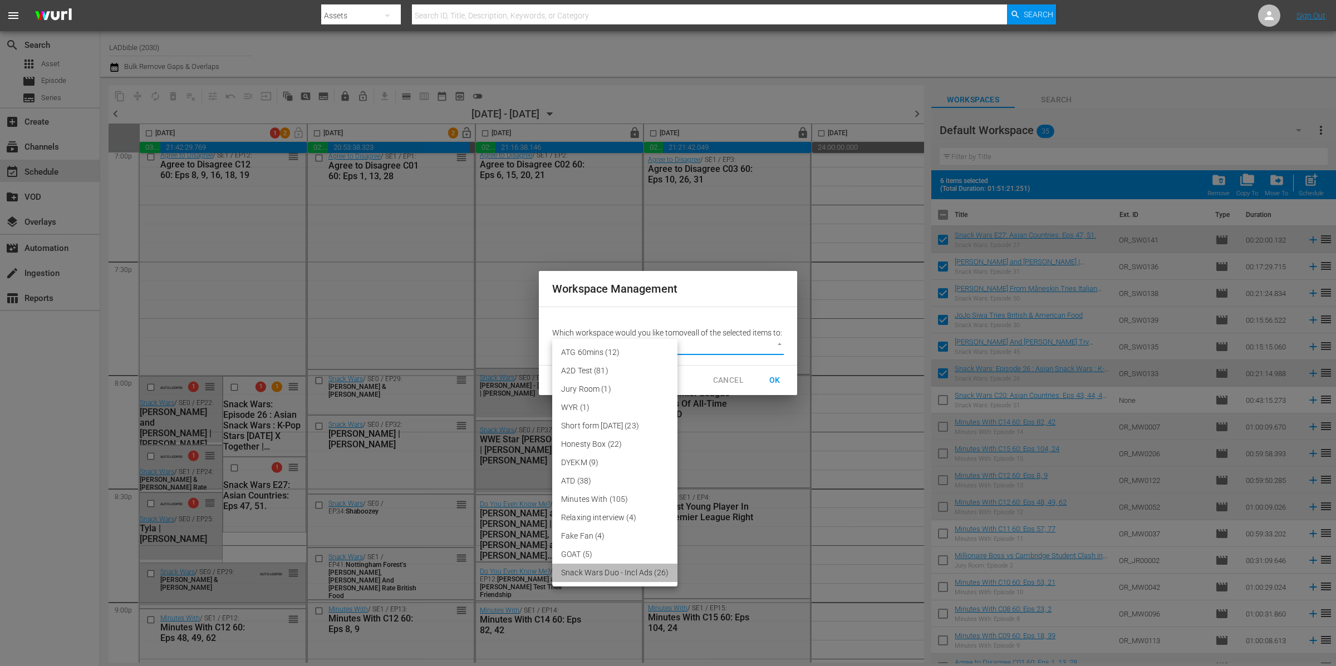
click at [620, 569] on li "Snack Wars Duo - Incl Ads (26)" at bounding box center [614, 573] width 125 height 18
type input "3353"
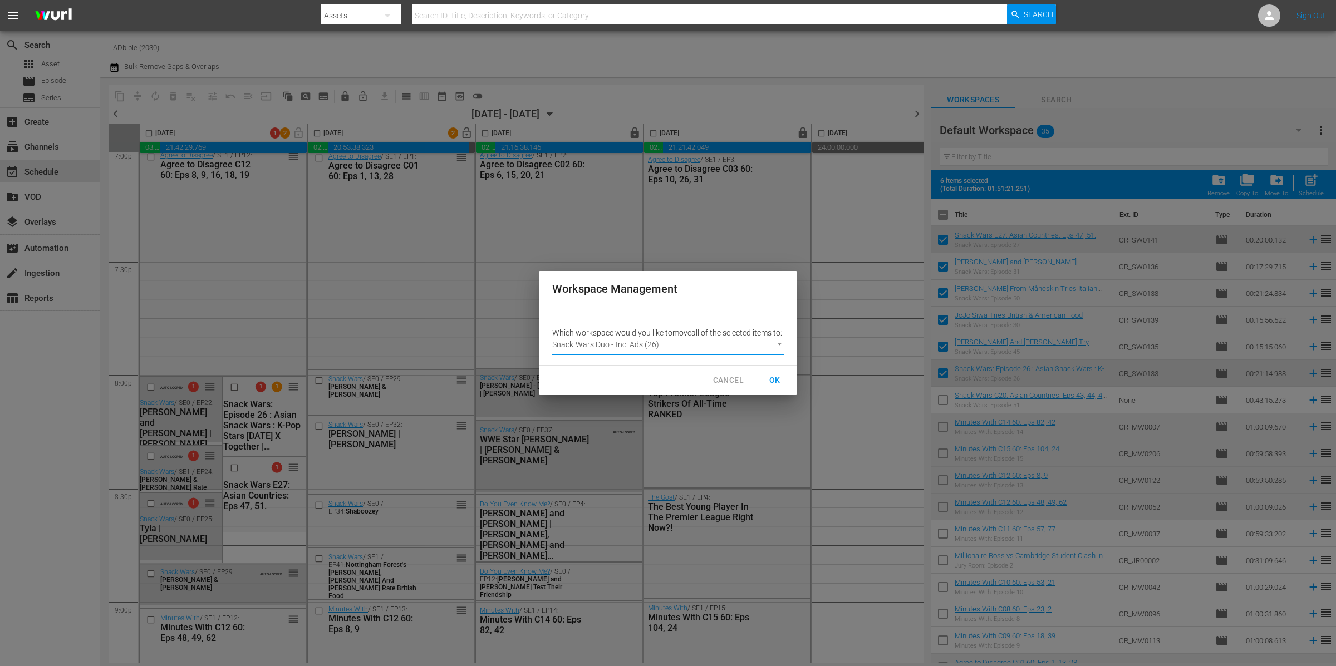
click at [776, 387] on span "OK" at bounding box center [775, 380] width 18 height 14
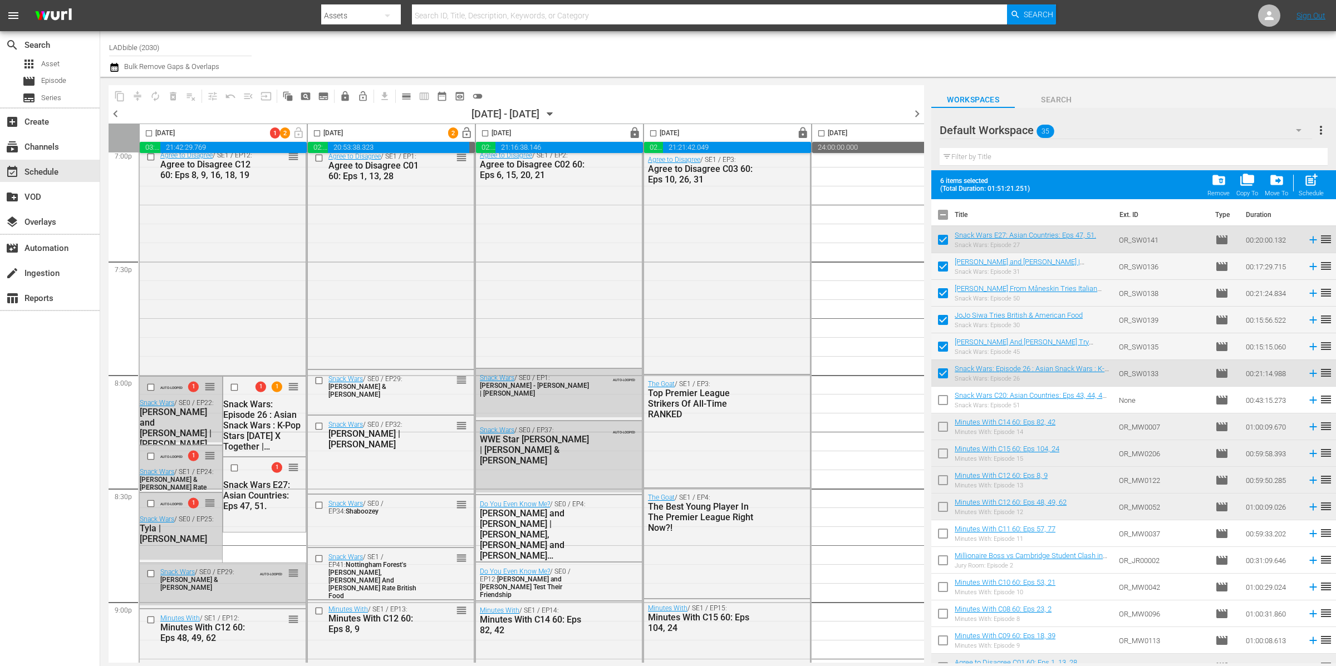
checkbox input "false"
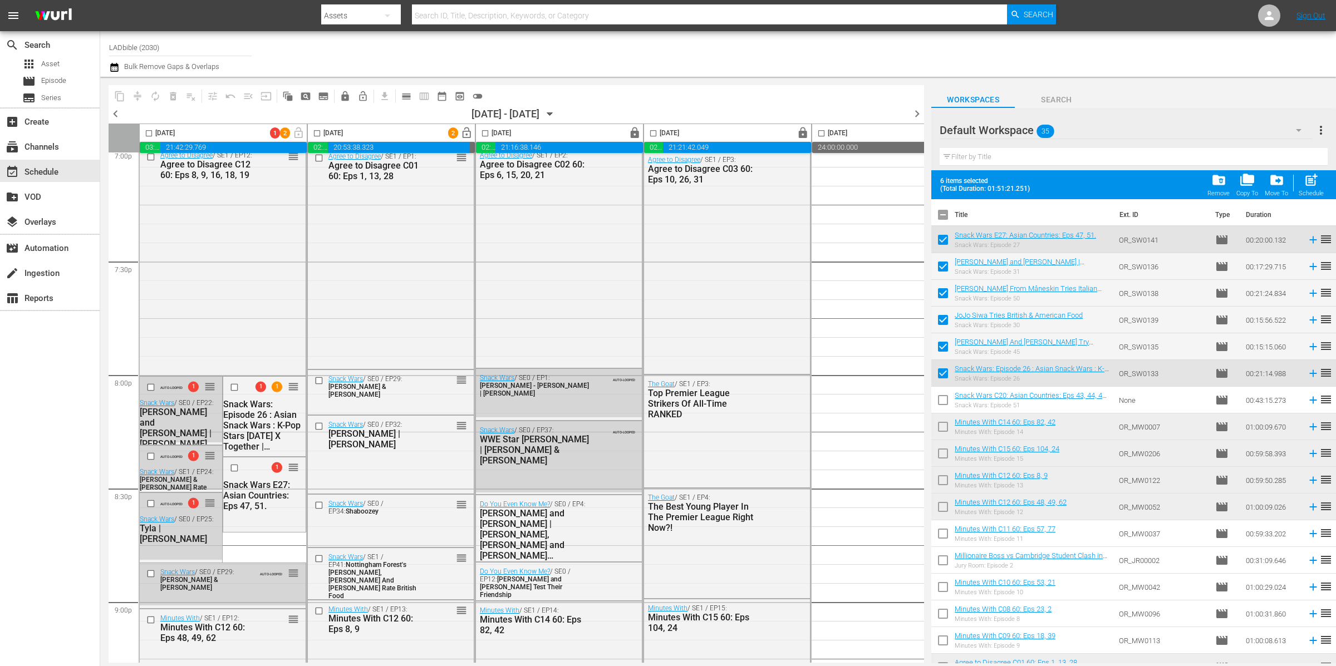
checkbox input "false"
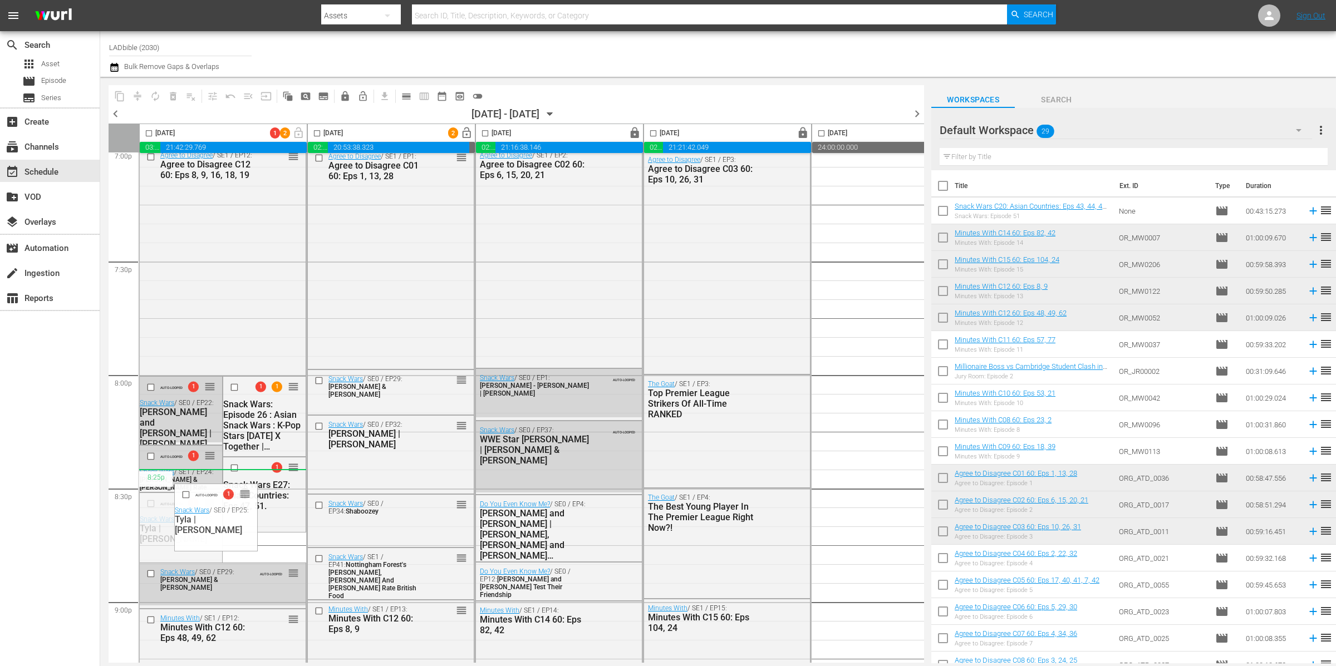
drag, startPoint x: 212, startPoint y: 530, endPoint x: 164, endPoint y: 481, distance: 69.3
drag, startPoint x: 210, startPoint y: 455, endPoint x: 170, endPoint y: 479, distance: 46.2
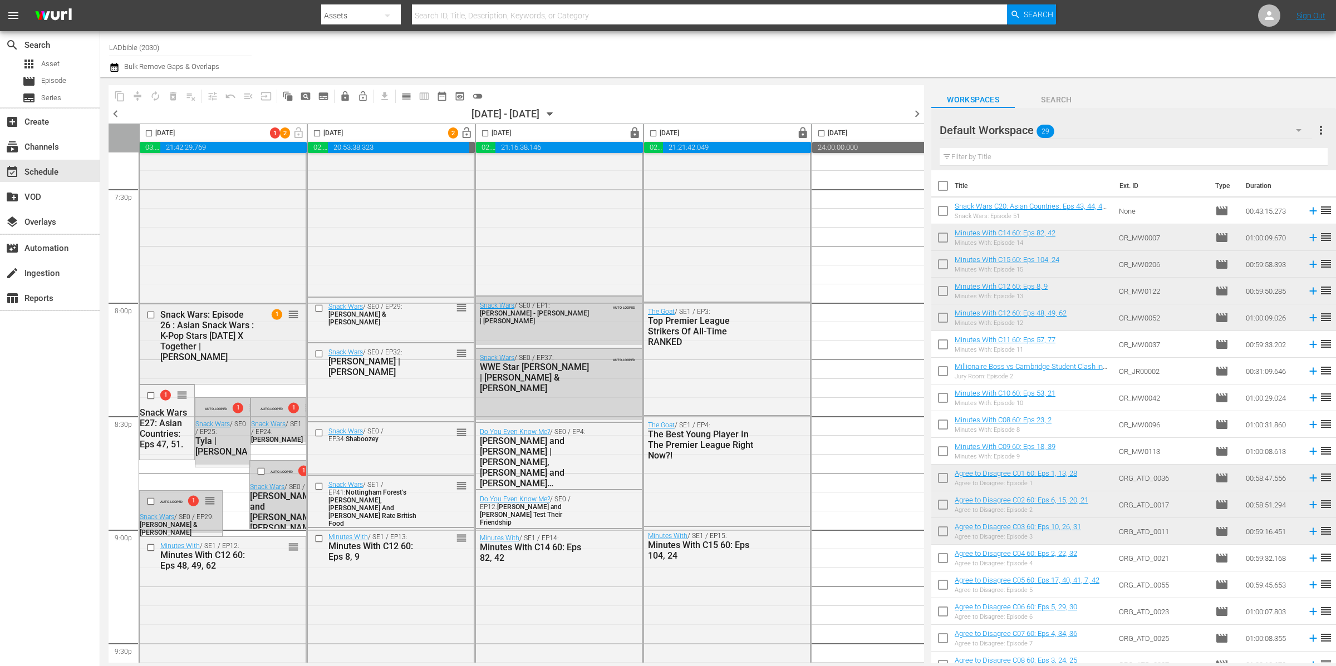
scroll to position [4403, 0]
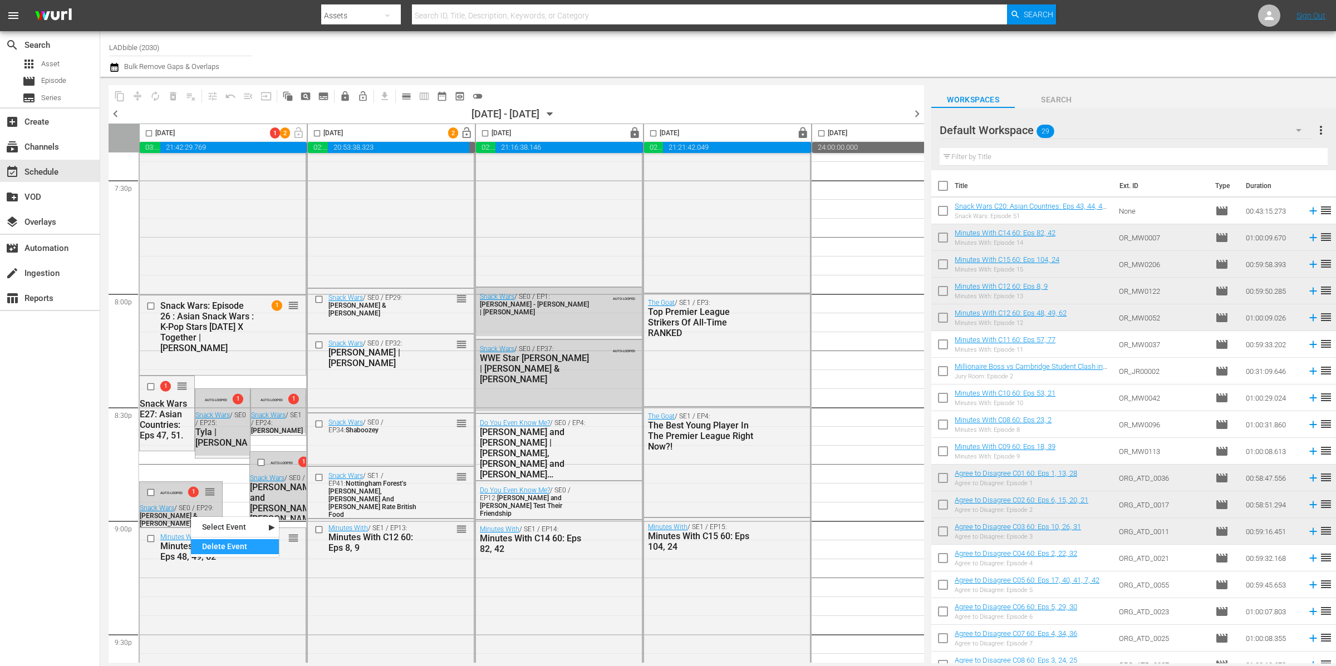
click at [250, 545] on div "Delete Event" at bounding box center [235, 546] width 88 height 15
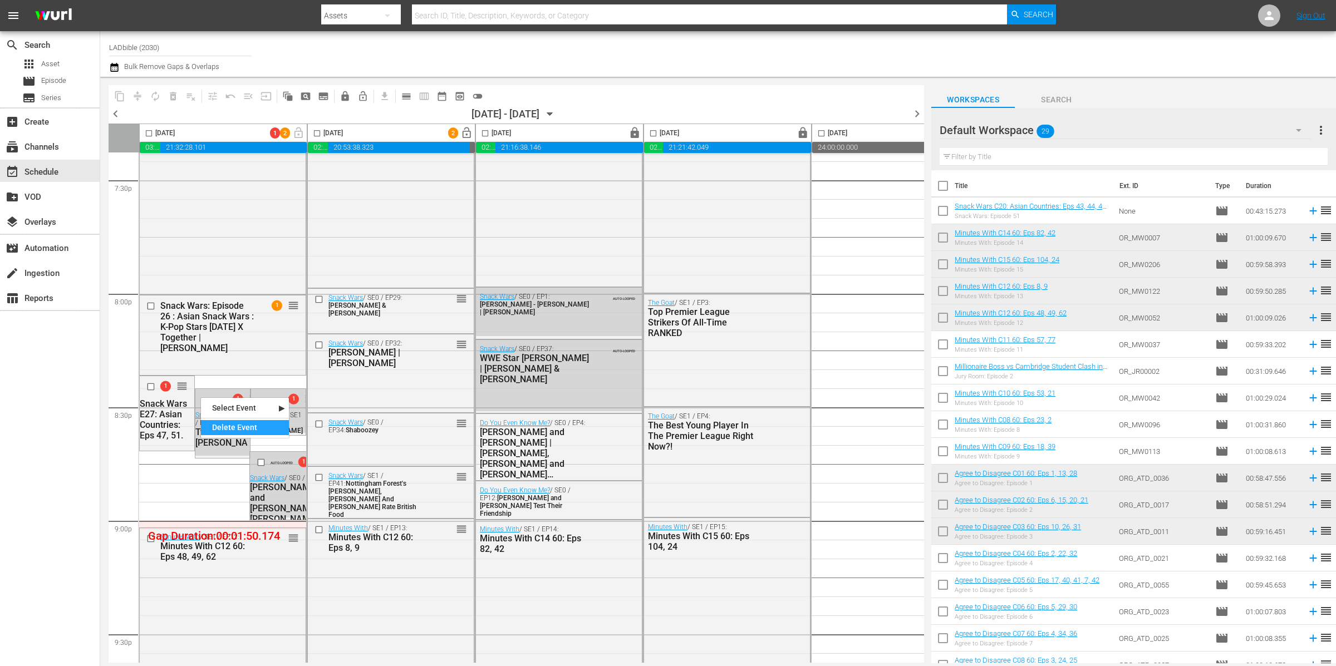
click at [226, 427] on div "Delete Event" at bounding box center [245, 427] width 88 height 15
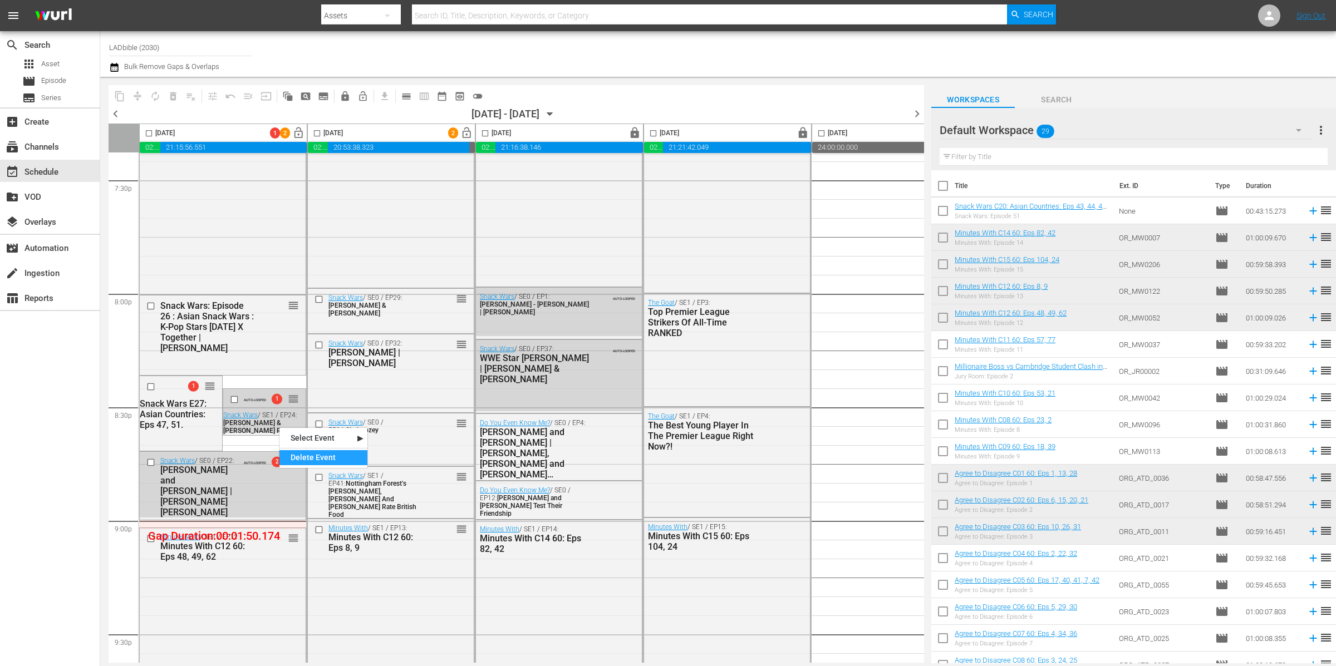
click at [297, 452] on div "Delete Event" at bounding box center [323, 457] width 88 height 15
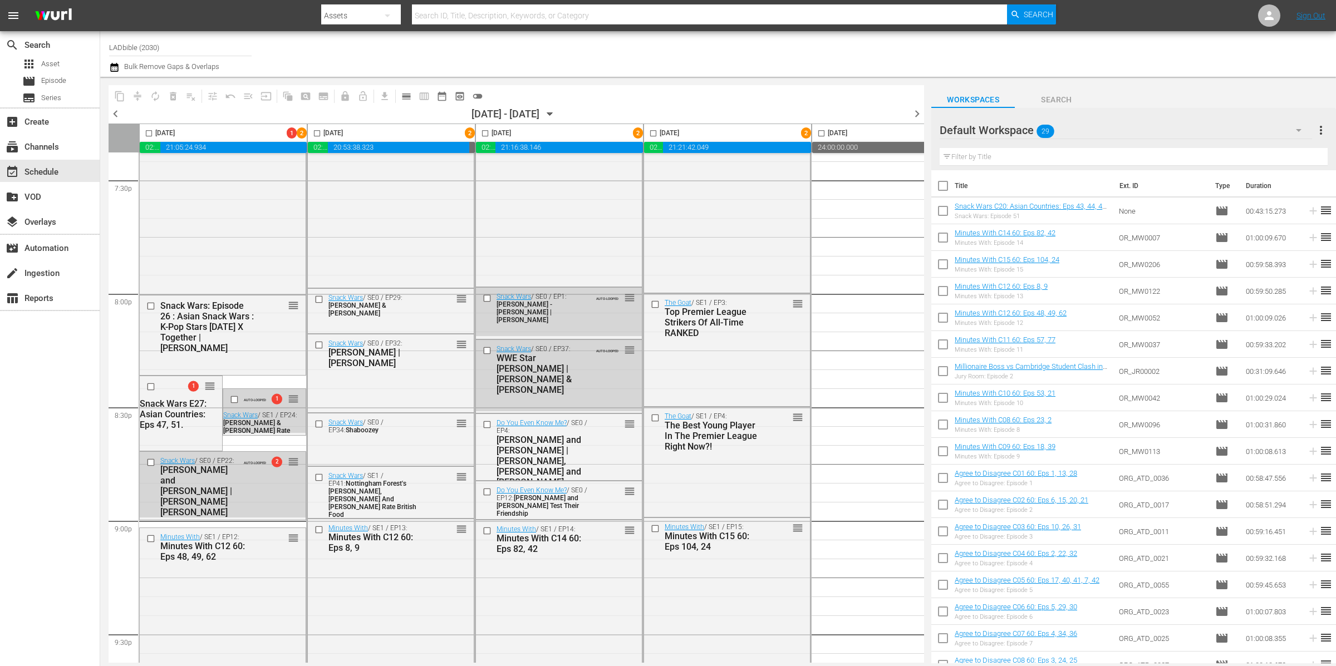
click at [146, 134] on input "checkbox" at bounding box center [148, 135] width 13 height 13
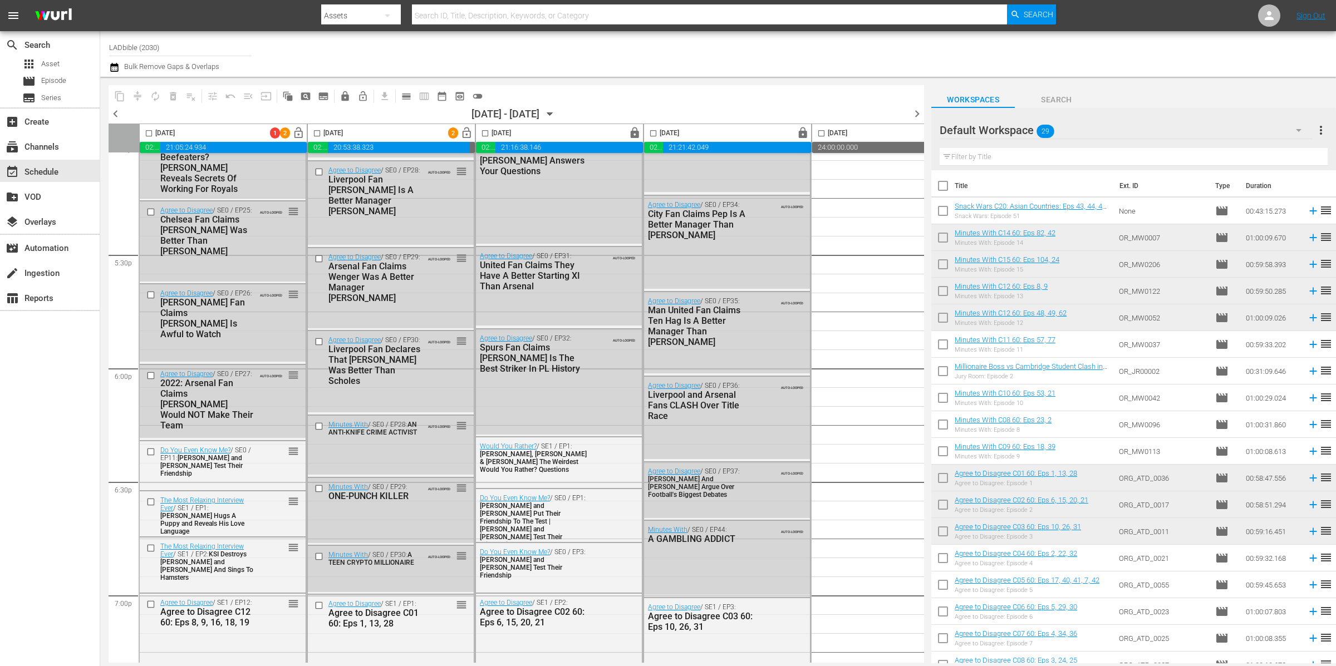
scroll to position [4945, 0]
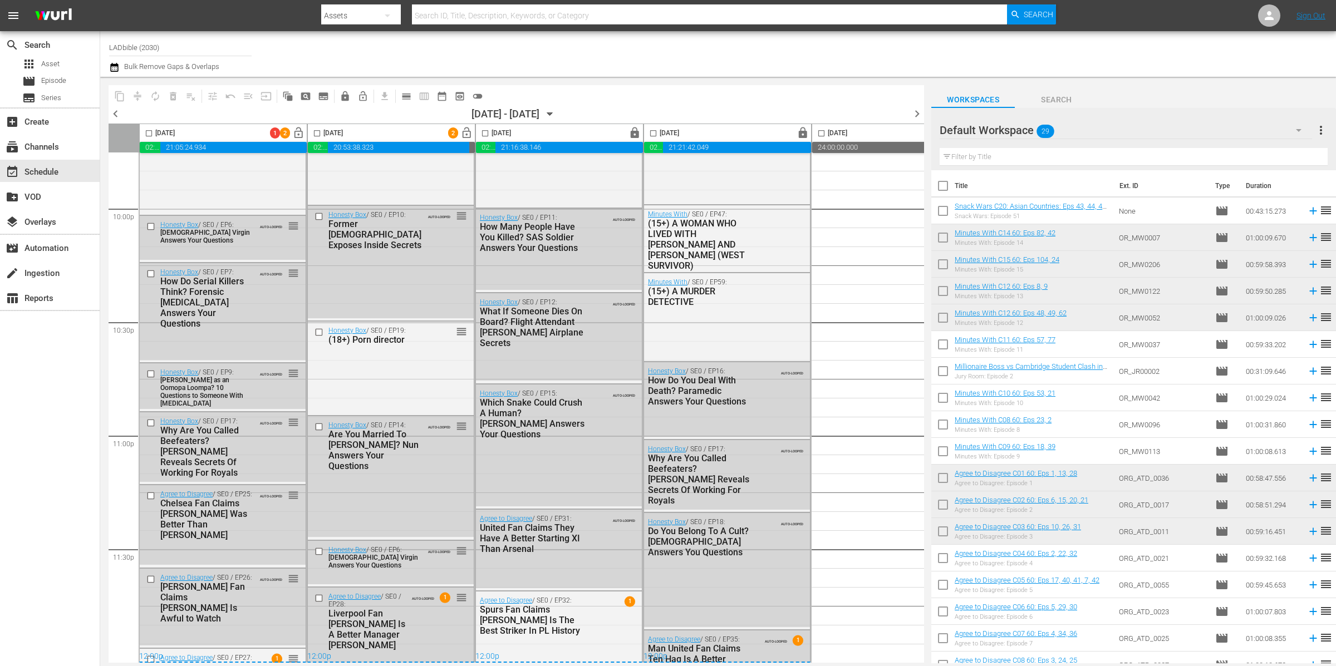
click at [147, 133] on input "checkbox" at bounding box center [148, 135] width 13 height 13
click at [135, 95] on span "compress" at bounding box center [137, 96] width 11 height 11
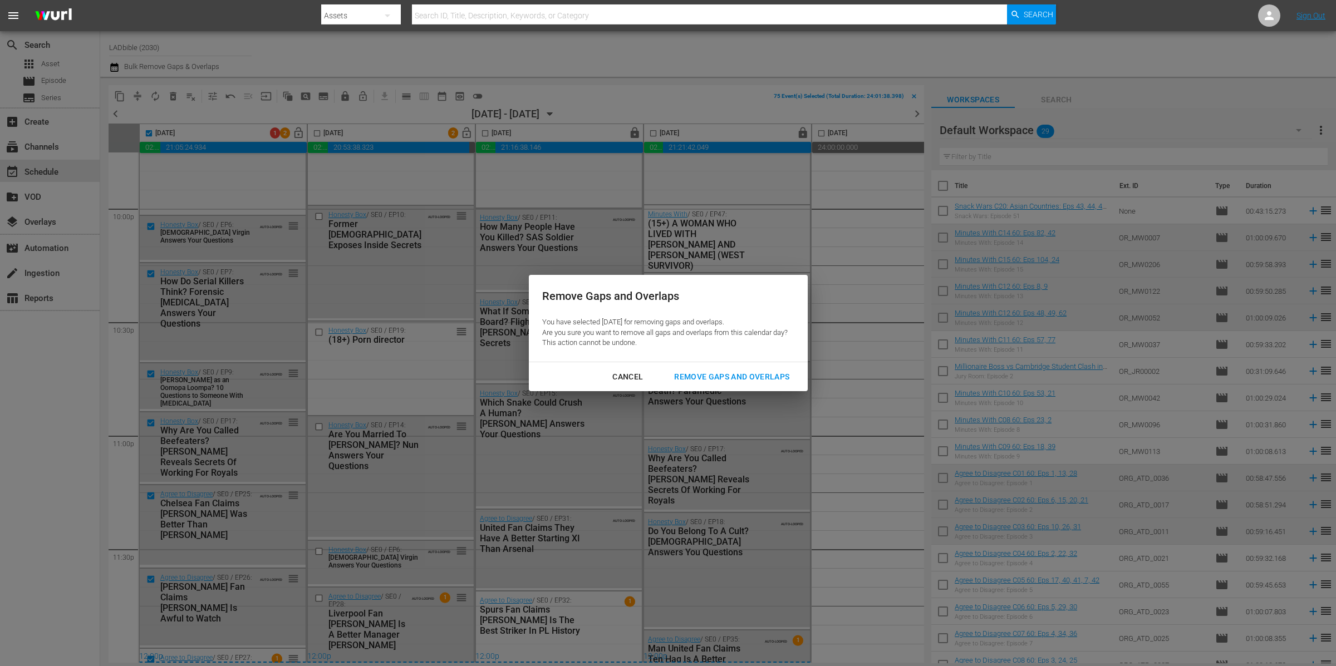
click at [707, 376] on div "Remove Gaps and Overlaps" at bounding box center [731, 377] width 133 height 14
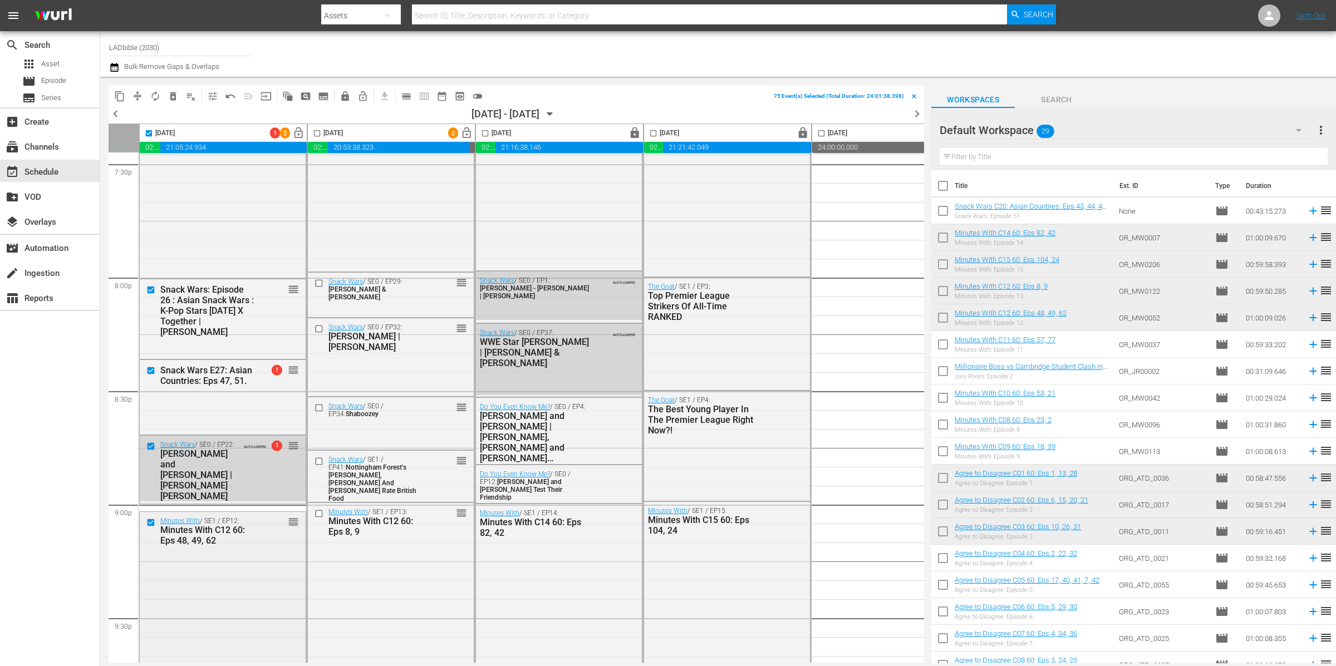
scroll to position [4410, 0]
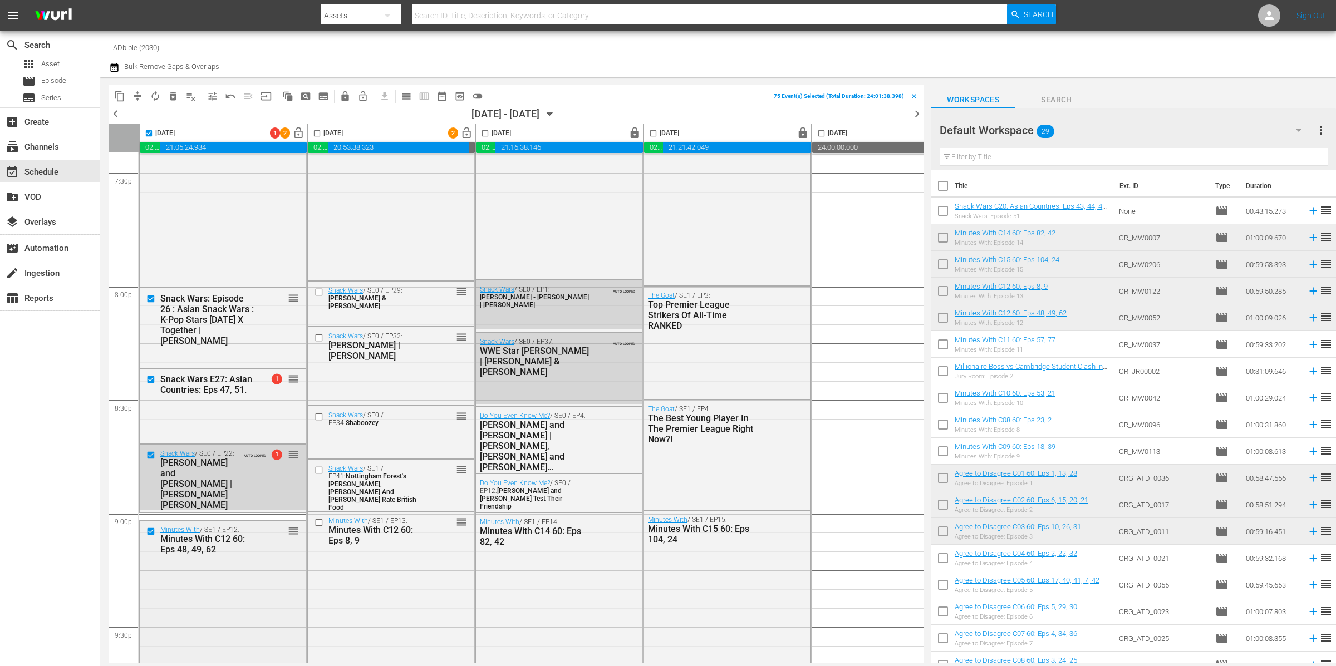
checkbox input "false"
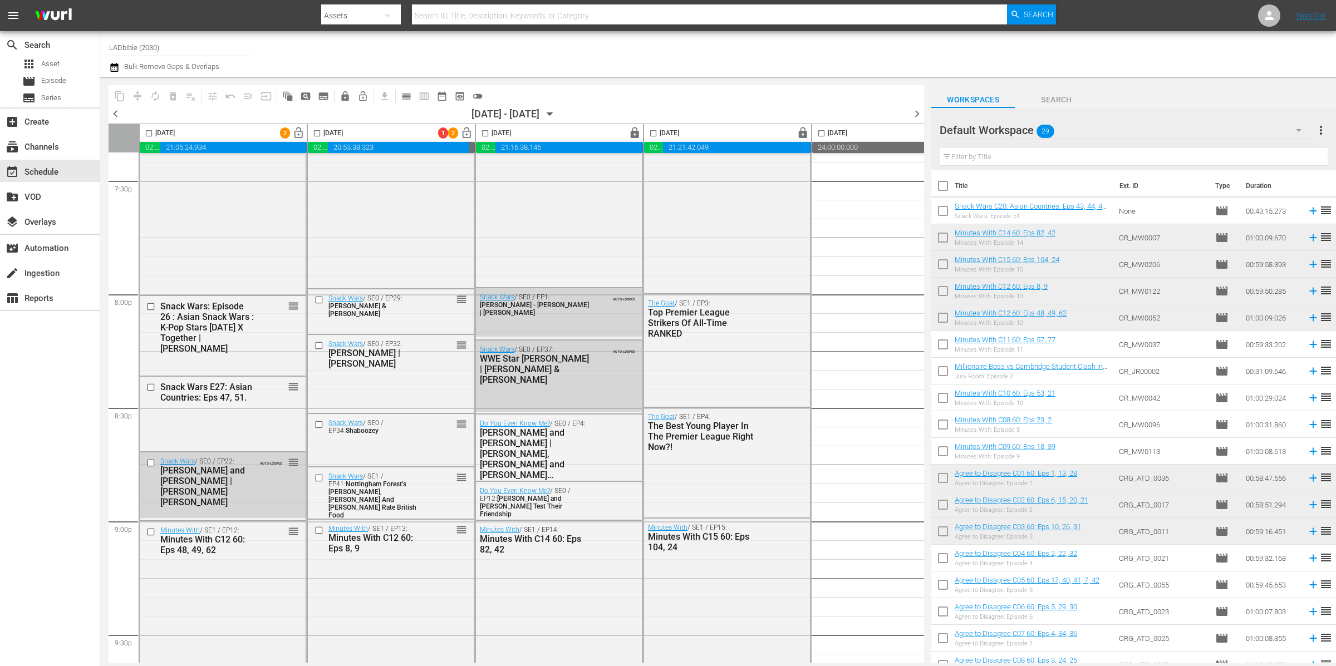
scroll to position [4945, 0]
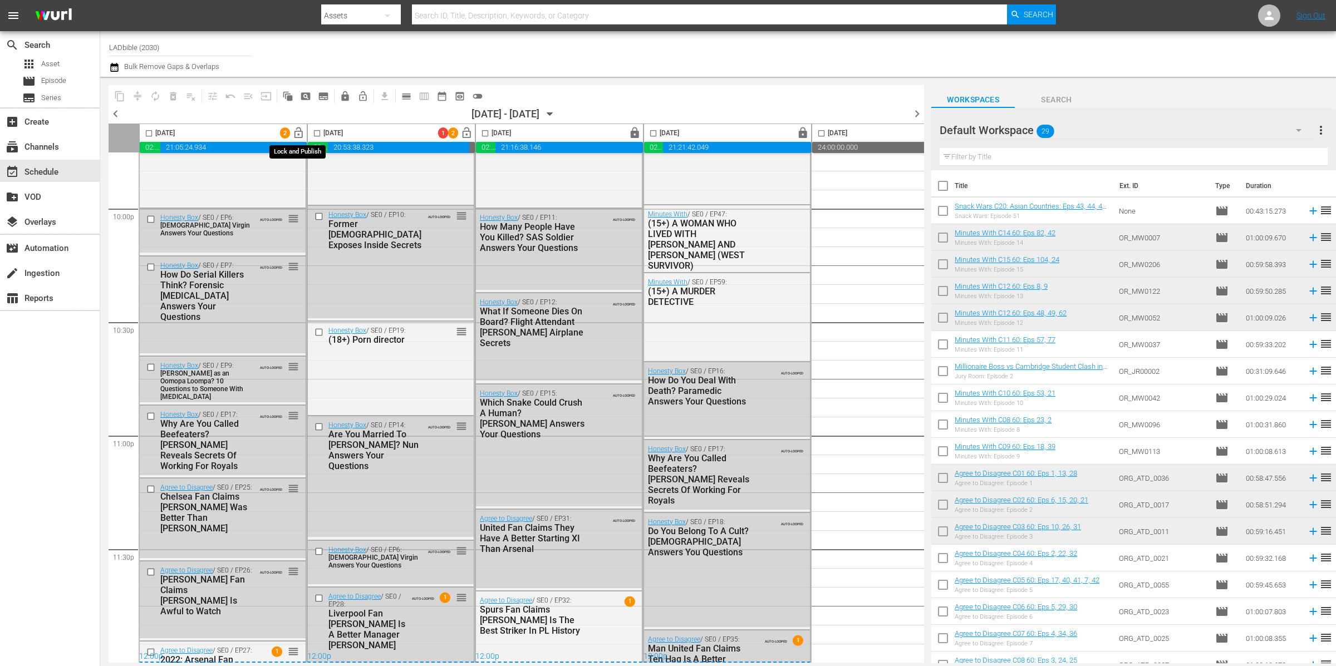
click at [298, 134] on span "lock_open" at bounding box center [298, 133] width 13 height 13
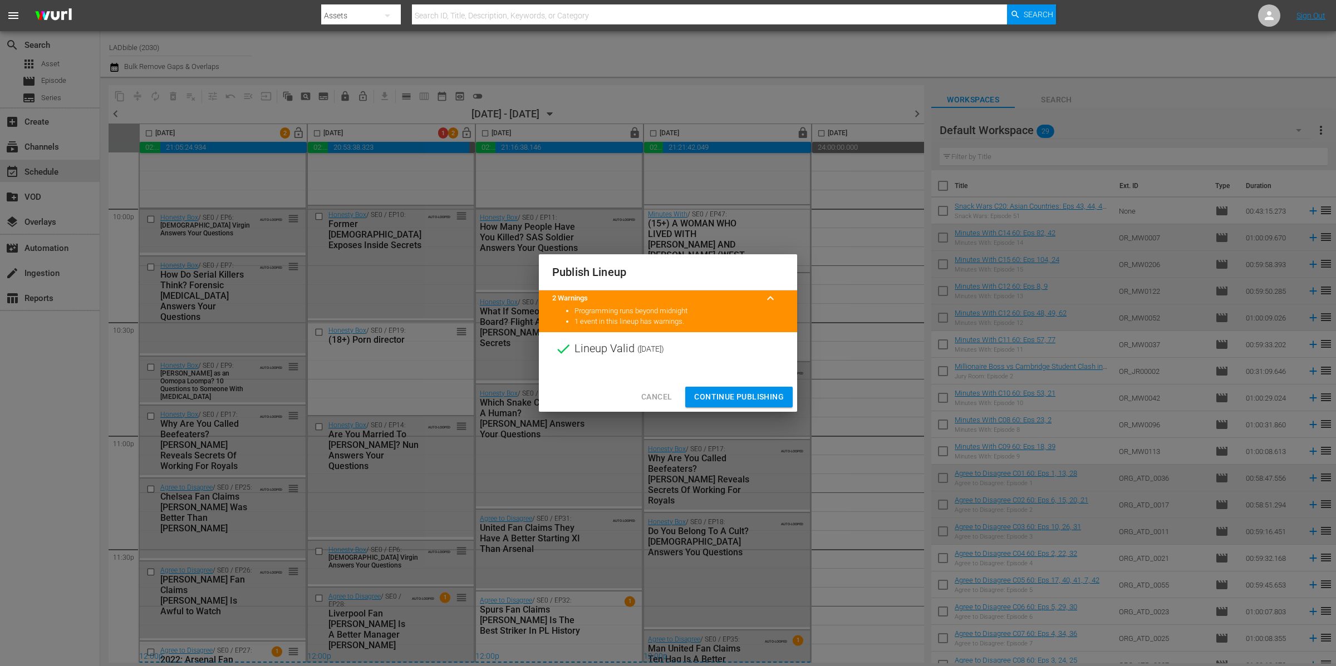
drag, startPoint x: 746, startPoint y: 396, endPoint x: 504, endPoint y: 446, distance: 247.2
click at [746, 396] on span "Continue Publishing" at bounding box center [739, 397] width 90 height 14
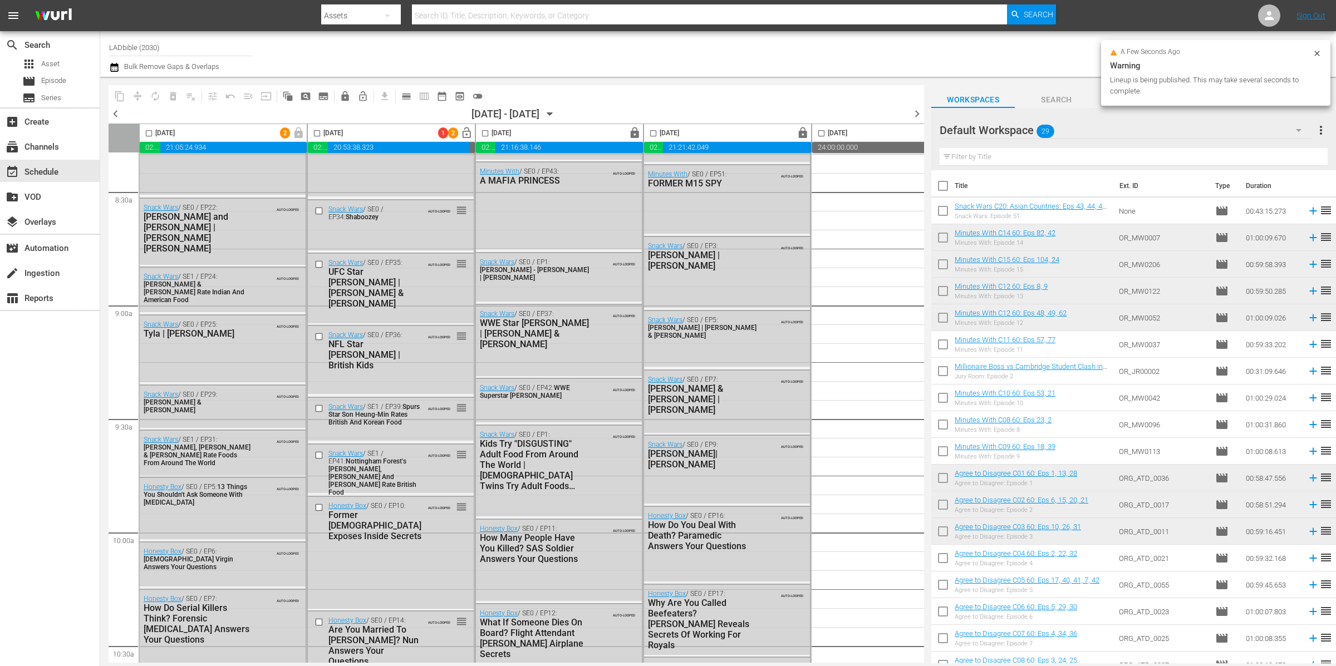
scroll to position [0, 0]
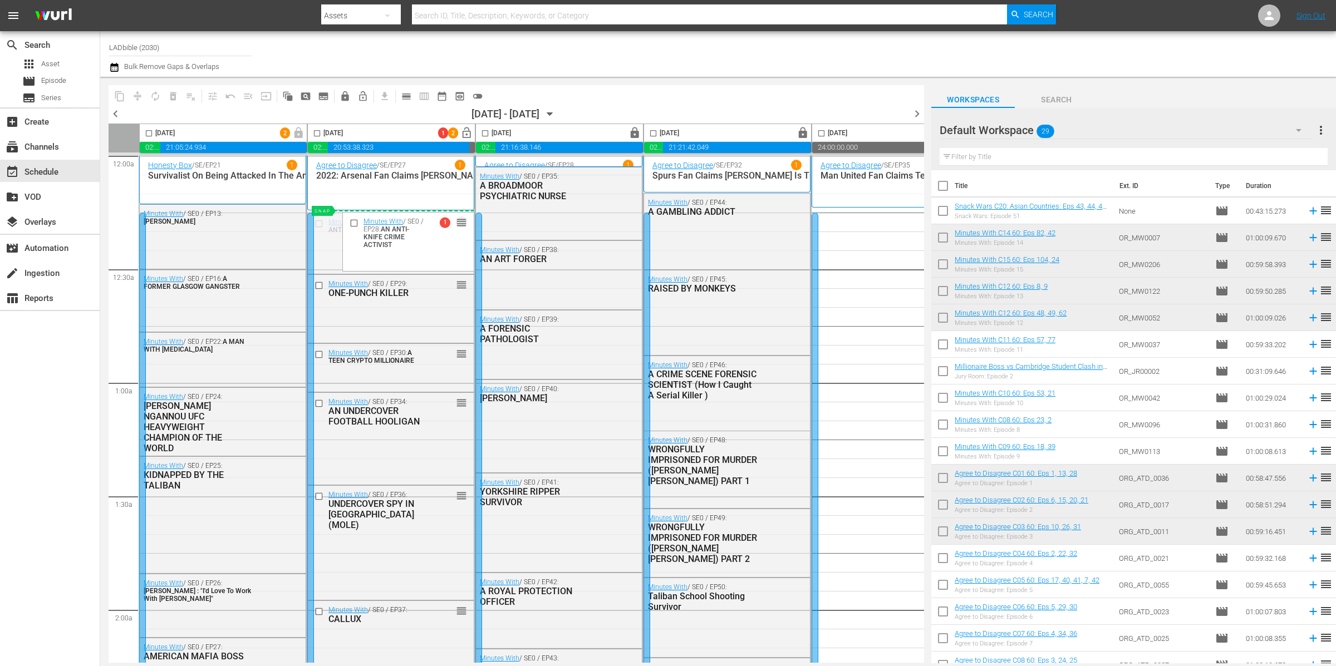
drag, startPoint x: 461, startPoint y: 223, endPoint x: 460, endPoint y: 215, distance: 8.0
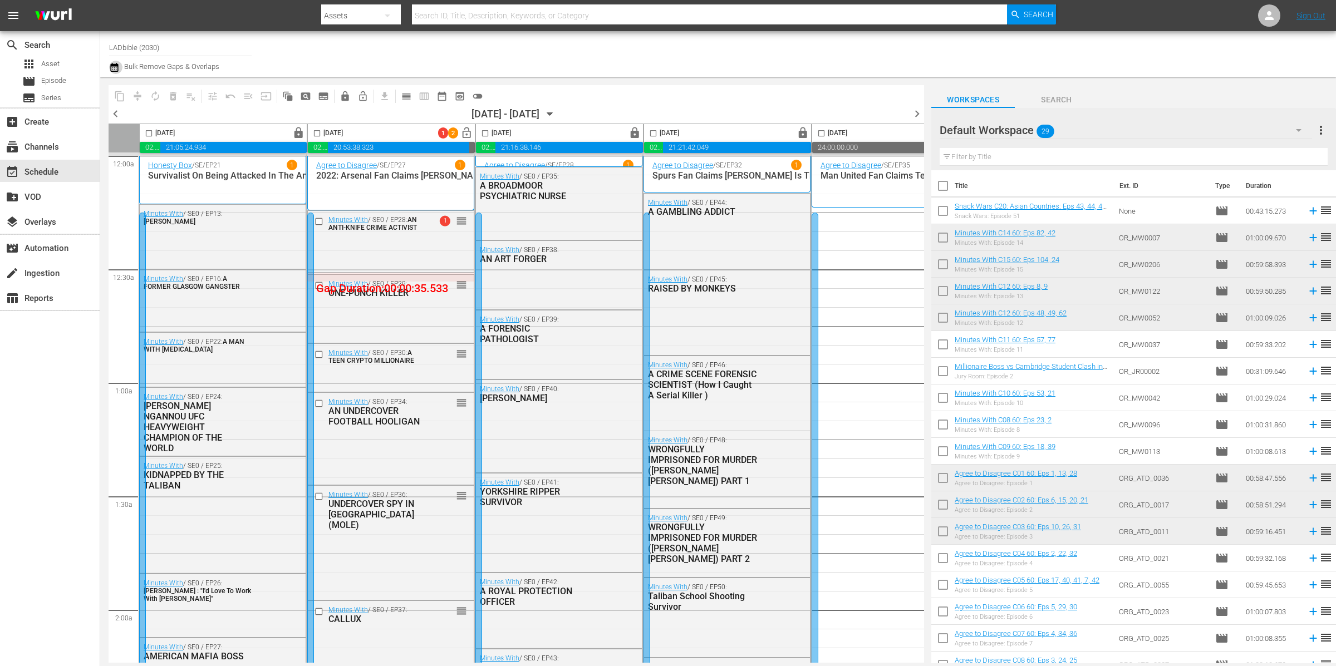
click at [115, 67] on icon "button" at bounding box center [114, 67] width 11 height 13
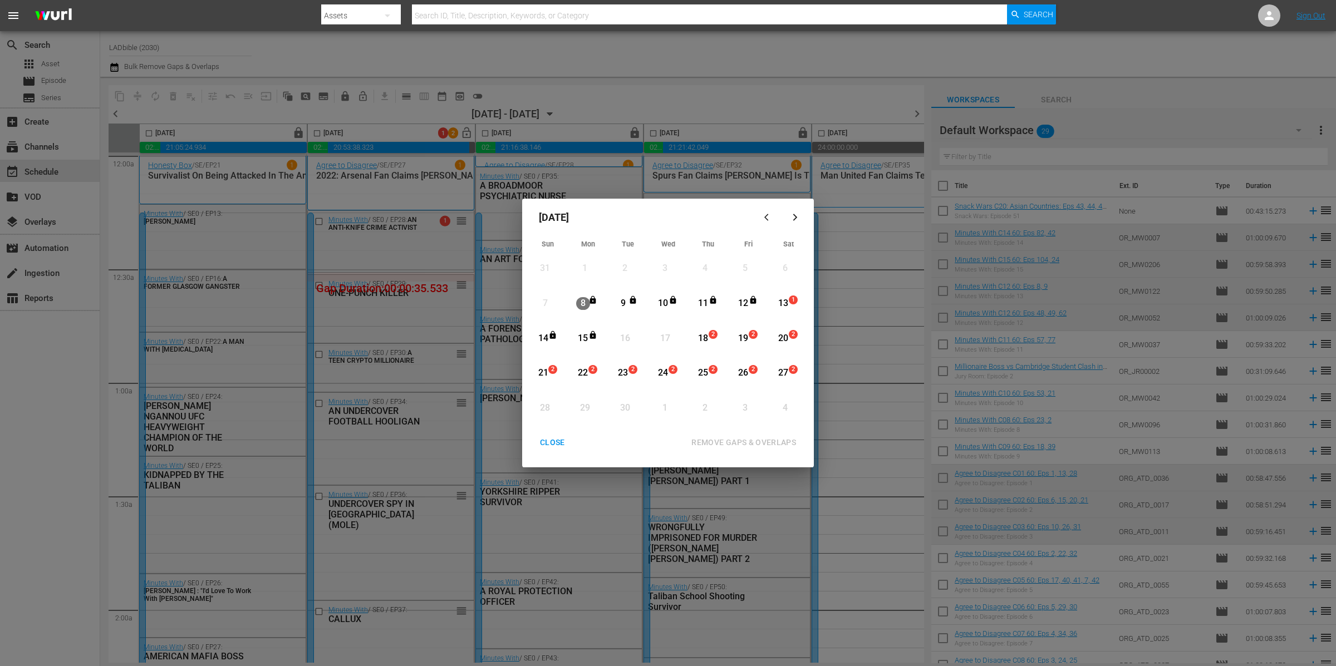
click at [781, 300] on div "13" at bounding box center [783, 303] width 14 height 13
drag, startPoint x: 589, startPoint y: 337, endPoint x: 794, endPoint y: 432, distance: 225.8
click at [589, 337] on icon "Month View" at bounding box center [592, 335] width 9 height 9
drag, startPoint x: 792, startPoint y: 437, endPoint x: 795, endPoint y: 442, distance: 6.0
click at [792, 436] on div "REMOVE GAPS & OVERLAPS" at bounding box center [743, 443] width 122 height 14
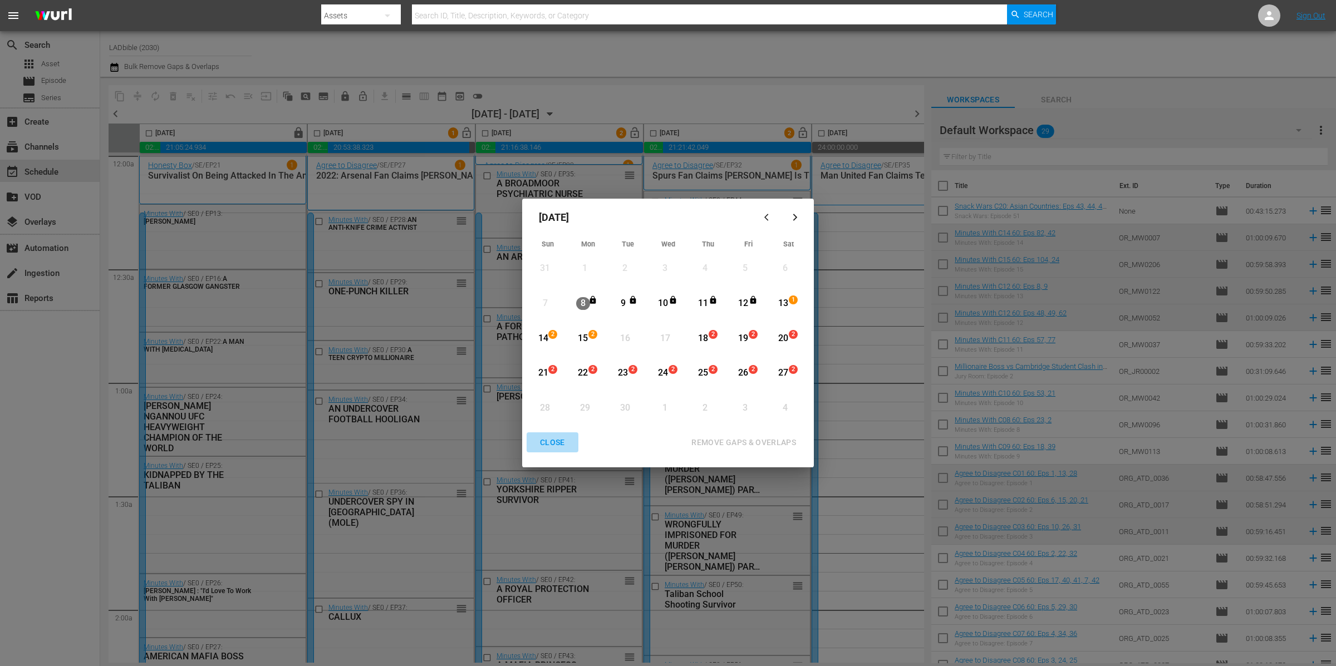
click at [557, 443] on div "CLOSE" at bounding box center [552, 443] width 43 height 14
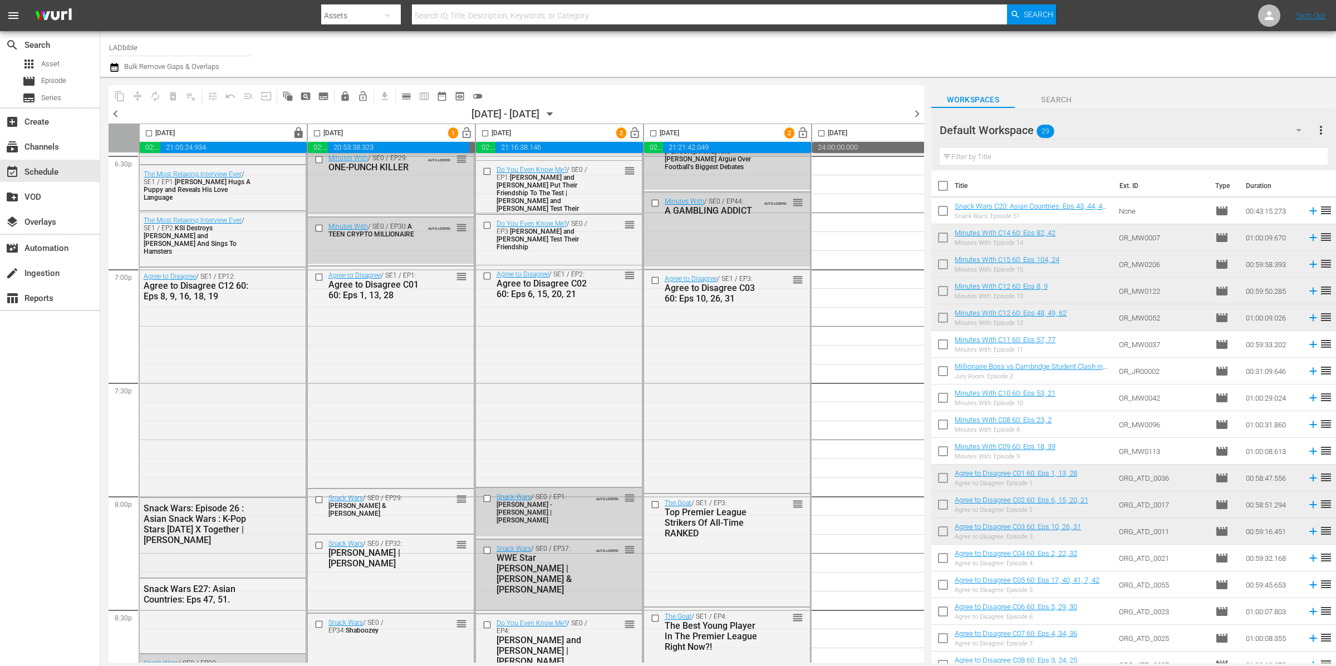
scroll to position [4269, 0]
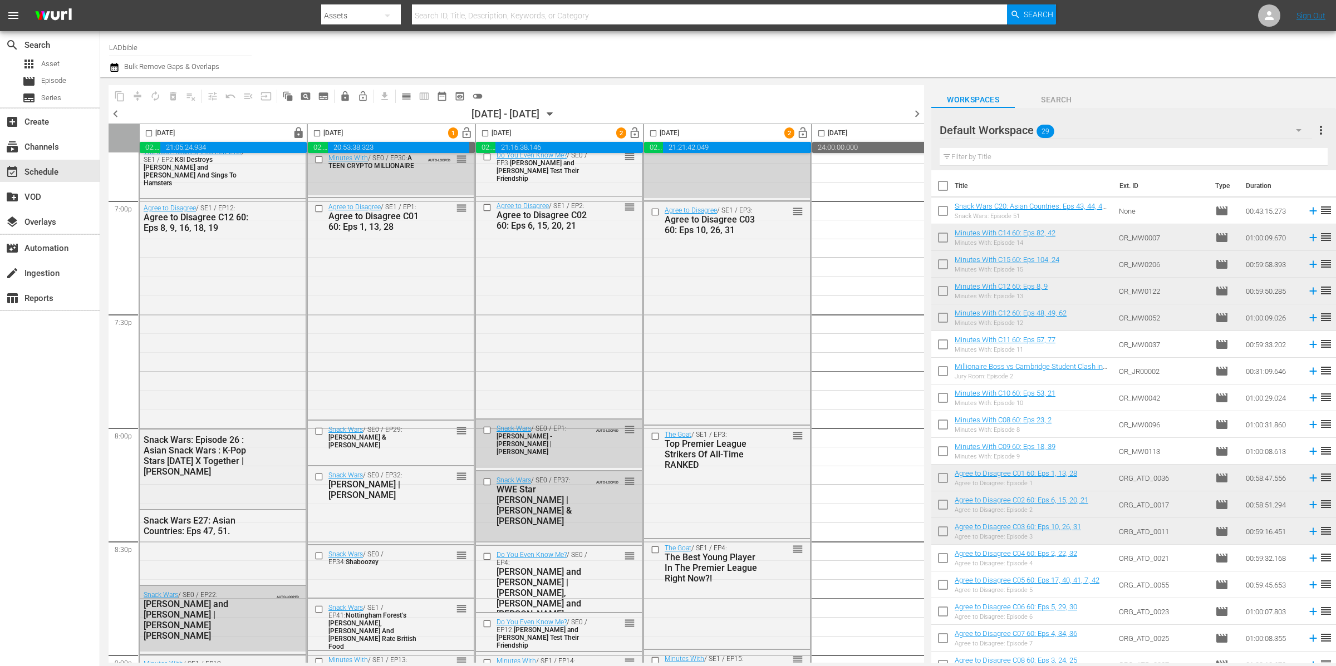
click at [207, 445] on div "Snack Wars: Episode 26 : Asian Snack Wars : K-Pop Stars [DATE] X Together | [PE…" at bounding box center [198, 456] width 109 height 42
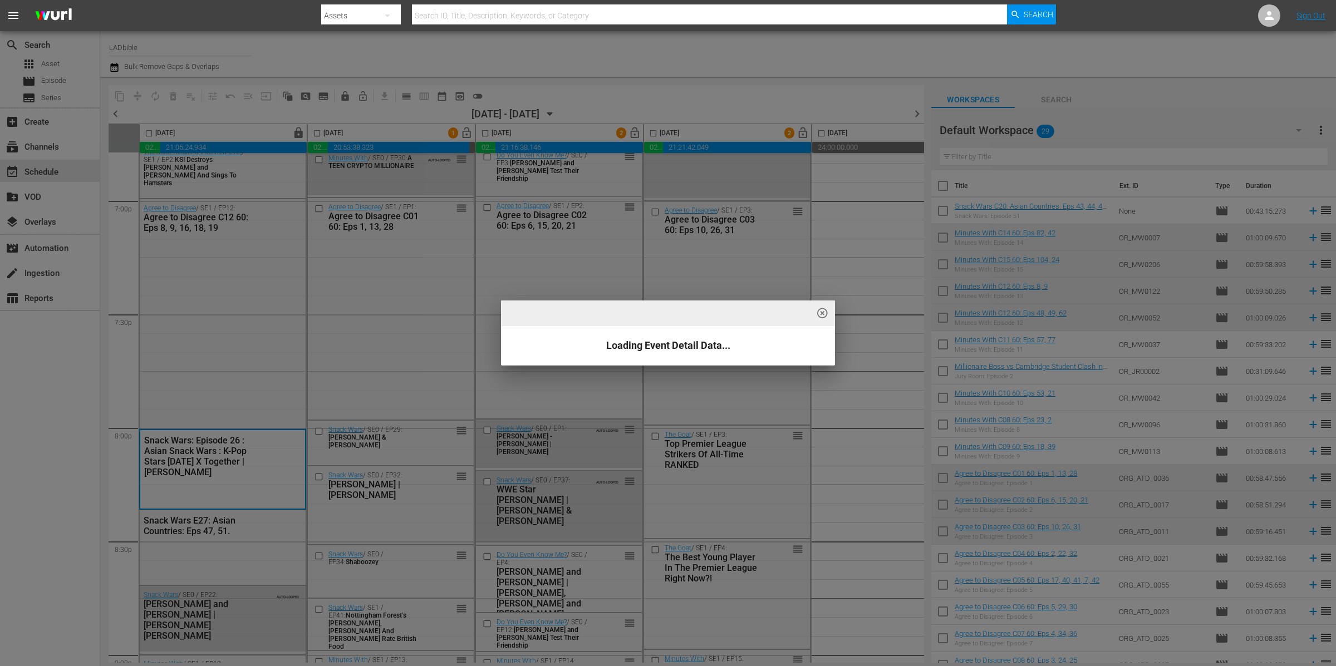
click at [206, 445] on div "highlight_off_icon Loading Event Detail Data..." at bounding box center [668, 333] width 1336 height 666
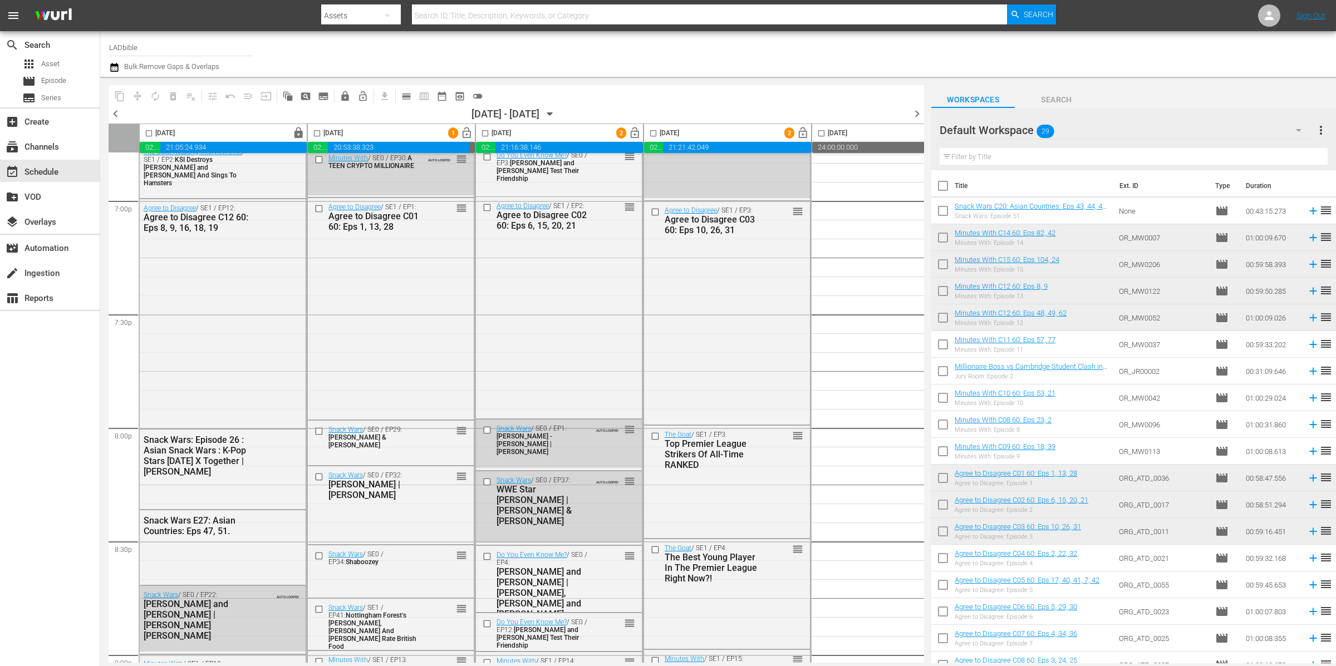
click at [206, 445] on div "Snack Wars: Episode 26 : Asian Snack Wars : K-Pop Stars [DATE] X Together | [PE…" at bounding box center [198, 456] width 109 height 42
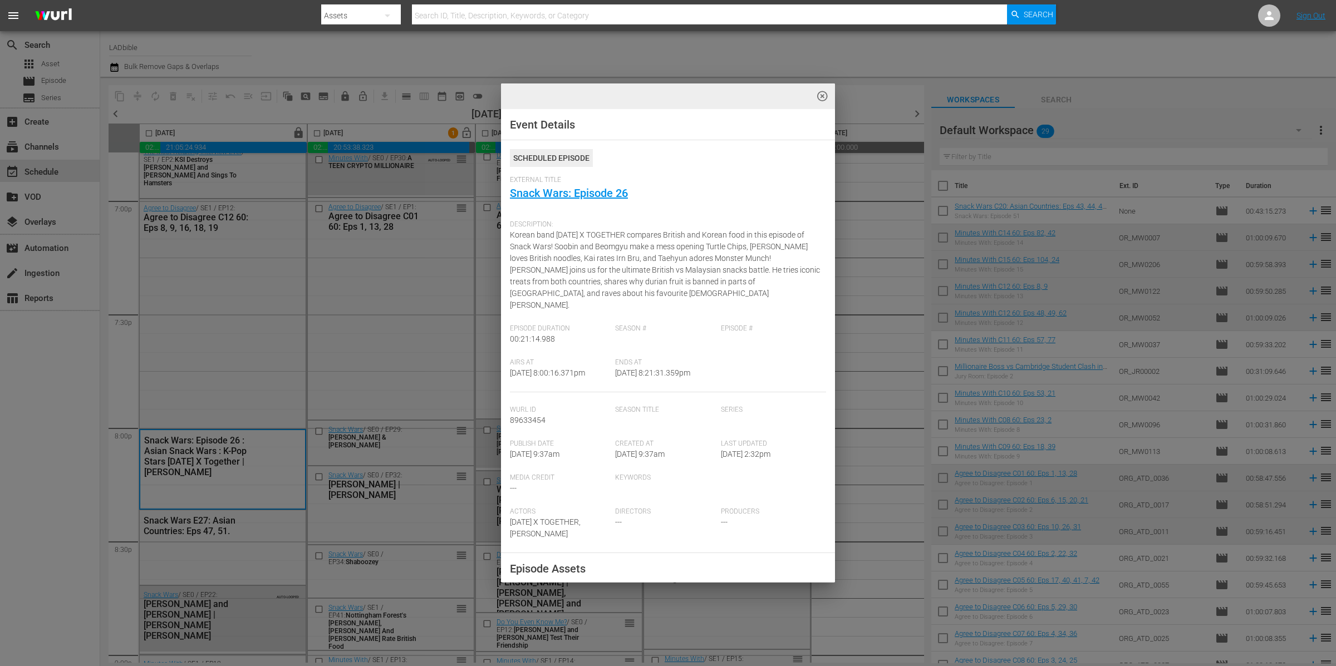
drag, startPoint x: 261, startPoint y: 528, endPoint x: 262, endPoint y: 541, distance: 13.4
click at [262, 528] on div "highlight_off_icon Event Details Scheduled Episode External Title Snack Wars: E…" at bounding box center [668, 333] width 1336 height 666
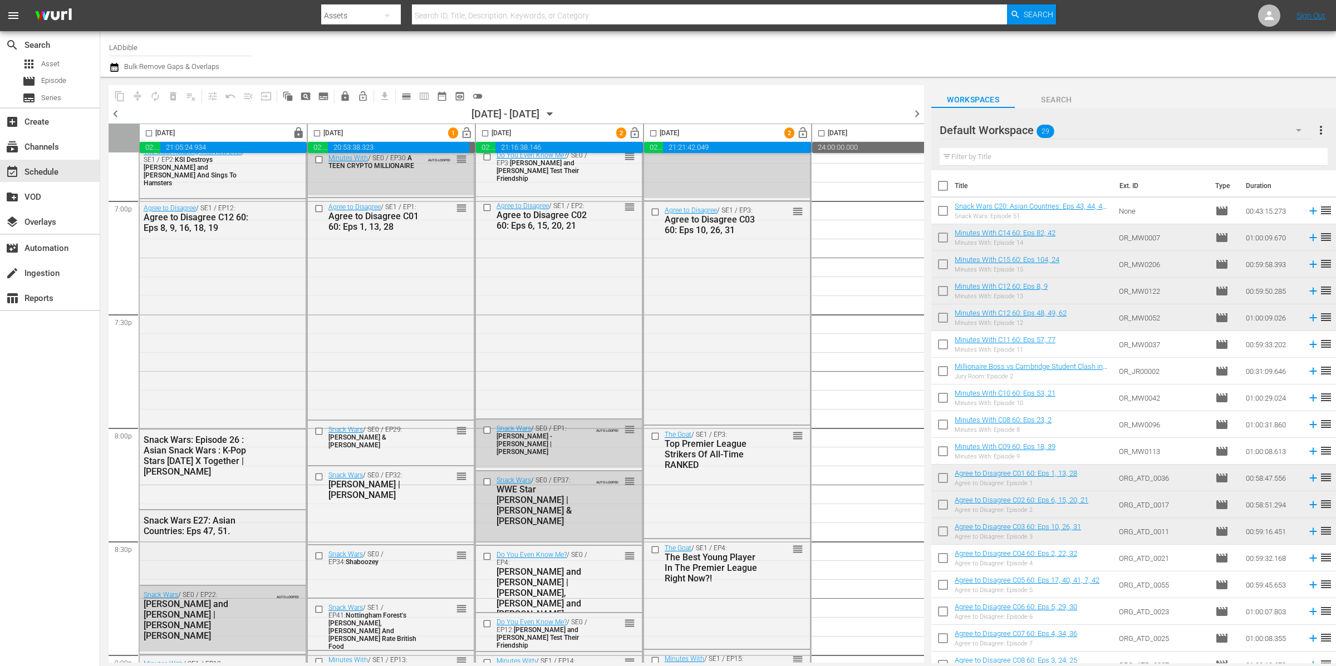
scroll to position [4501, 0]
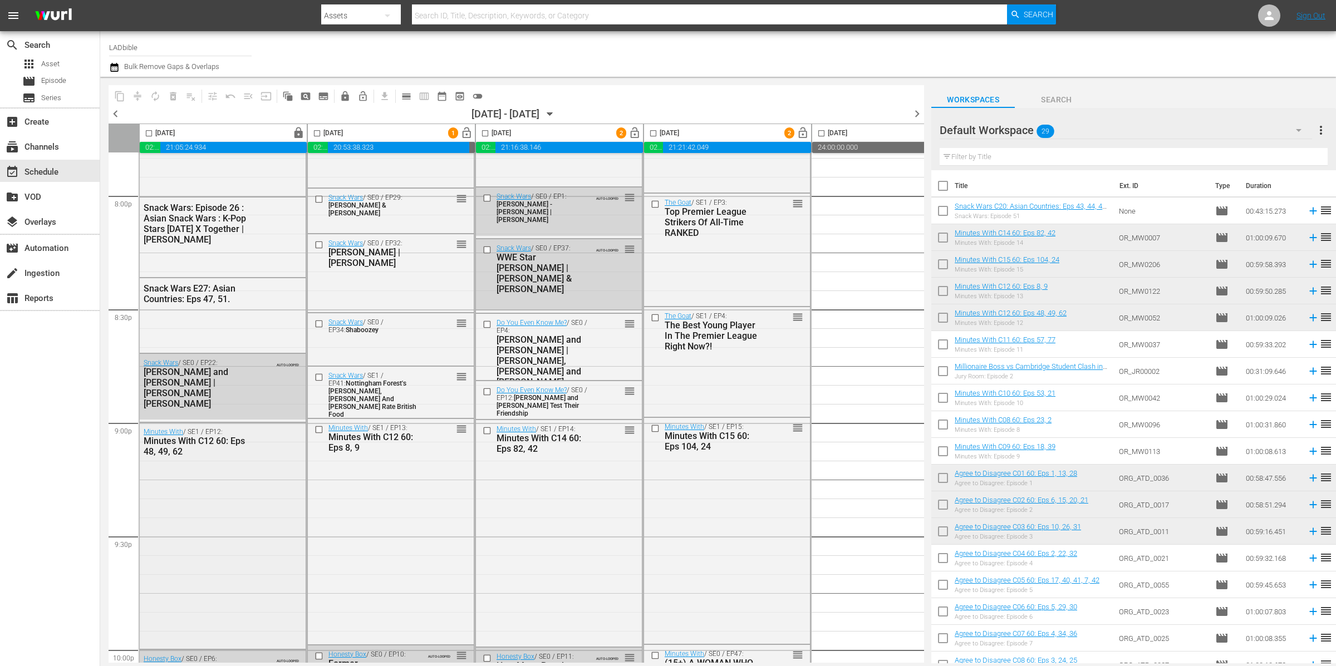
click at [226, 521] on div "Minutes With / SE1 / EP12: Minutes With C12 60: Eps 48, 49, 62" at bounding box center [223, 535] width 166 height 224
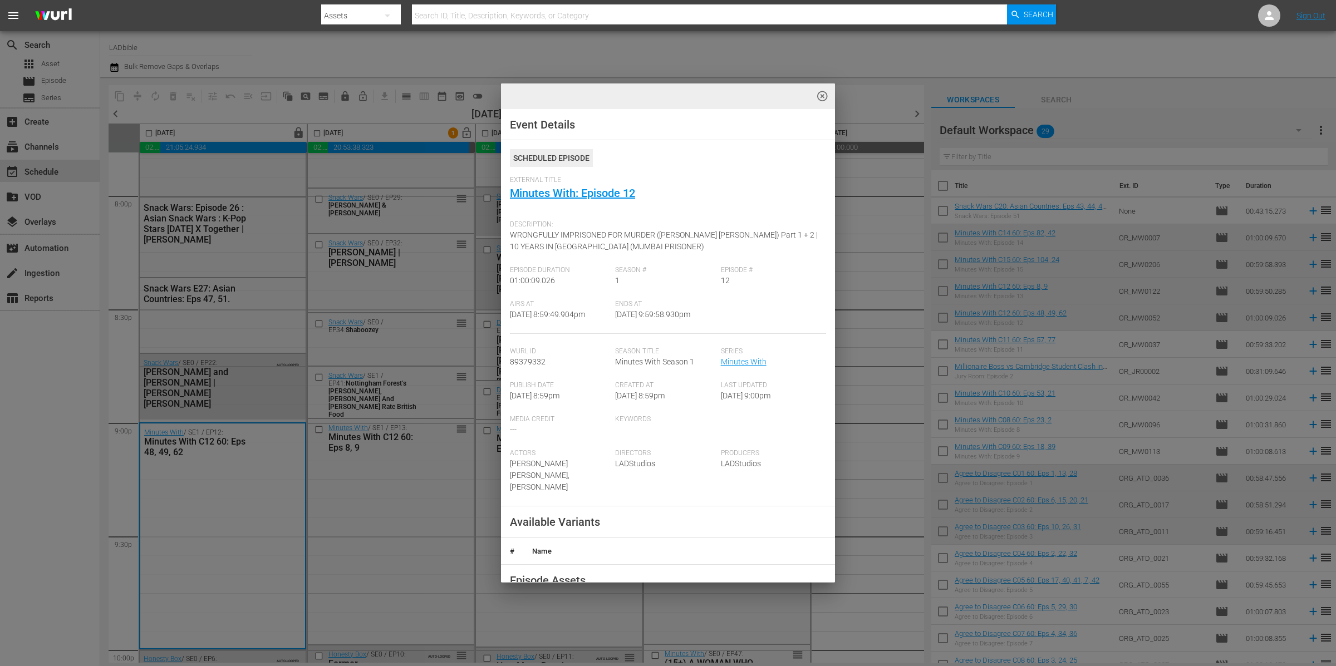
click at [233, 459] on div "highlight_off_icon Event Details Scheduled Episode External Title Minutes With:…" at bounding box center [668, 333] width 1336 height 666
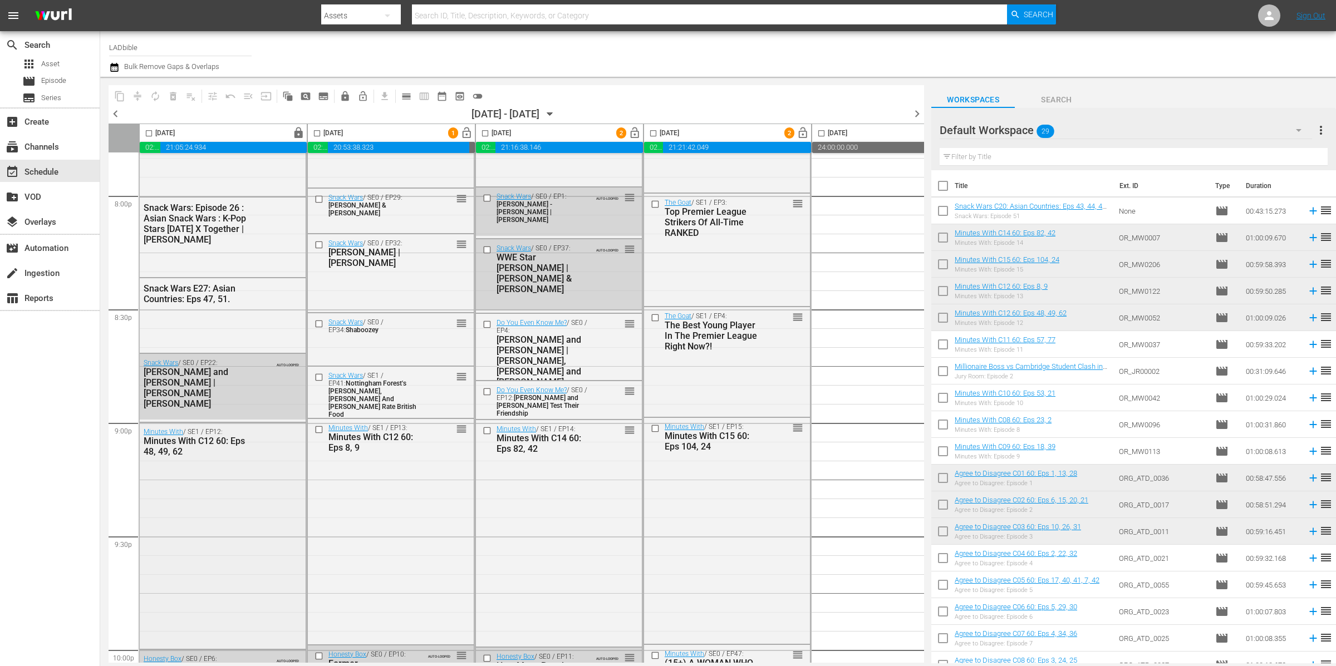
click at [233, 459] on div "Minutes With / SE1 / EP12: Minutes With C12 60: Eps 48, 49, 62" at bounding box center [223, 442] width 166 height 38
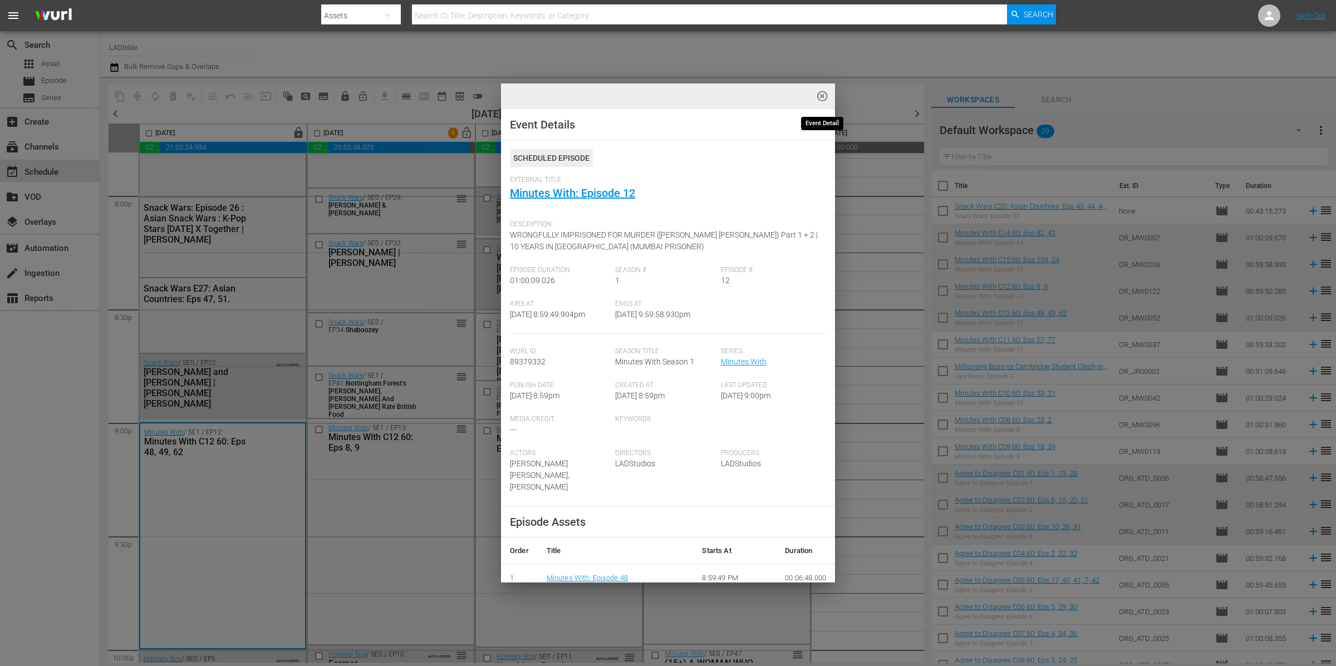
click at [822, 96] on span "highlight_off_icon" at bounding box center [822, 96] width 13 height 13
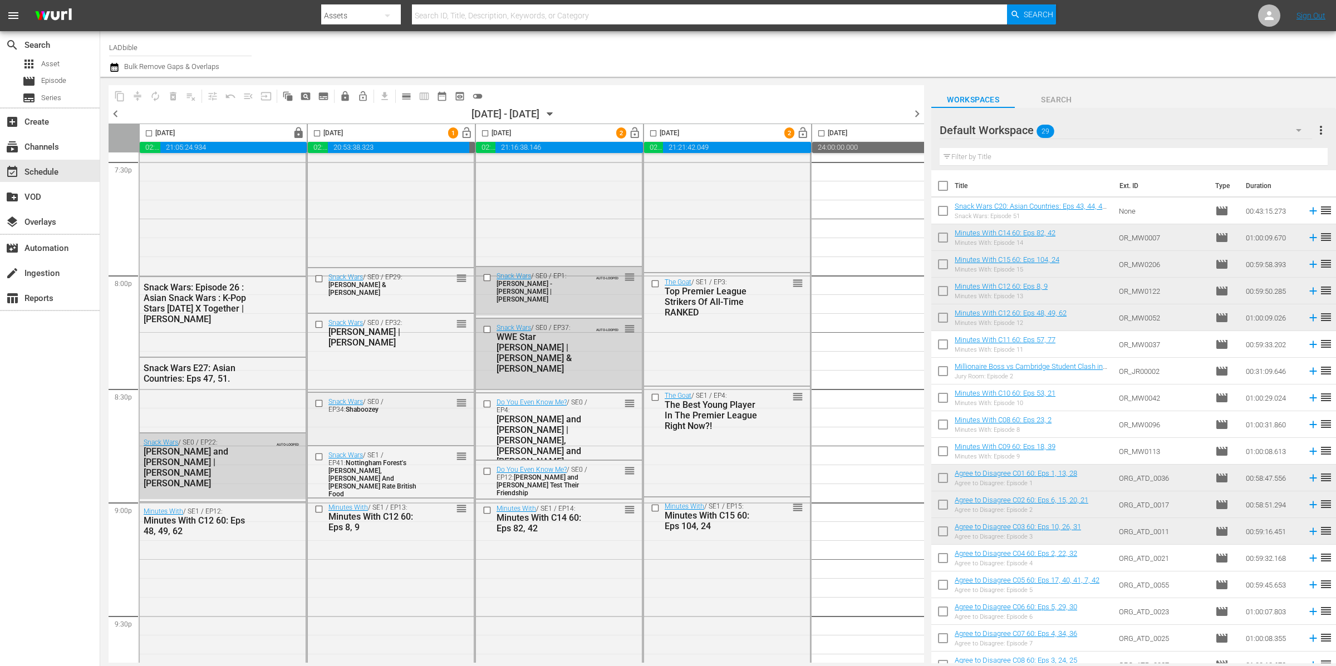
scroll to position [4242, 0]
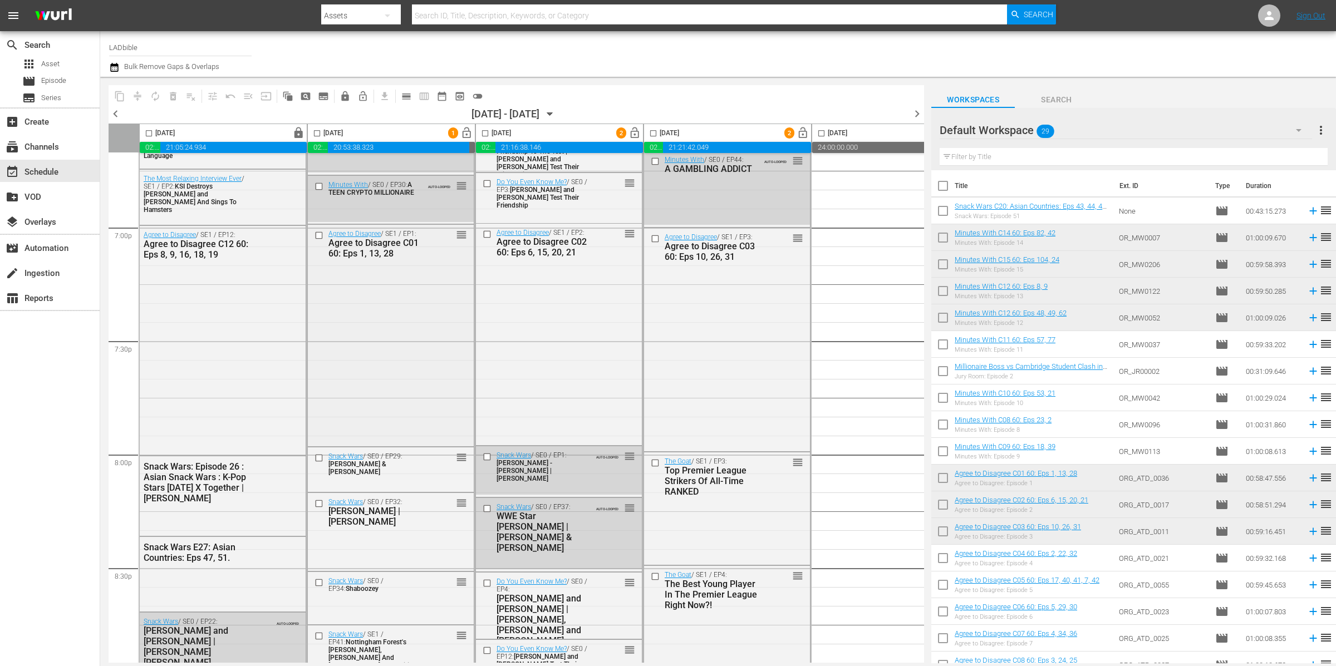
click at [392, 416] on div "Agree to Disagree / SE1 / EP1: Agree to Disagree C01 60: Eps 1, 13, 28 reorder" at bounding box center [391, 334] width 166 height 219
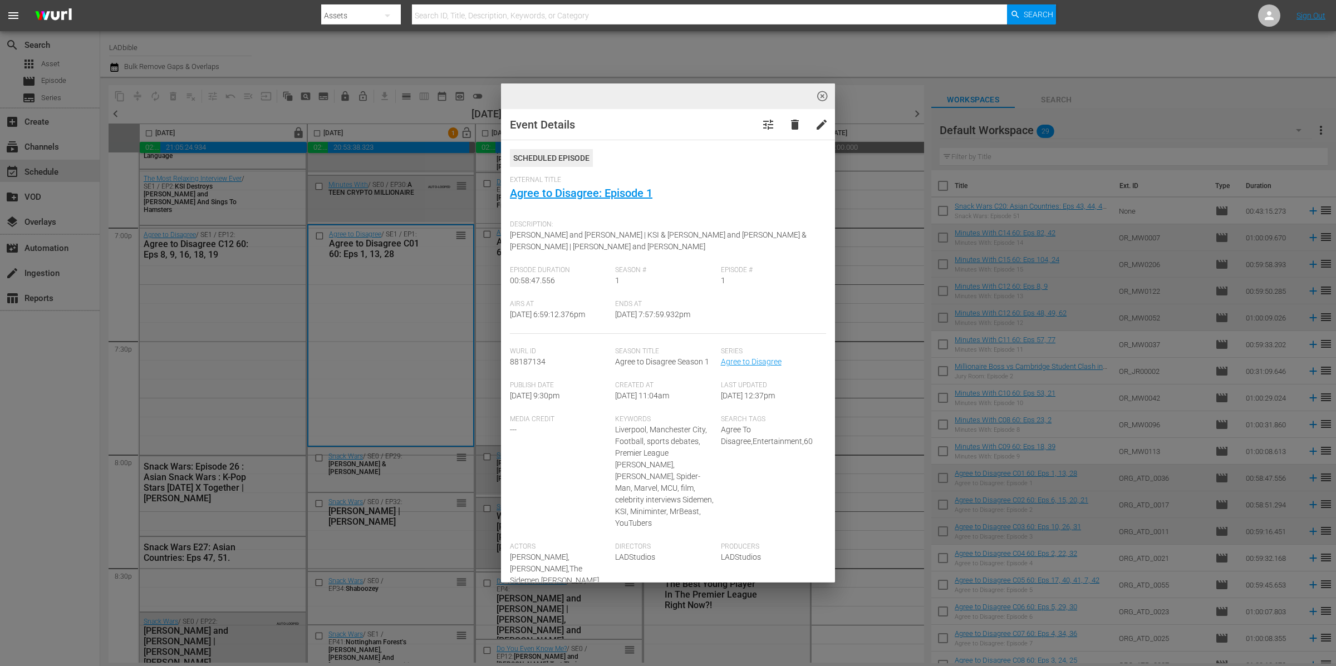
click at [392, 416] on div "highlight_off_icon Event Details tune delete edit Scheduled Episode External Ti…" at bounding box center [668, 333] width 1336 height 666
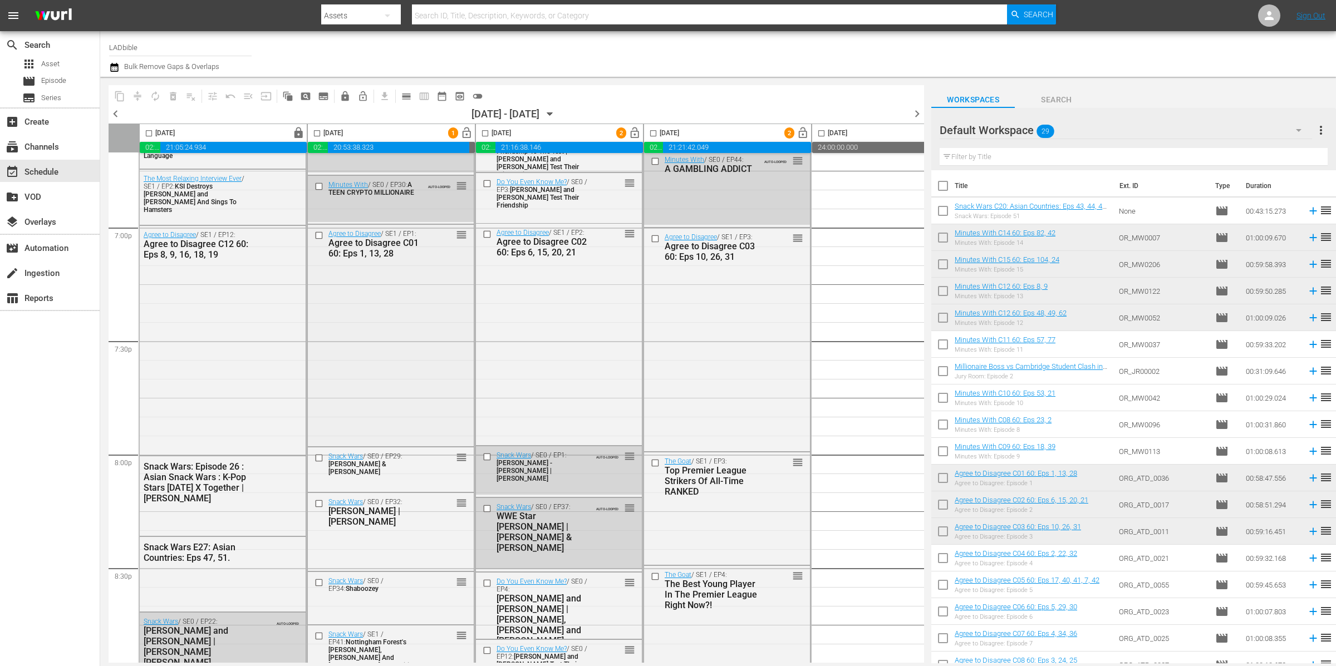
click at [393, 416] on div "Agree to Disagree / SE1 / EP1: Agree to Disagree C01 60: Eps 1, 13, 28 reorder" at bounding box center [391, 334] width 166 height 219
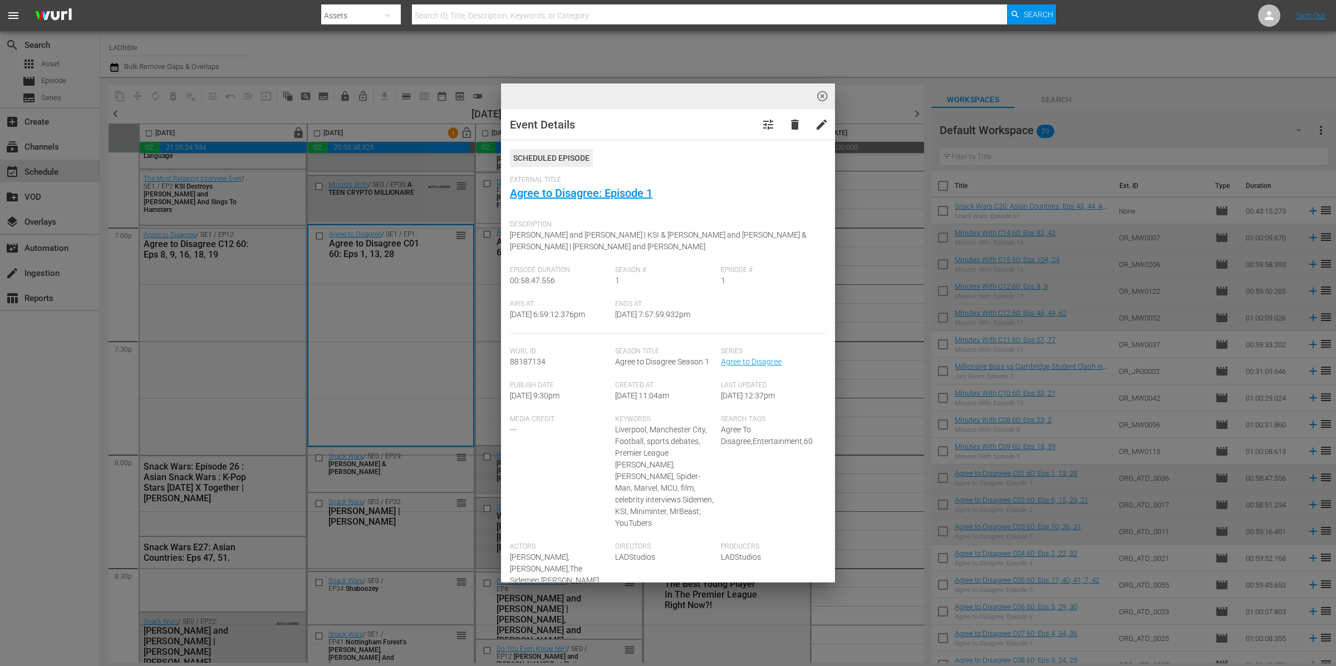
click at [408, 399] on div "highlight_off_icon Event Details tune delete edit Scheduled Episode External Ti…" at bounding box center [668, 333] width 1336 height 666
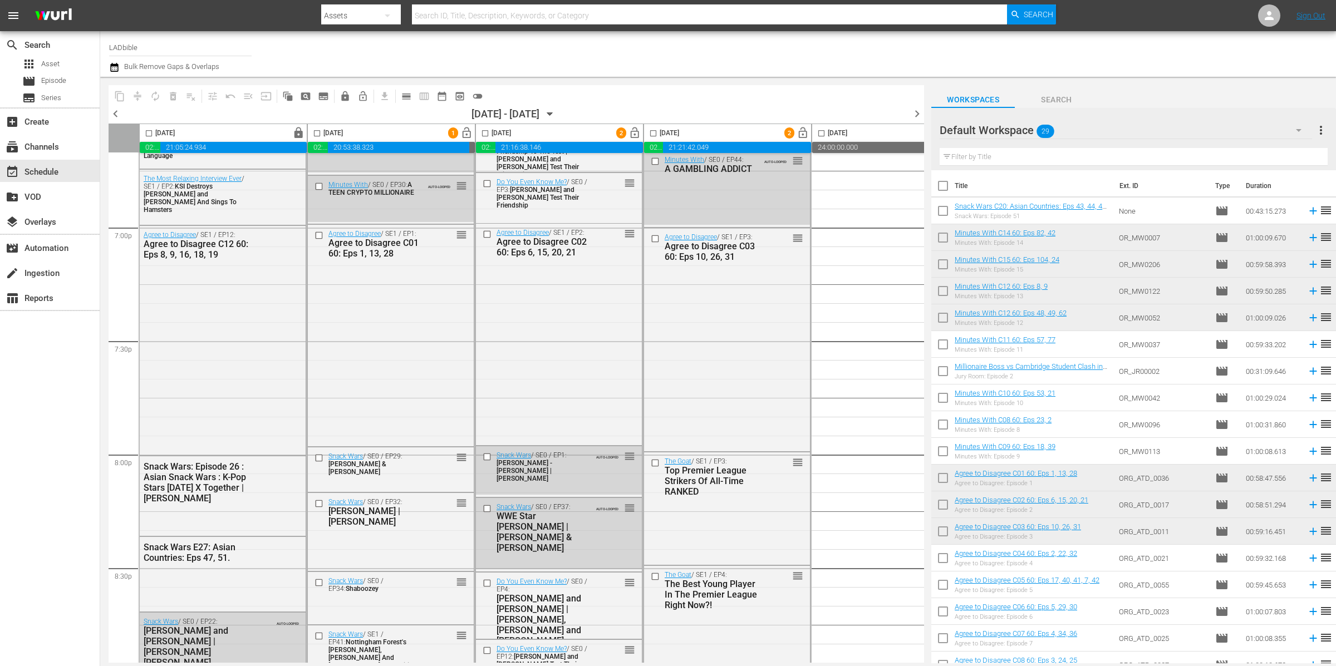
scroll to position [4501, 0]
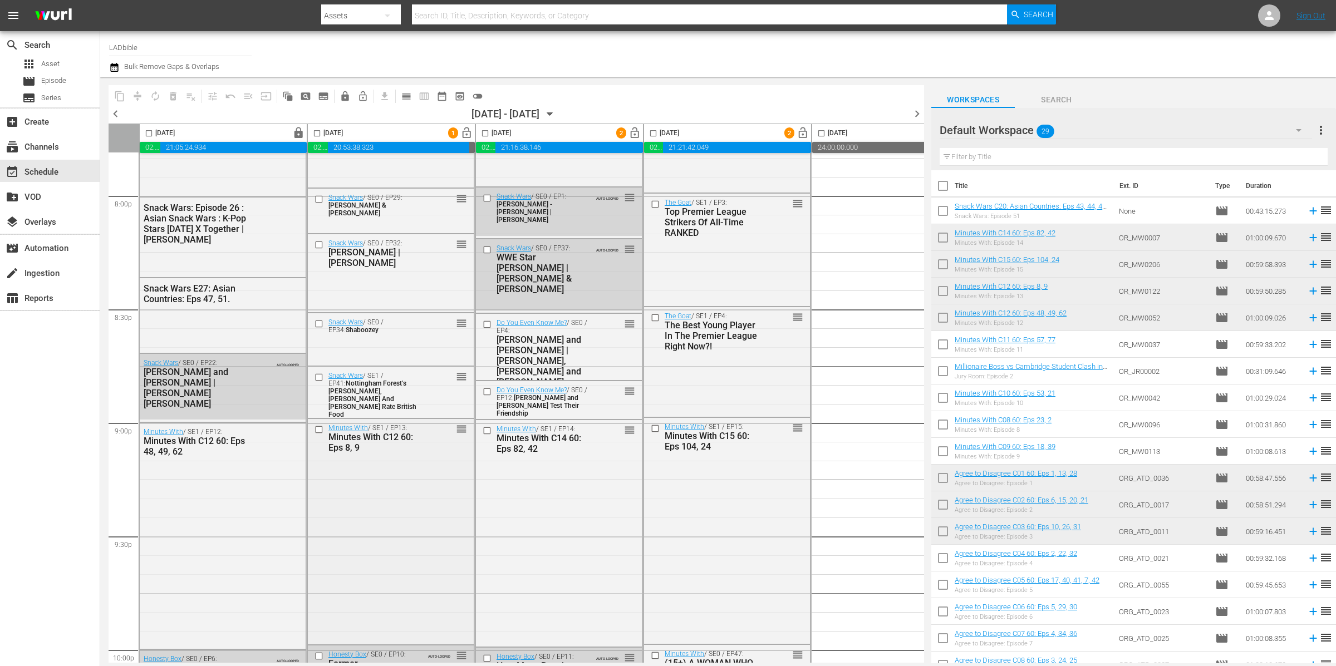
click at [405, 489] on div "Minutes With / SE1 / EP13: Minutes With C12 60: Eps 8, 9 reorder" at bounding box center [391, 530] width 166 height 223
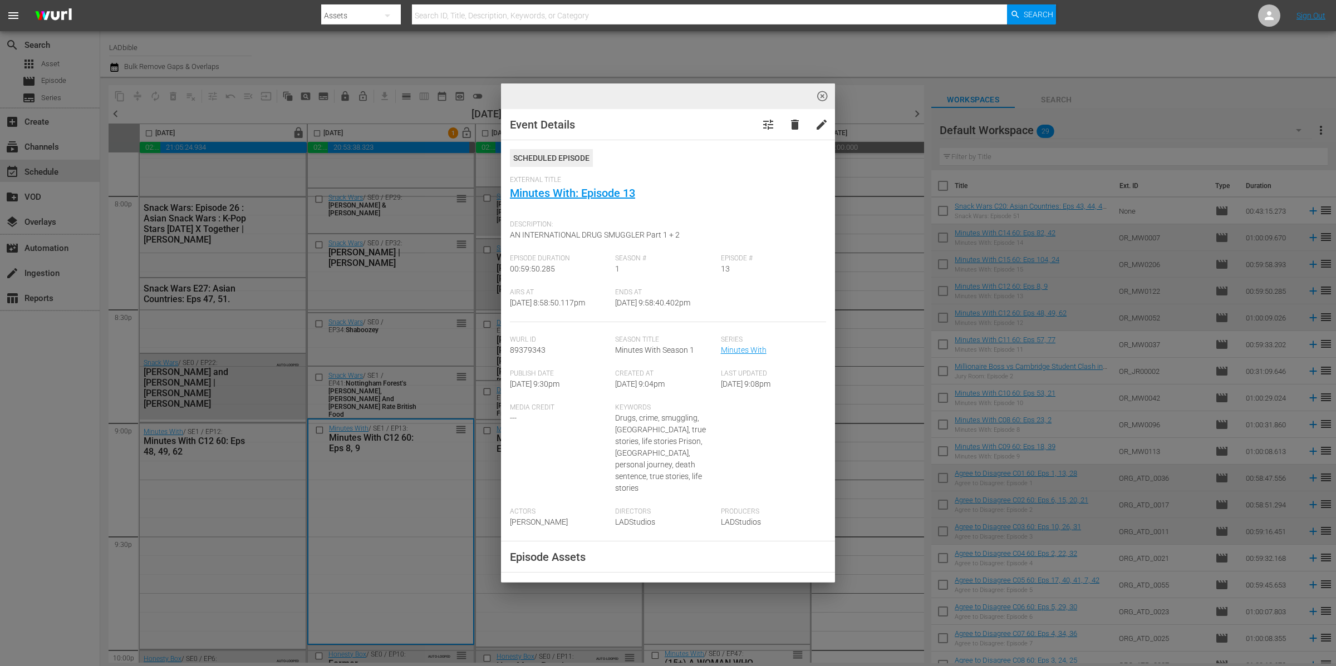
click at [403, 488] on div "highlight_off_icon Event Details tune delete edit Scheduled Episode External Ti…" at bounding box center [668, 333] width 1336 height 666
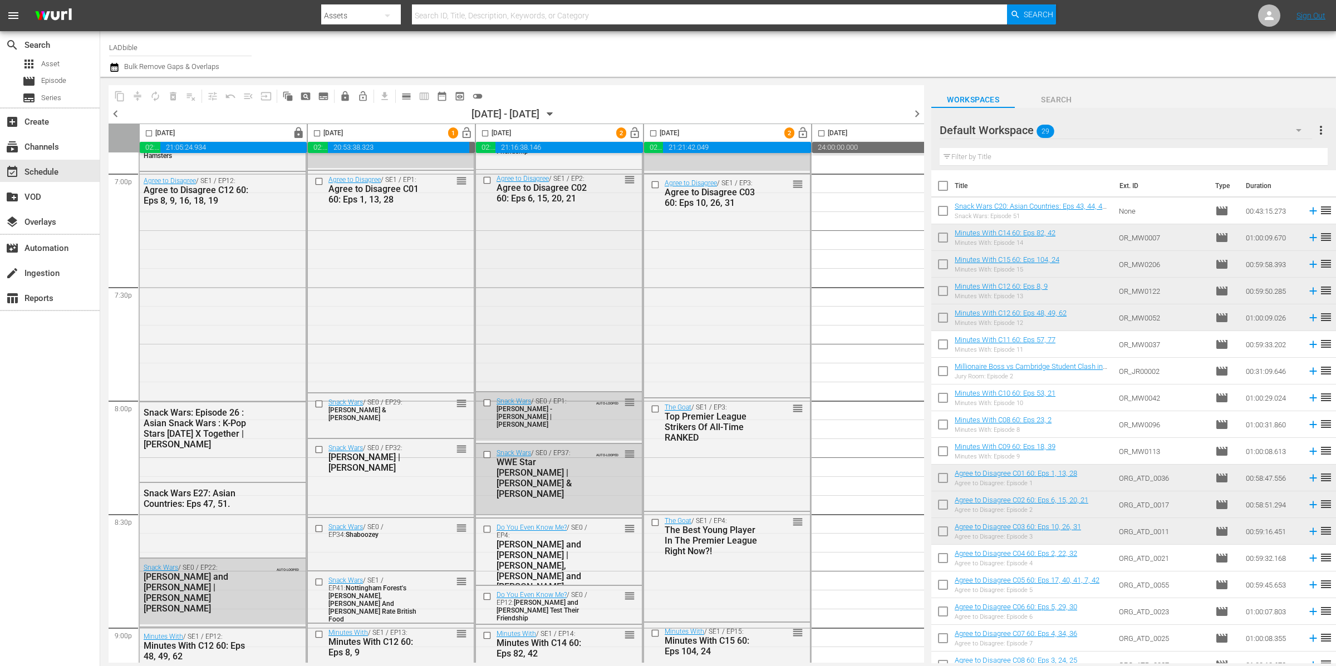
scroll to position [4219, 0]
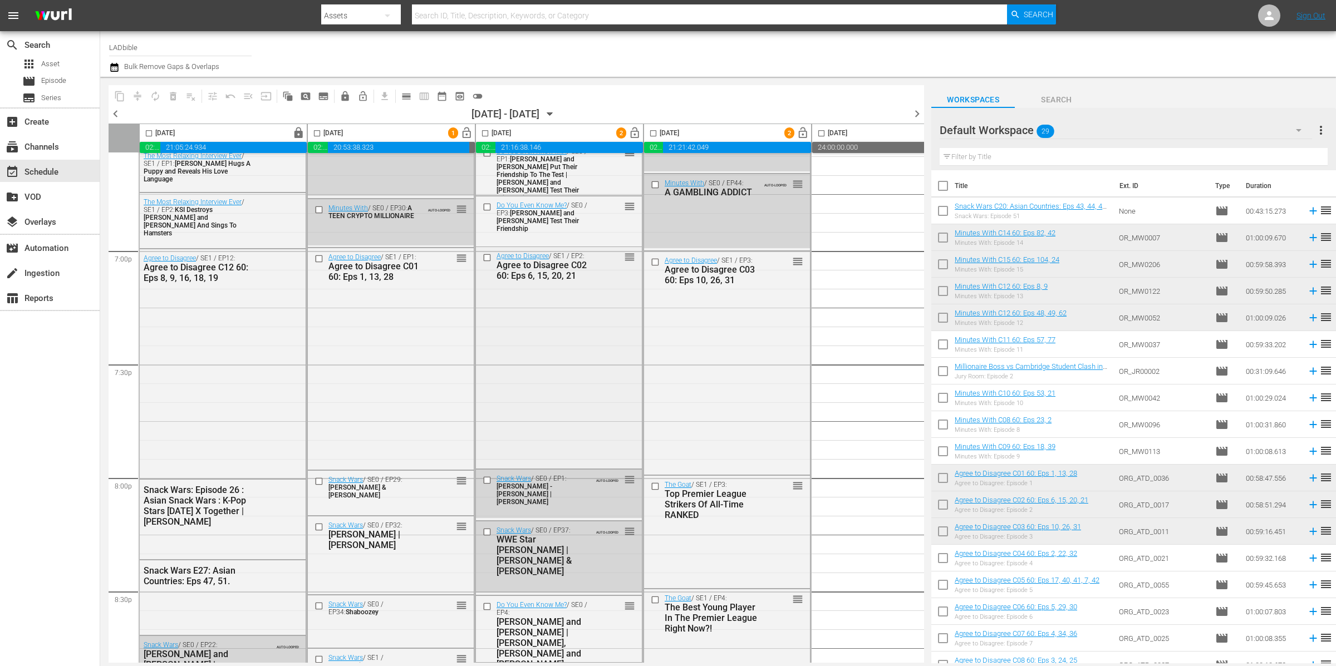
click at [544, 329] on div "Agree to Disagree / SE1 / EP2: Agree to Disagree C02 60: Eps 6, 15, 20, 21 reor…" at bounding box center [559, 356] width 166 height 219
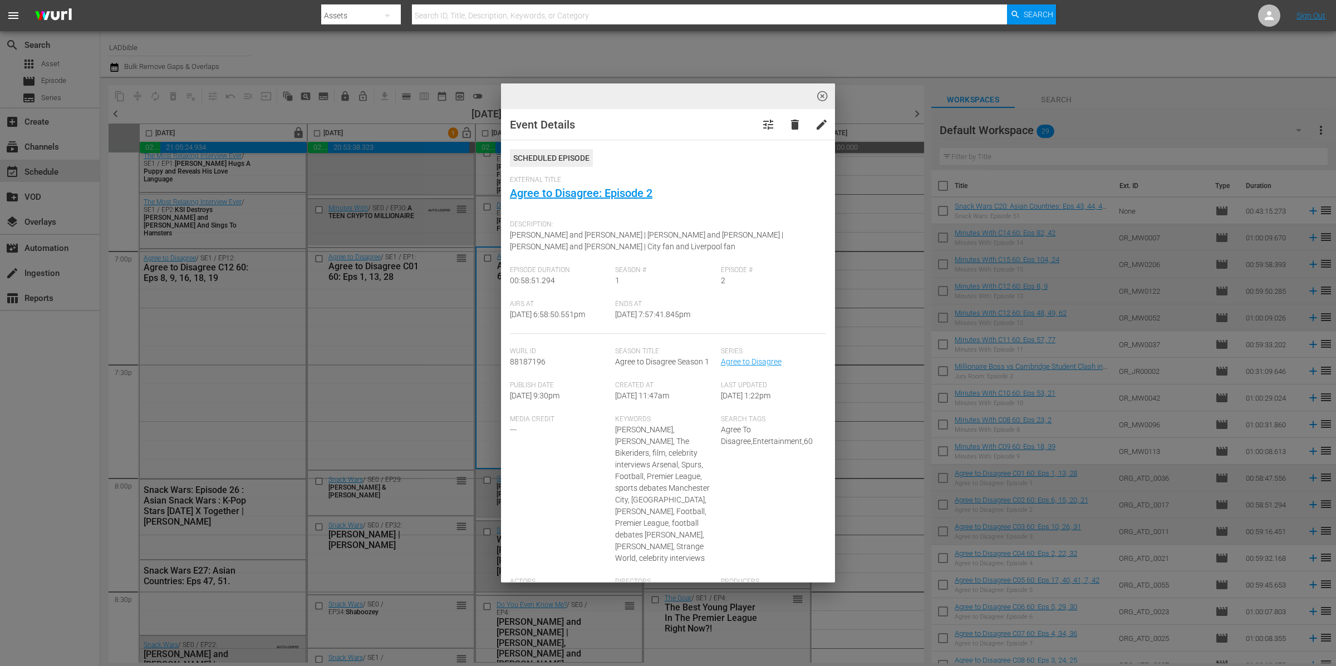
click at [435, 366] on div "highlight_off_icon Event Details tune delete edit Scheduled Episode External Ti…" at bounding box center [668, 333] width 1336 height 666
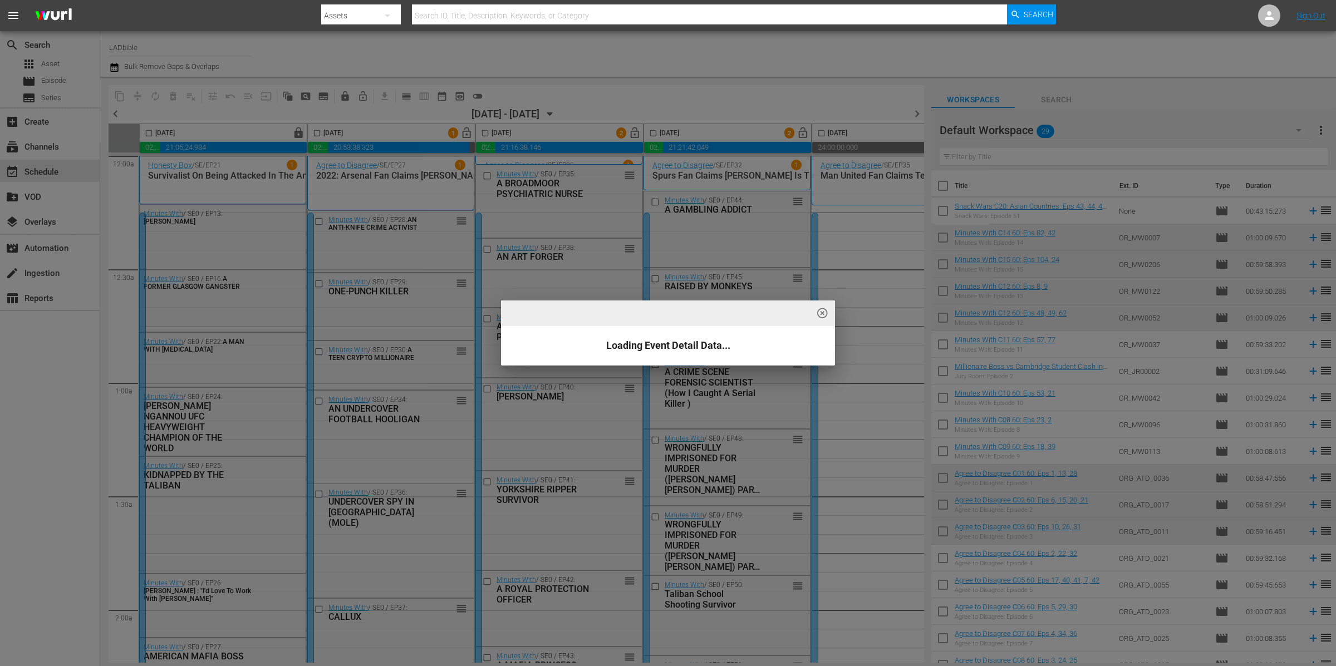
scroll to position [4219, 0]
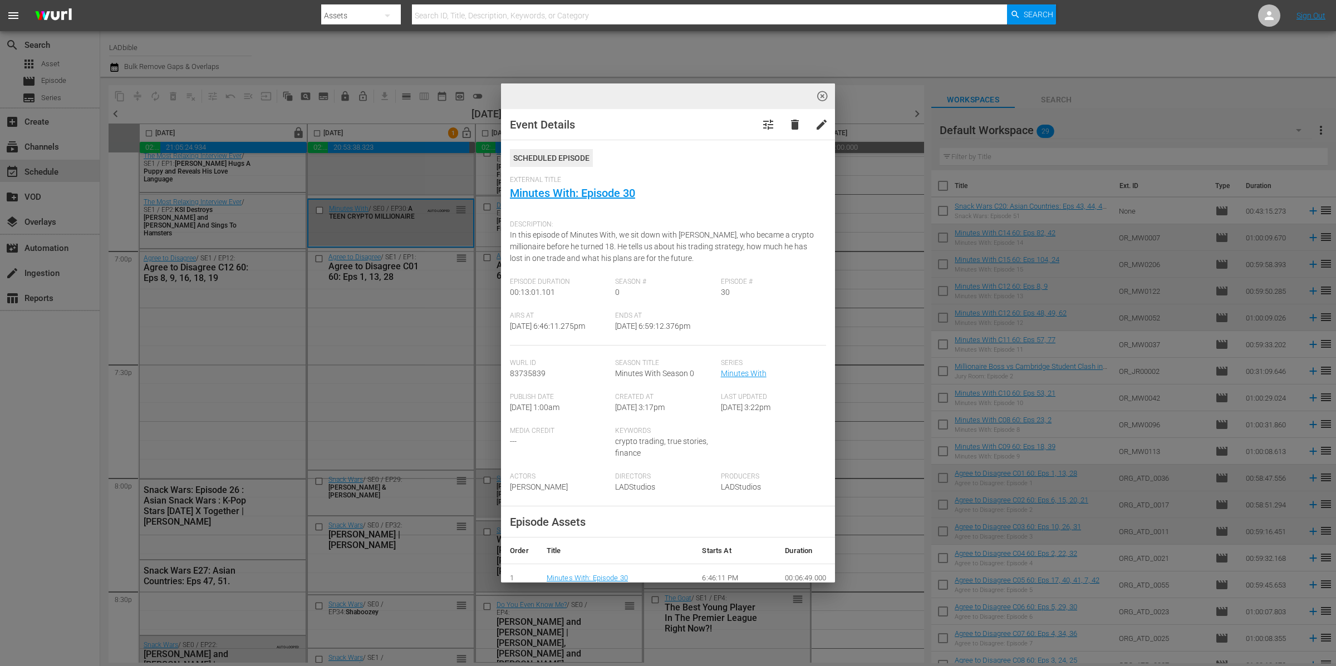
click at [1077, 117] on div "highlight_off_icon Event Details tune delete edit Scheduled Episode External Ti…" at bounding box center [668, 333] width 1336 height 666
click at [1093, 131] on div "highlight_off_icon Event Details tune delete edit Scheduled Episode External Ti…" at bounding box center [668, 333] width 1336 height 666
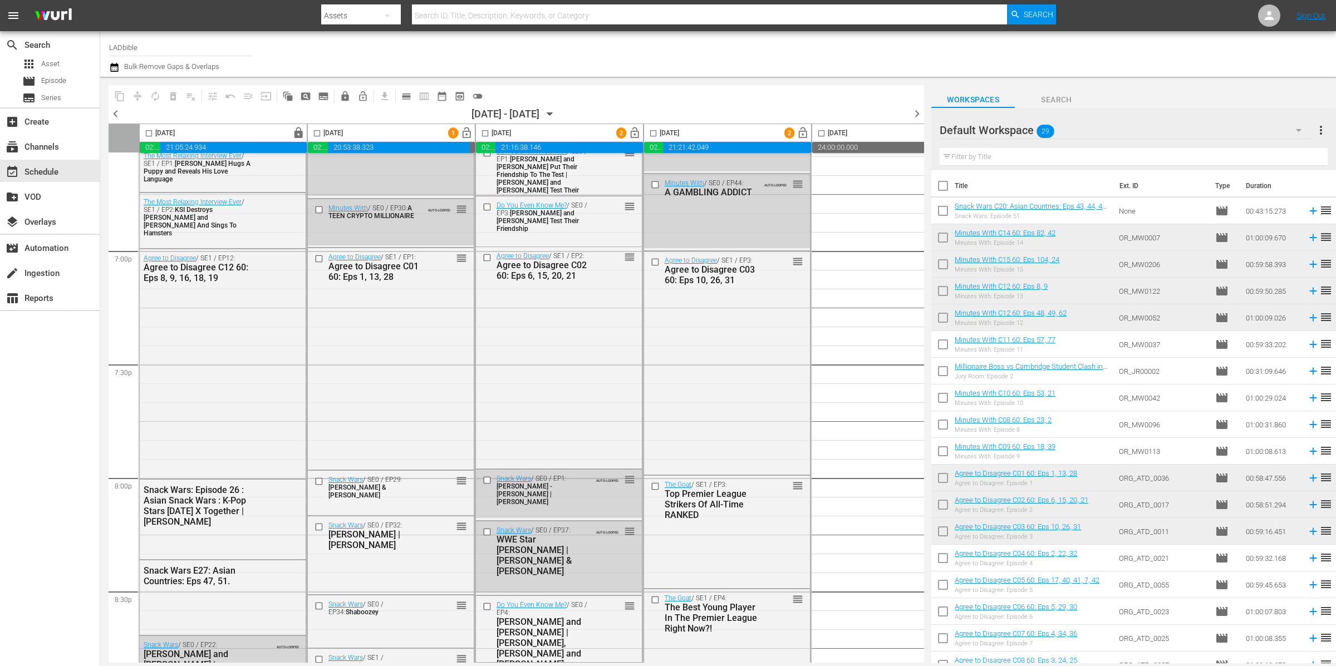
click at [1110, 133] on div "Default Workspace 29" at bounding box center [1125, 130] width 372 height 31
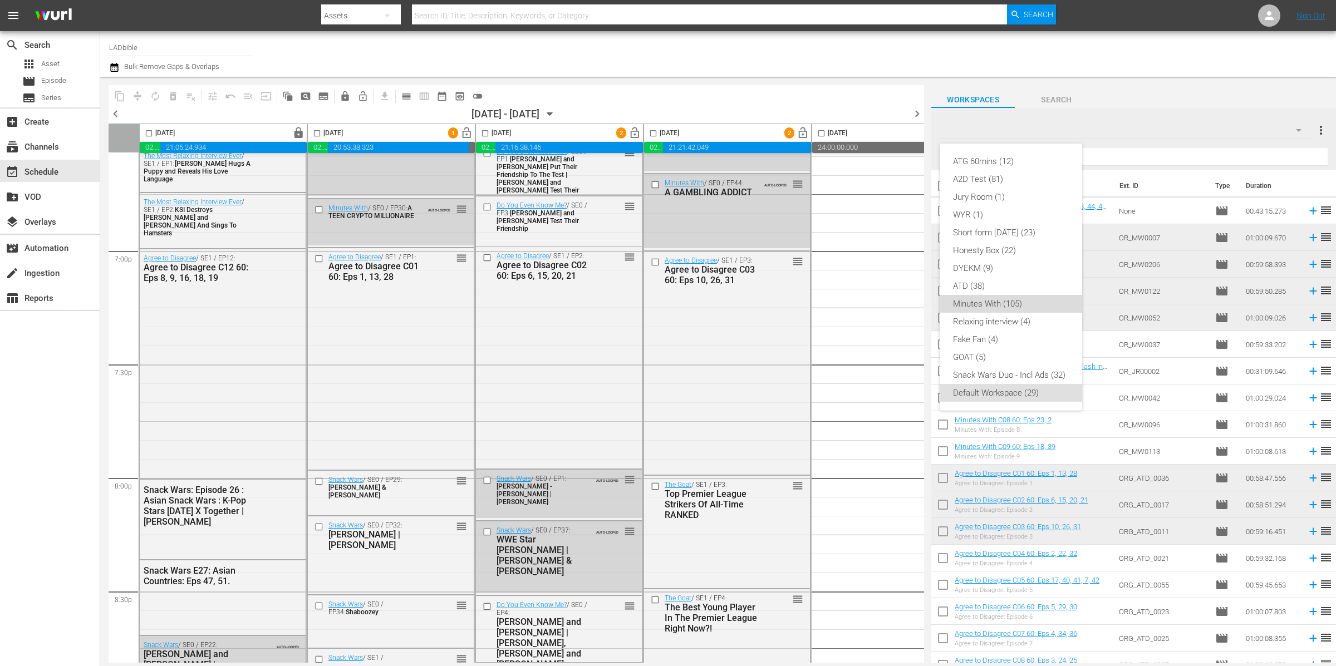
click at [1018, 303] on div "Minutes With (105)" at bounding box center [1011, 304] width 116 height 18
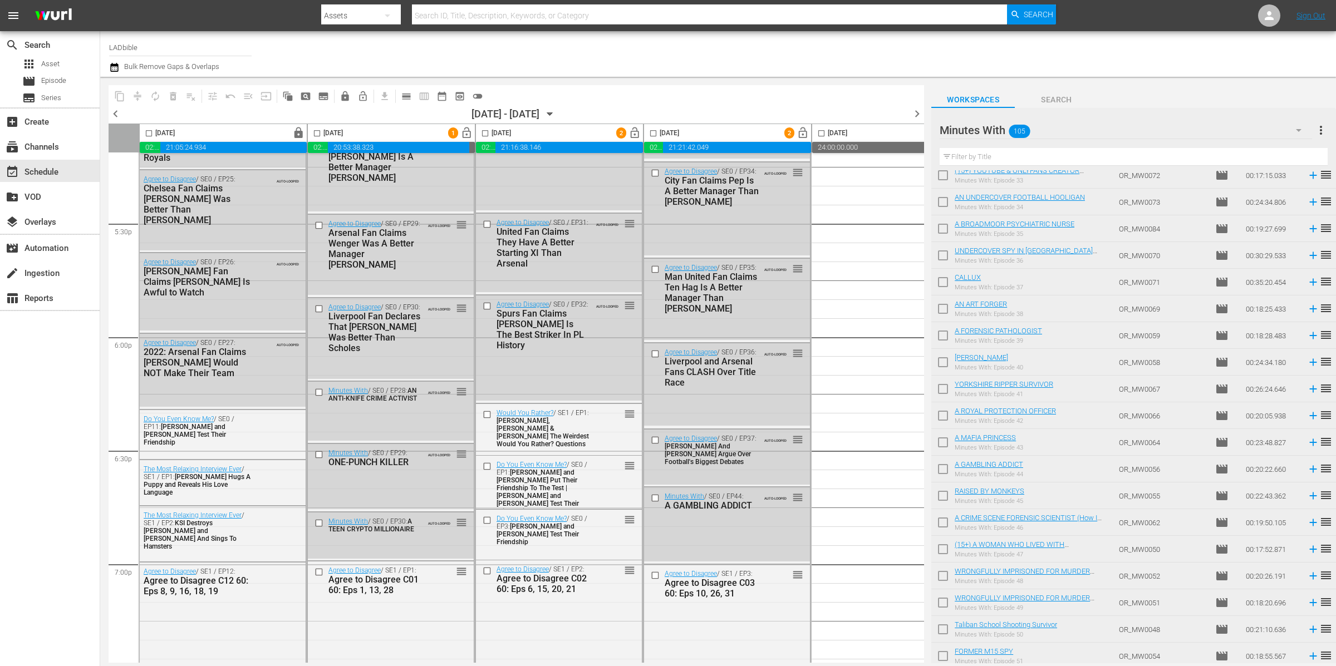
scroll to position [0, 0]
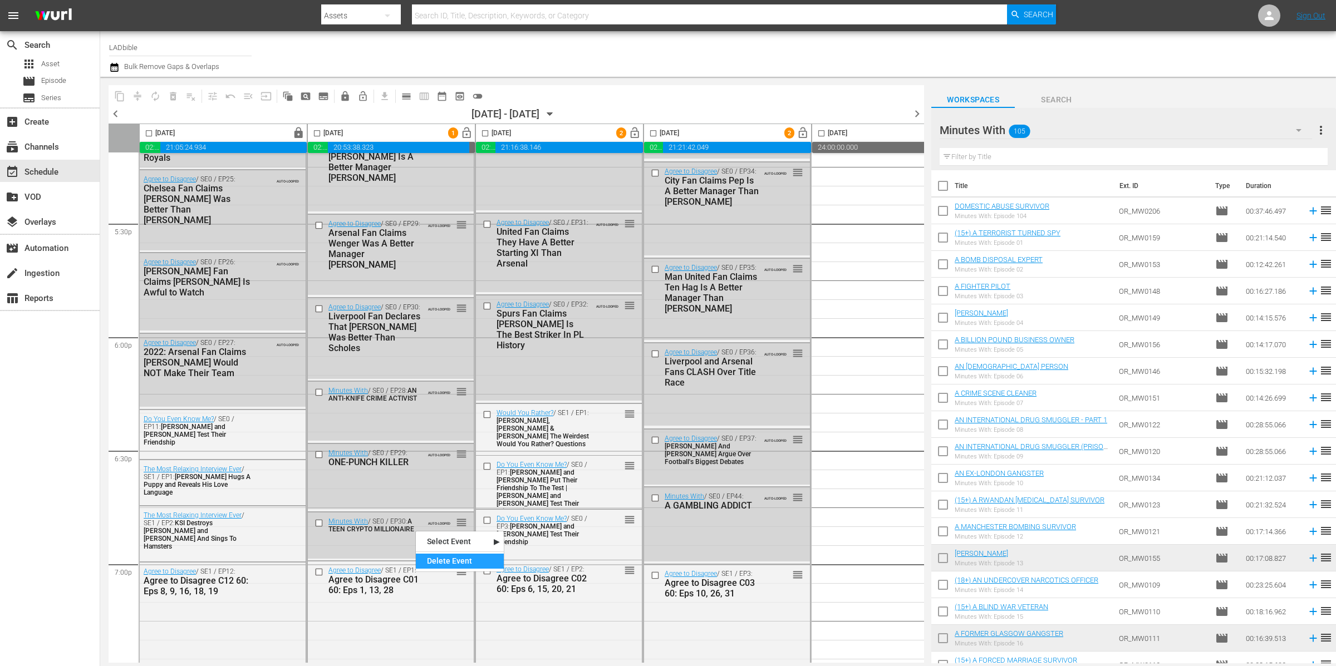
click at [469, 561] on div "Delete Event" at bounding box center [460, 561] width 88 height 15
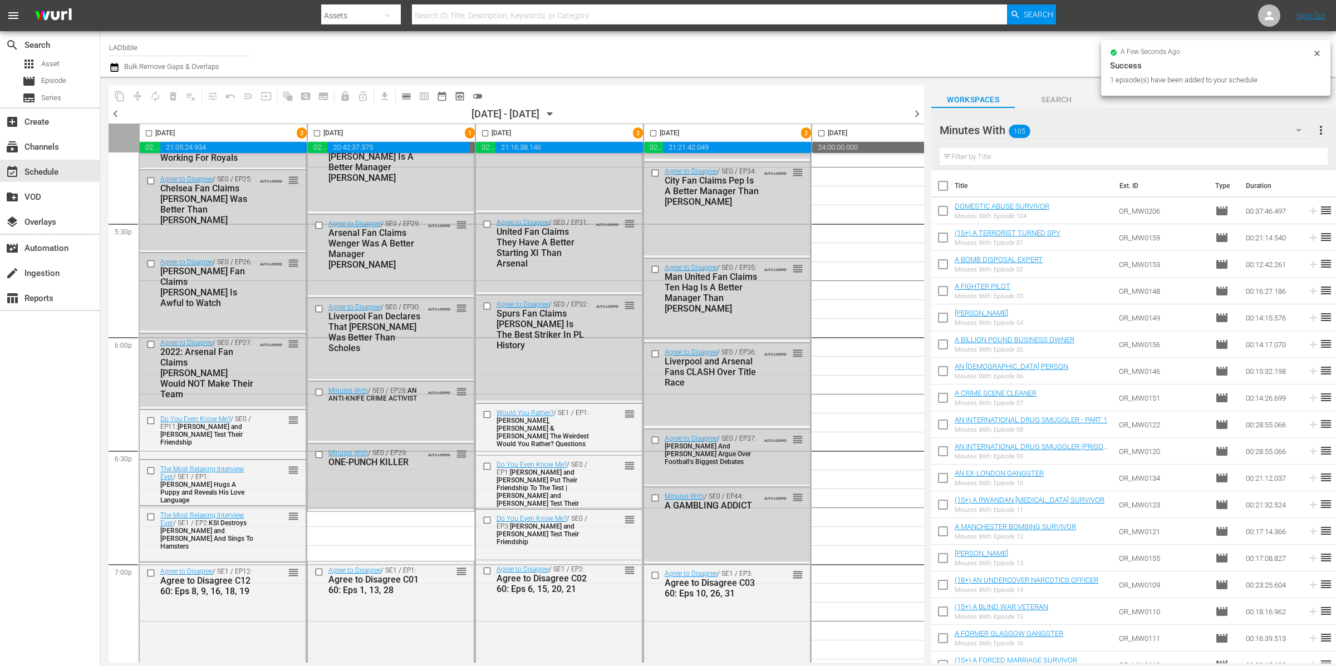
click at [116, 68] on icon "button" at bounding box center [114, 67] width 11 height 13
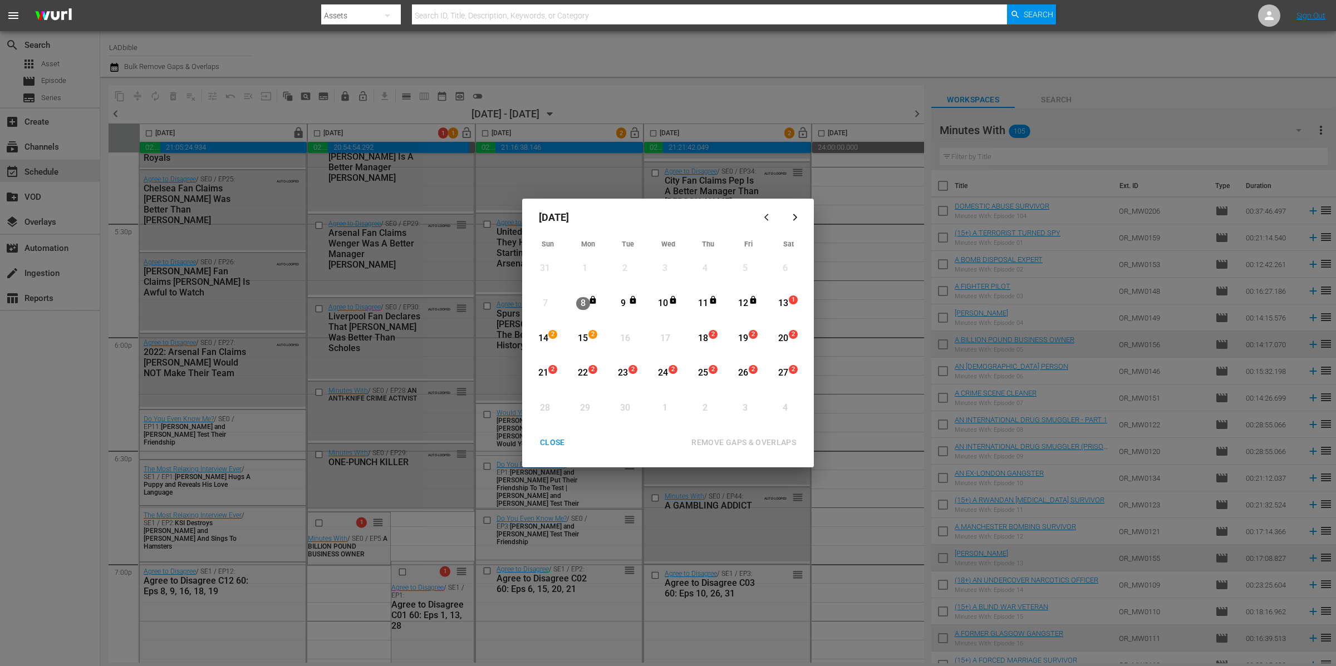
click at [786, 303] on div "13" at bounding box center [783, 303] width 14 height 13
click at [583, 339] on div "15" at bounding box center [583, 338] width 14 height 13
click at [763, 443] on div "REMOVE GAPS & OVERLAPS" at bounding box center [743, 443] width 122 height 14
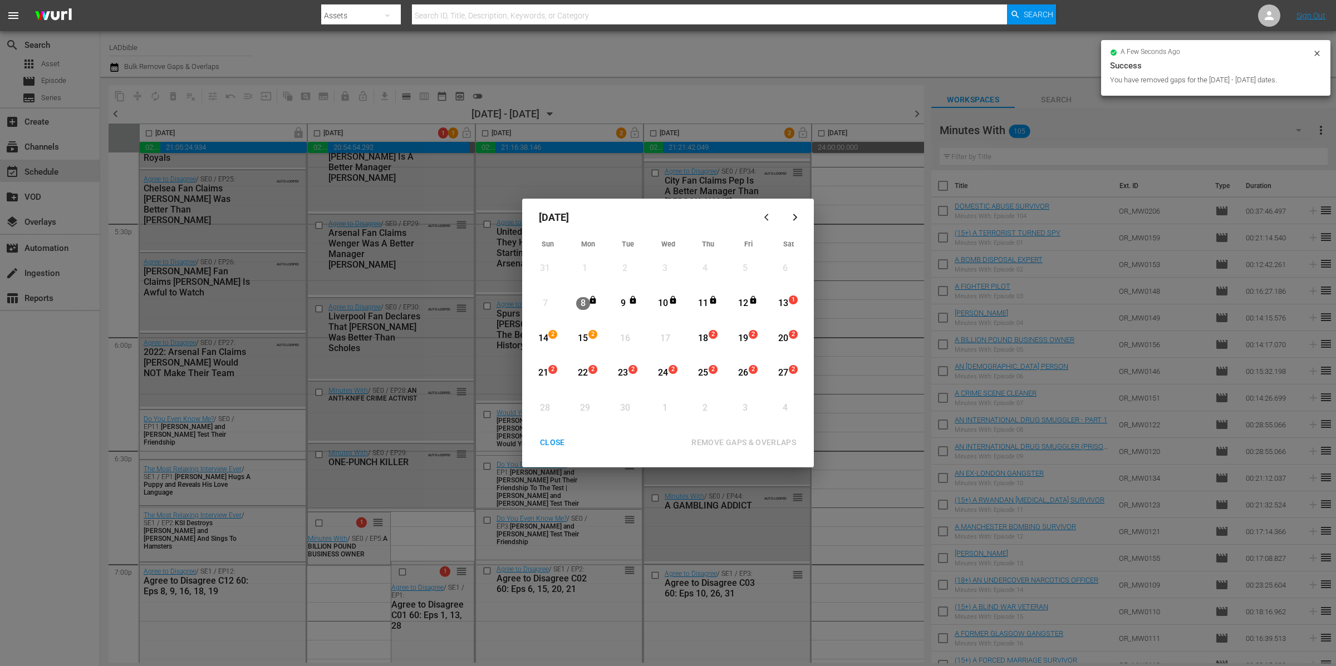
click at [559, 445] on div "CLOSE" at bounding box center [552, 443] width 43 height 14
